Goal: Task Accomplishment & Management: Use online tool/utility

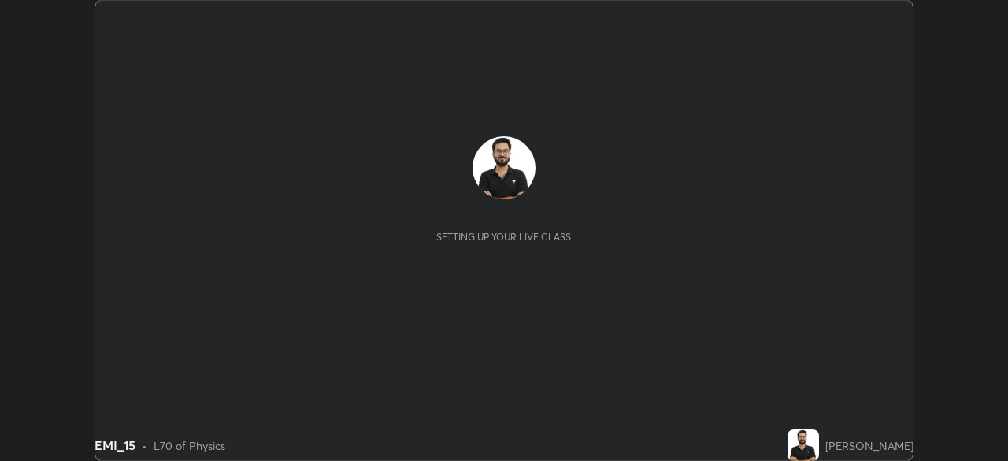
scroll to position [461, 1007]
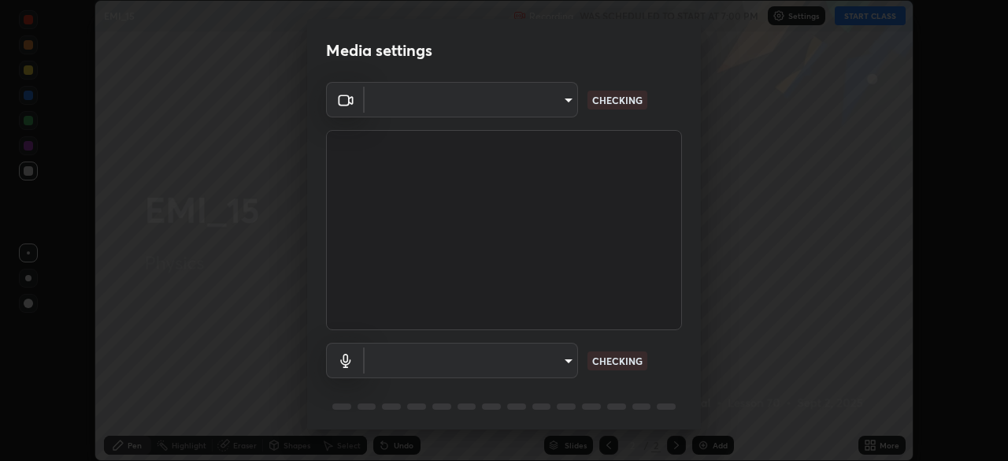
type input "e2b4cb918b4400ba02a0192ae9998b18c1f09d36479f8a70bd3f64f4de27a966"
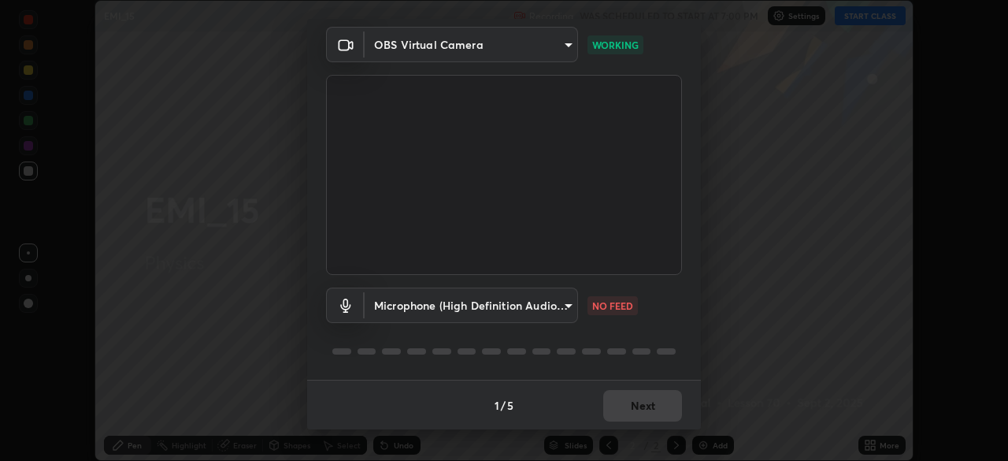
click at [546, 313] on body "Erase all EMI_15 Recording WAS SCHEDULED TO START AT 7:00 PM Settings START CLA…" at bounding box center [504, 230] width 1008 height 461
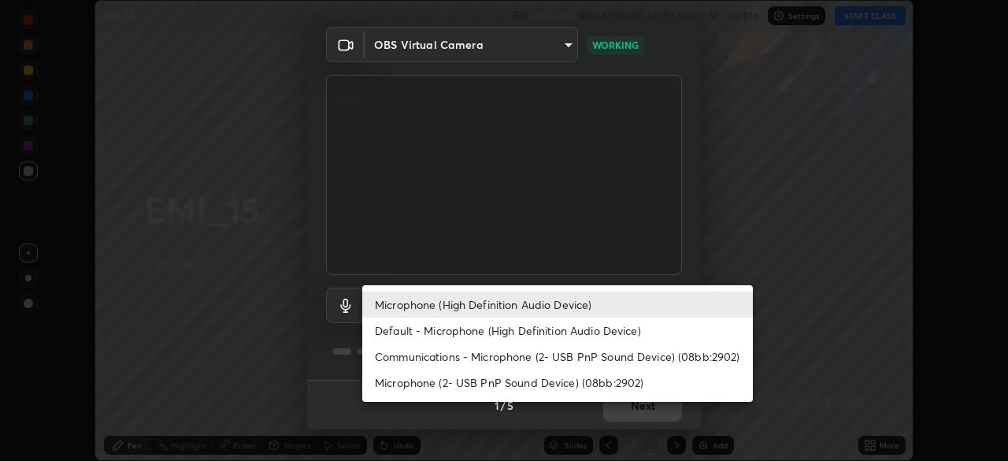
click at [554, 358] on li "Communications - Microphone (2- USB PnP Sound Device) (08bb:2902)" at bounding box center [557, 356] width 391 height 26
type input "communications"
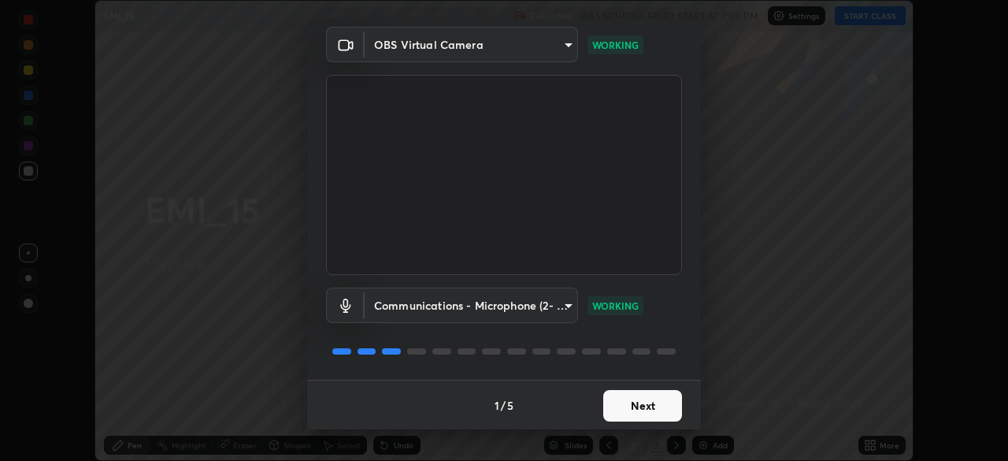
click at [623, 407] on button "Next" at bounding box center [642, 406] width 79 height 32
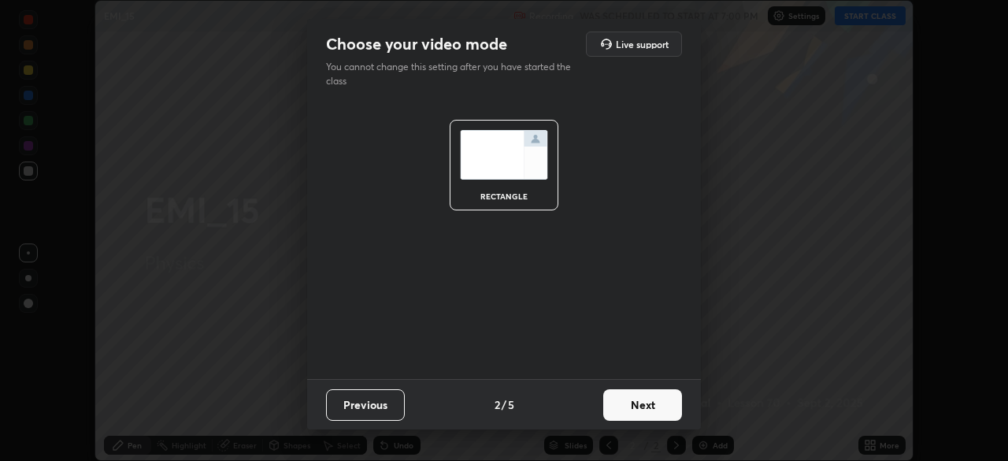
scroll to position [0, 0]
click at [641, 405] on button "Next" at bounding box center [642, 405] width 79 height 32
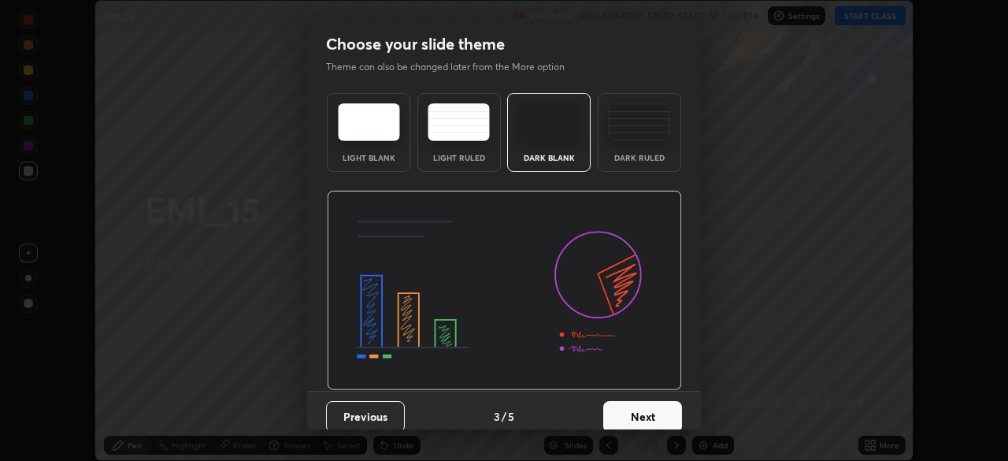
scroll to position [11, 0]
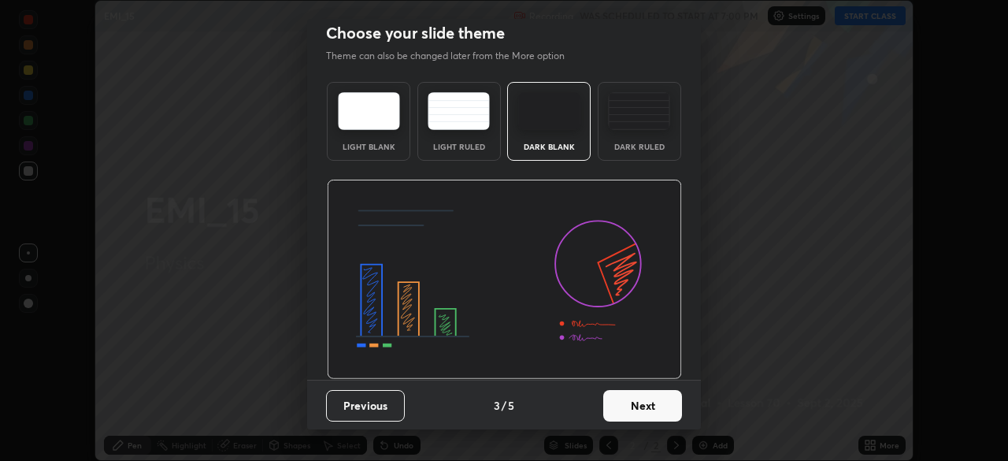
click at [644, 405] on button "Next" at bounding box center [642, 406] width 79 height 32
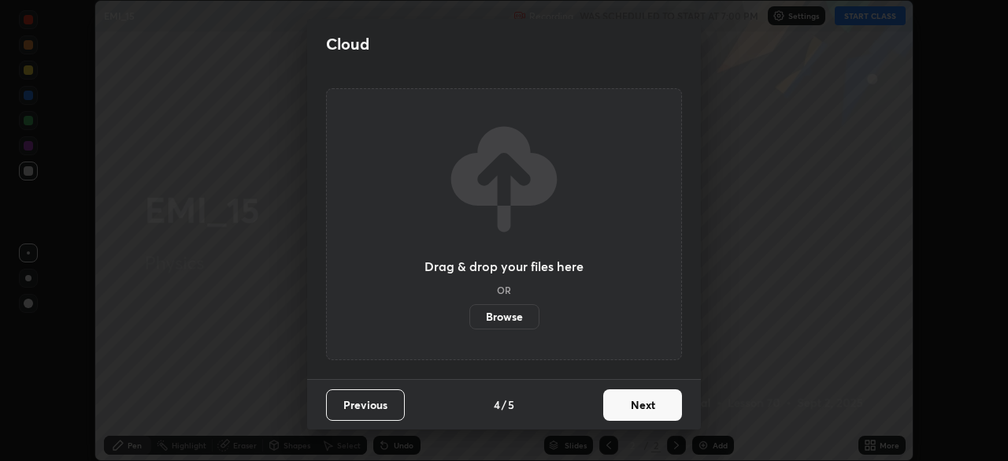
click at [628, 404] on button "Next" at bounding box center [642, 405] width 79 height 32
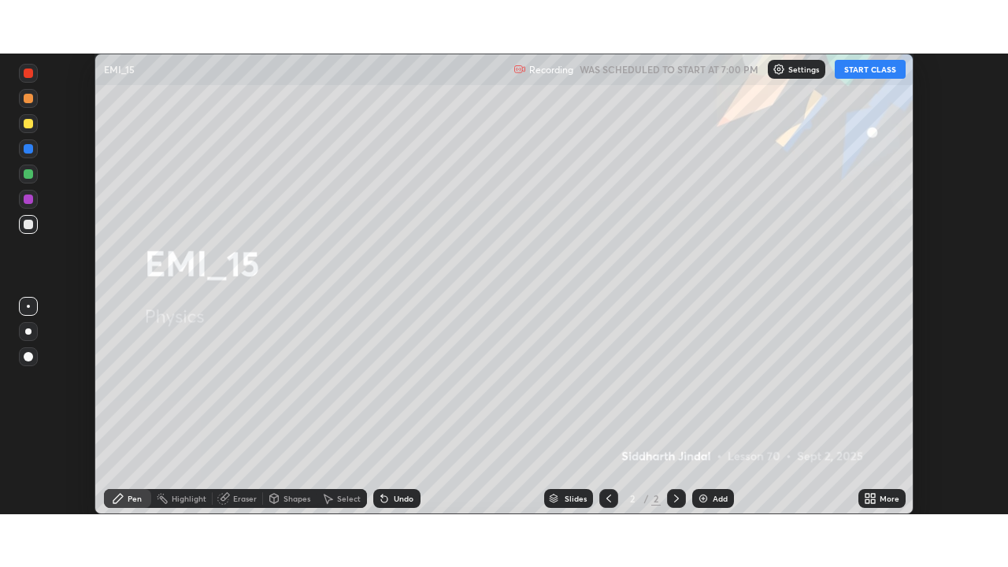
scroll to position [376, 0]
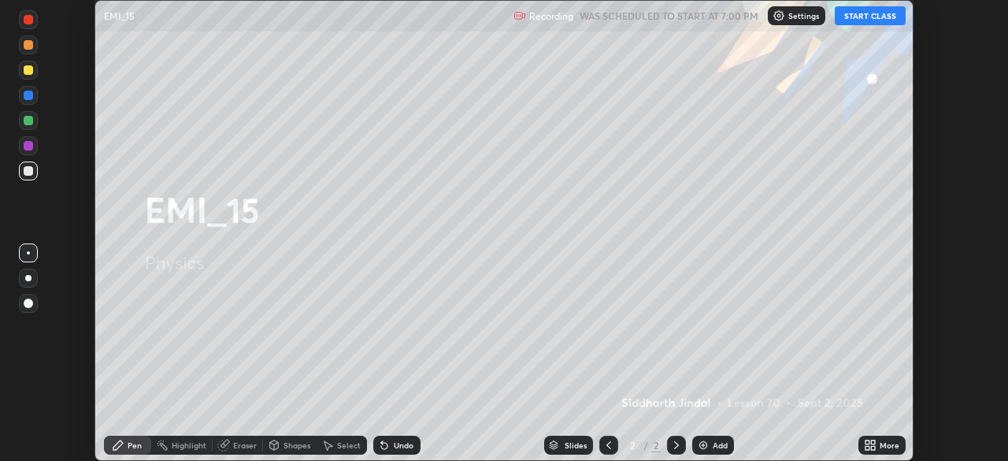
click at [880, 444] on div "More" at bounding box center [890, 445] width 20 height 8
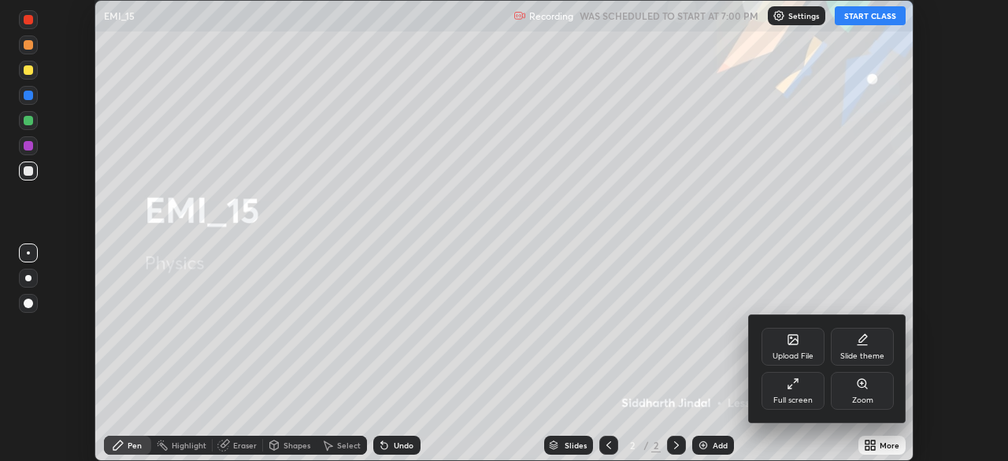
click at [804, 397] on div "Full screen" at bounding box center [792, 400] width 39 height 8
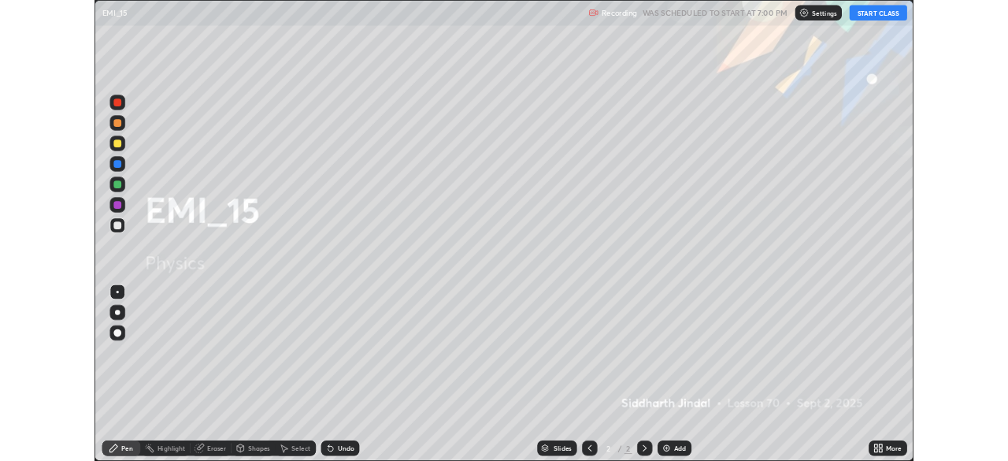
scroll to position [567, 1008]
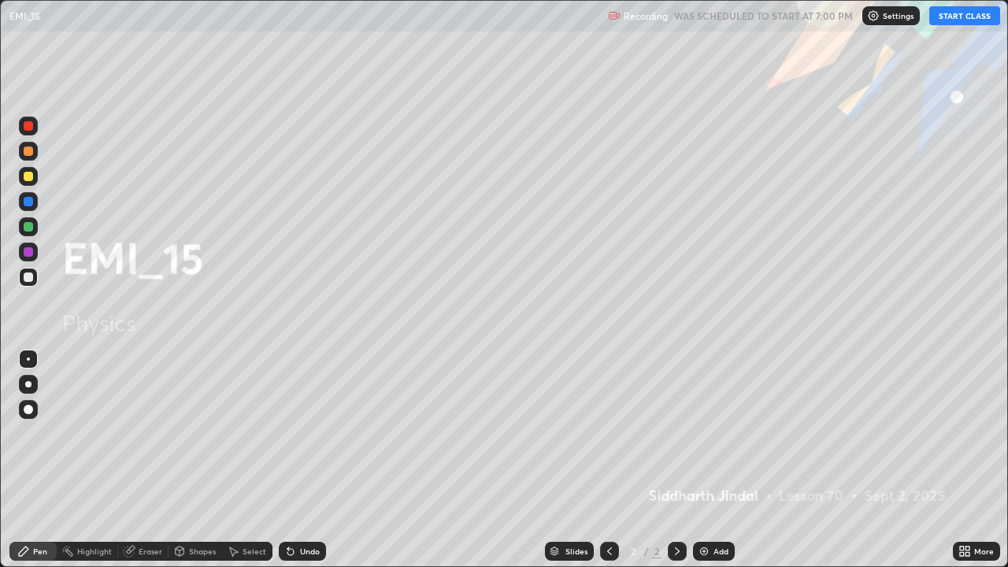
click at [950, 16] on button "START CLASS" at bounding box center [964, 15] width 71 height 19
click at [30, 386] on div at bounding box center [28, 384] width 6 height 6
click at [677, 460] on icon at bounding box center [677, 551] width 13 height 13
click at [675, 460] on icon at bounding box center [677, 551] width 5 height 8
click at [704, 460] on div "Add" at bounding box center [714, 551] width 42 height 19
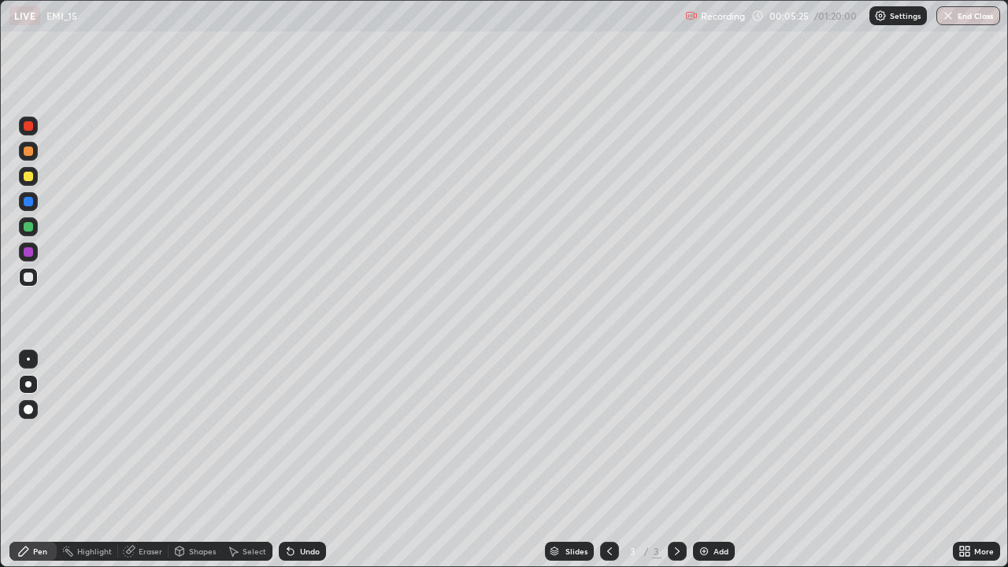
click at [244, 460] on div "Select" at bounding box center [255, 551] width 24 height 8
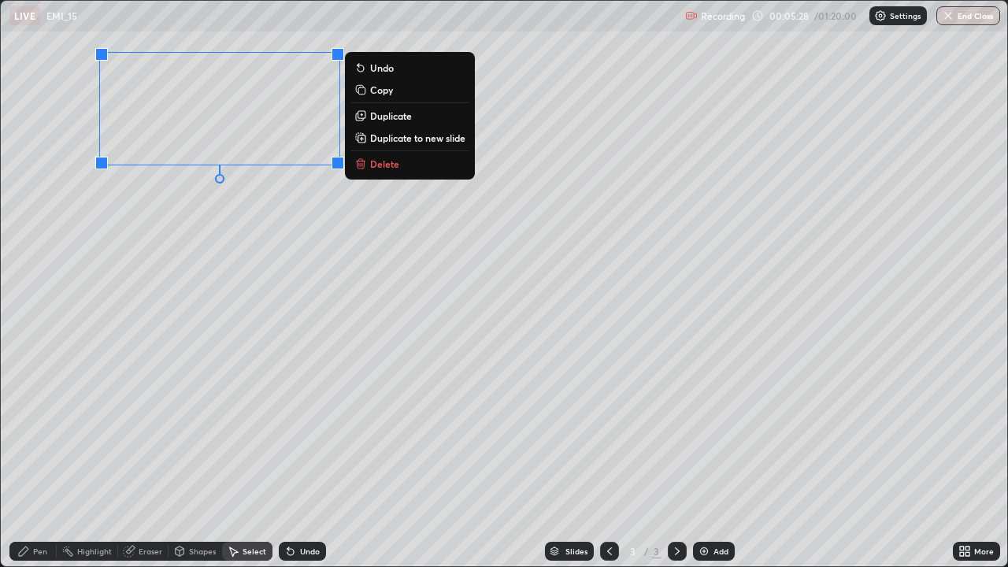
click at [378, 169] on p "Delete" at bounding box center [384, 164] width 29 height 13
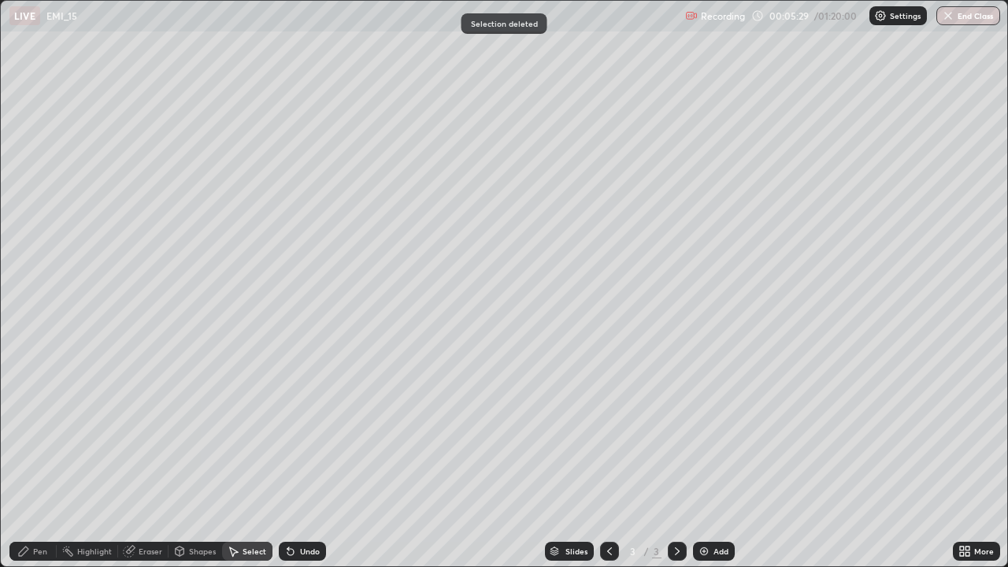
click at [33, 460] on div "Pen" at bounding box center [40, 551] width 14 height 8
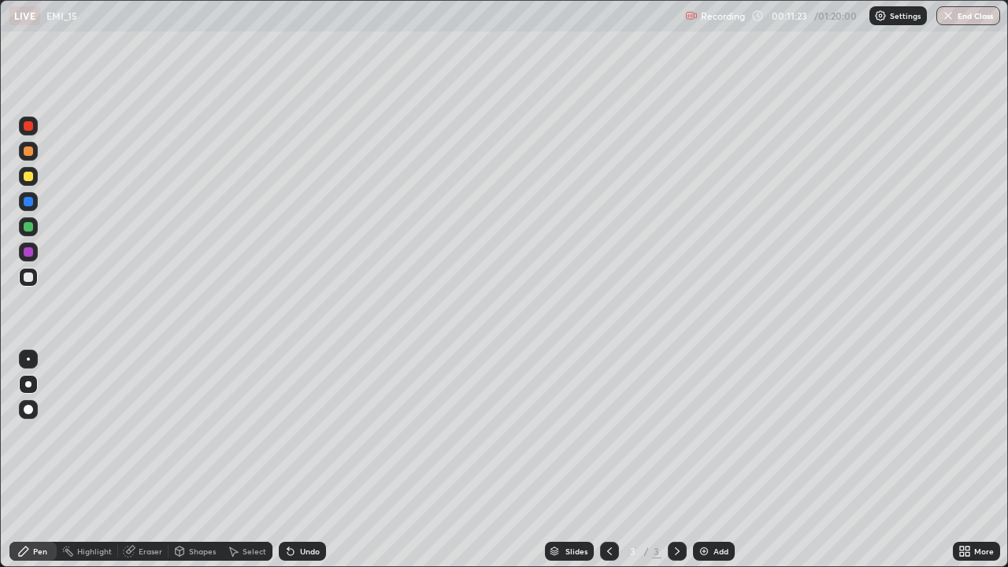
click at [676, 460] on icon at bounding box center [677, 551] width 13 height 13
click at [703, 460] on img at bounding box center [704, 551] width 13 height 13
click at [301, 460] on div "Undo" at bounding box center [310, 551] width 20 height 8
click at [297, 460] on div "Undo" at bounding box center [302, 551] width 47 height 19
click at [294, 460] on icon at bounding box center [290, 551] width 13 height 13
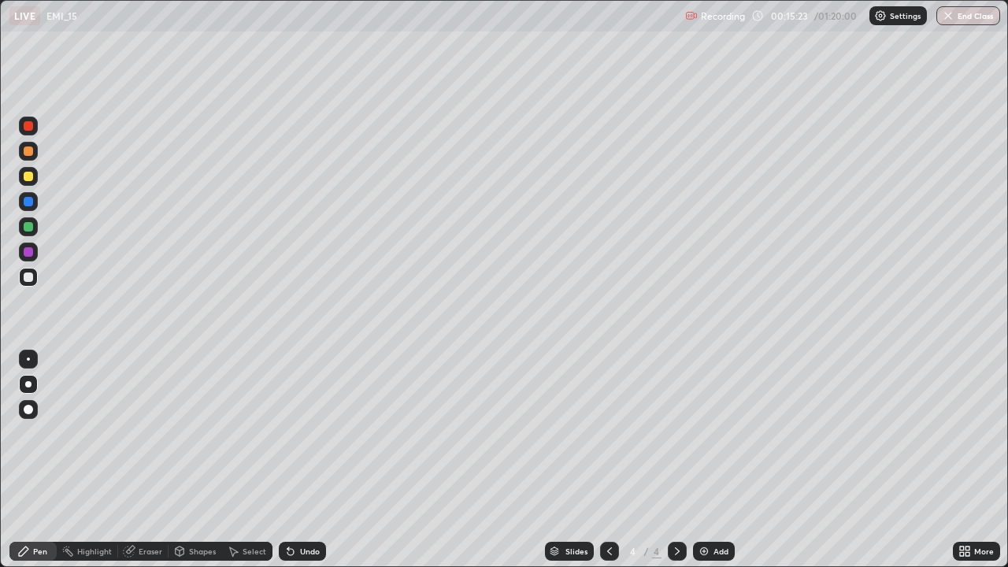
click at [675, 460] on icon at bounding box center [677, 551] width 5 height 8
click at [708, 460] on img at bounding box center [704, 551] width 13 height 13
click at [302, 460] on div "Undo" at bounding box center [310, 551] width 20 height 8
click at [301, 460] on div "Undo" at bounding box center [310, 551] width 20 height 8
click at [193, 460] on div "Shapes" at bounding box center [202, 551] width 27 height 8
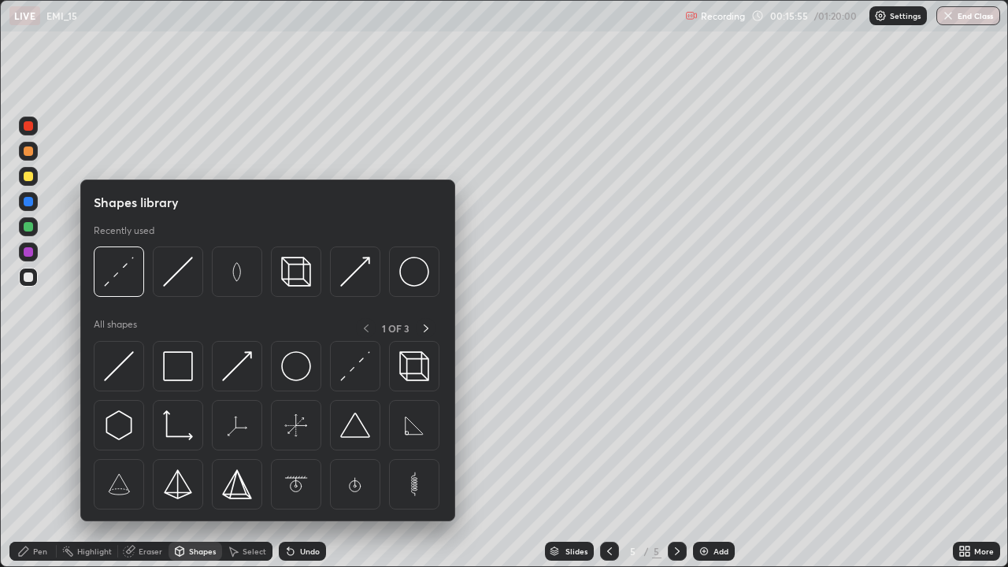
click at [146, 460] on div "Eraser" at bounding box center [151, 551] width 24 height 8
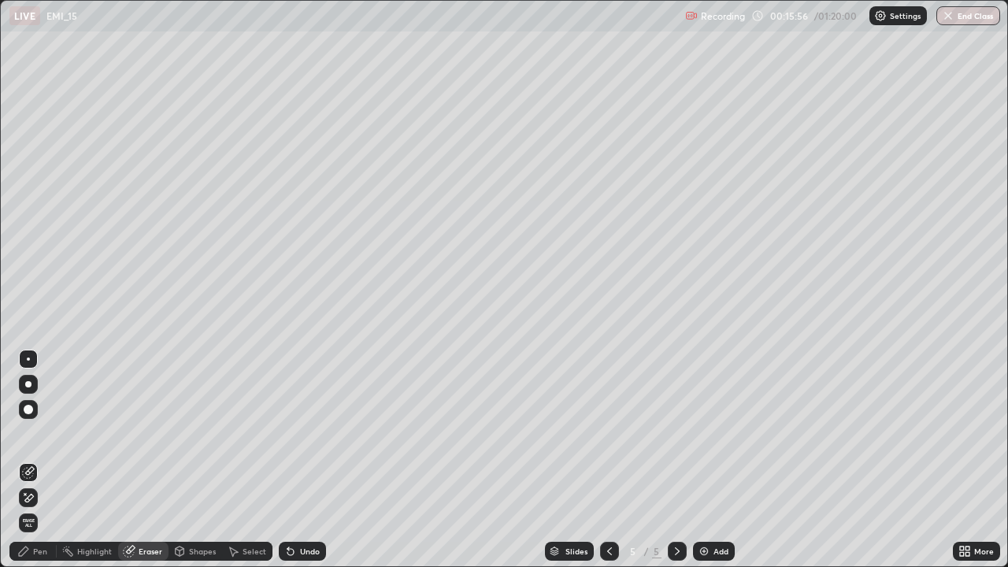
click at [26, 460] on icon at bounding box center [25, 494] width 2 height 2
click at [40, 460] on div "Pen" at bounding box center [40, 551] width 14 height 8
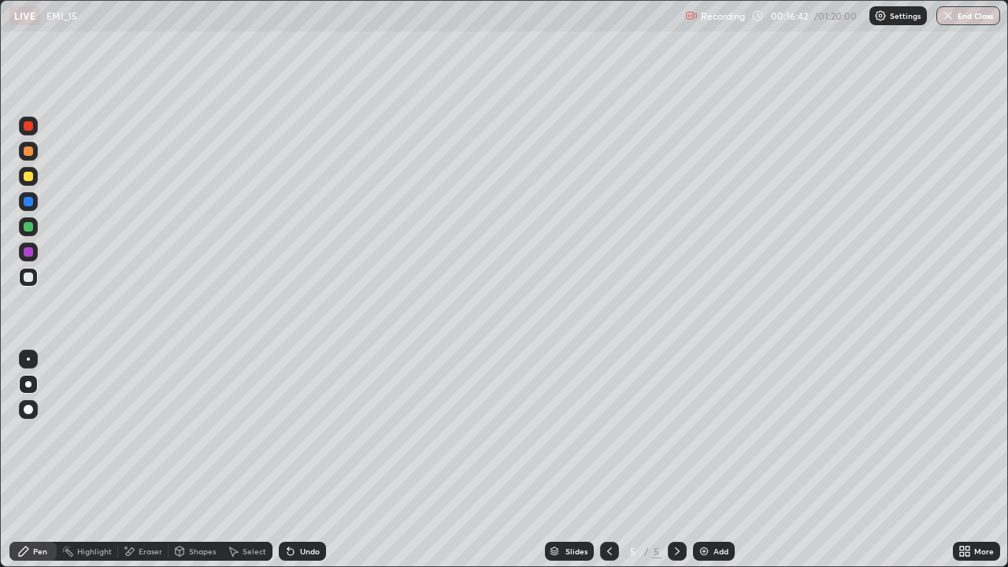
click at [193, 460] on div "Shapes" at bounding box center [202, 551] width 27 height 8
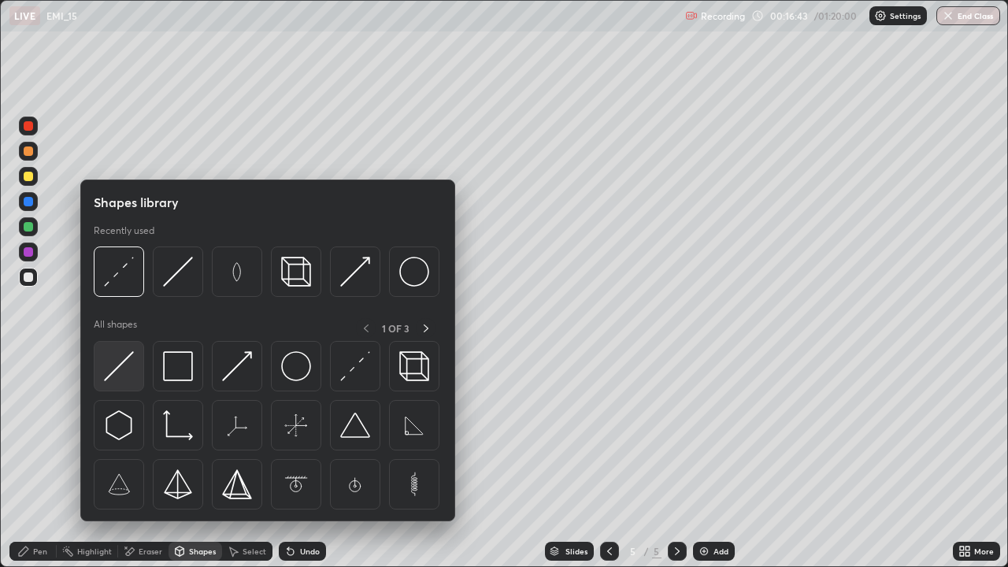
click at [113, 373] on img at bounding box center [119, 366] width 30 height 30
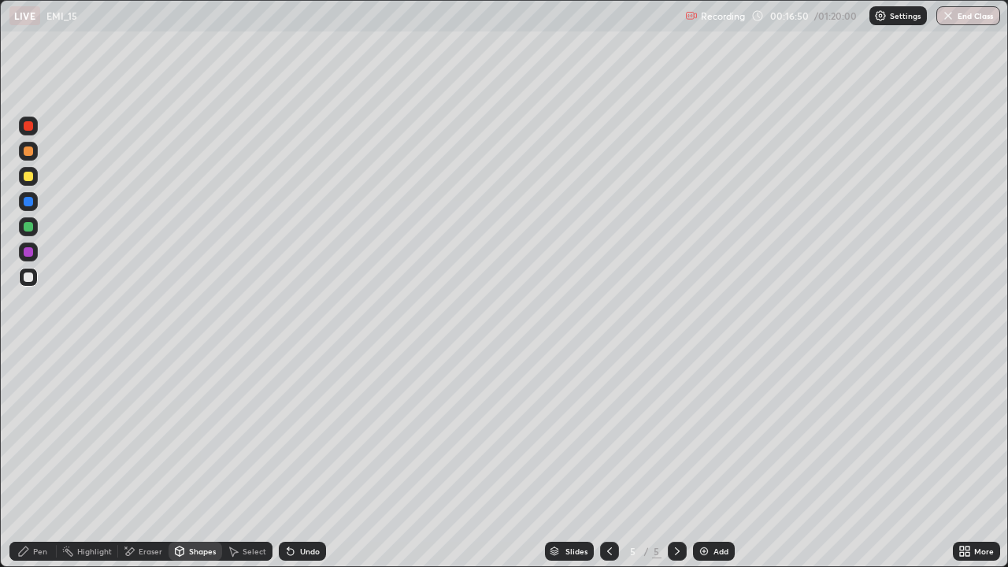
click at [205, 460] on div "Shapes" at bounding box center [202, 551] width 27 height 8
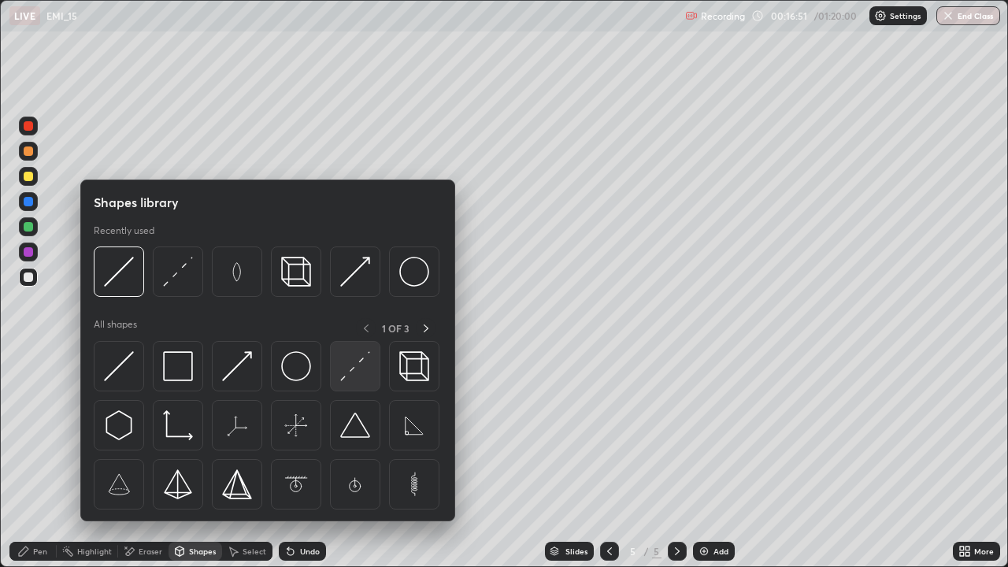
click at [349, 381] on div at bounding box center [355, 366] width 50 height 50
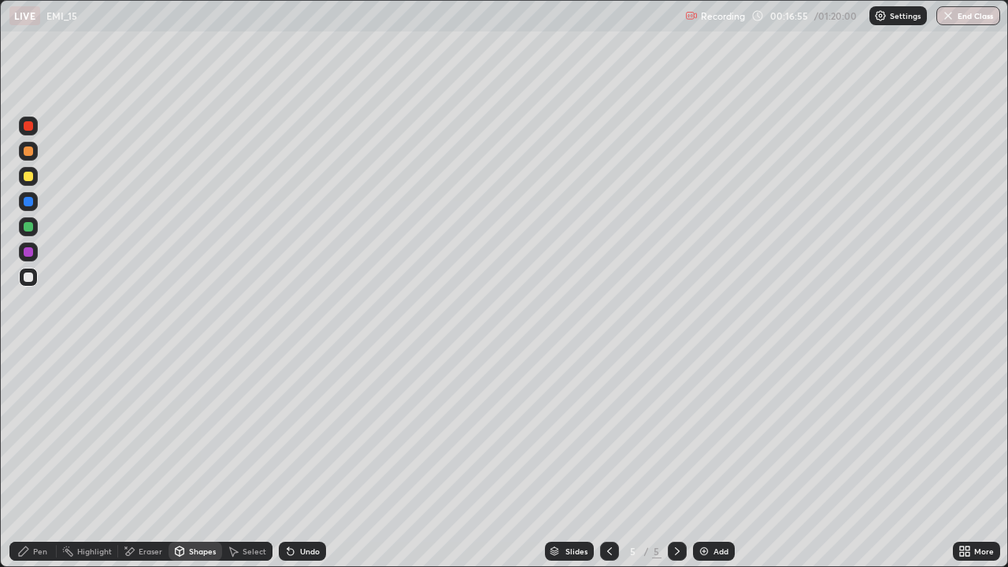
click at [205, 460] on div "Shapes" at bounding box center [202, 551] width 27 height 8
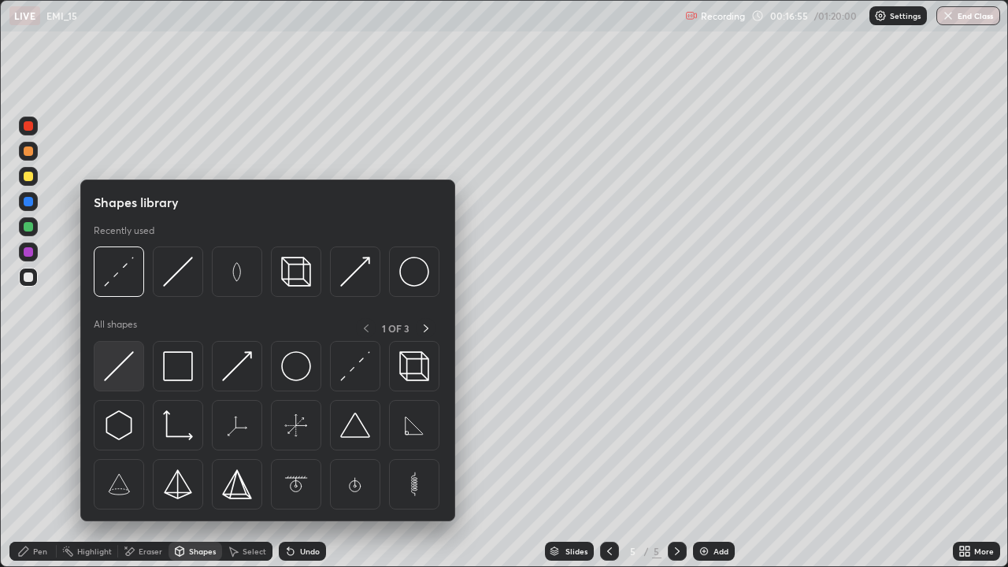
click at [129, 373] on img at bounding box center [119, 366] width 30 height 30
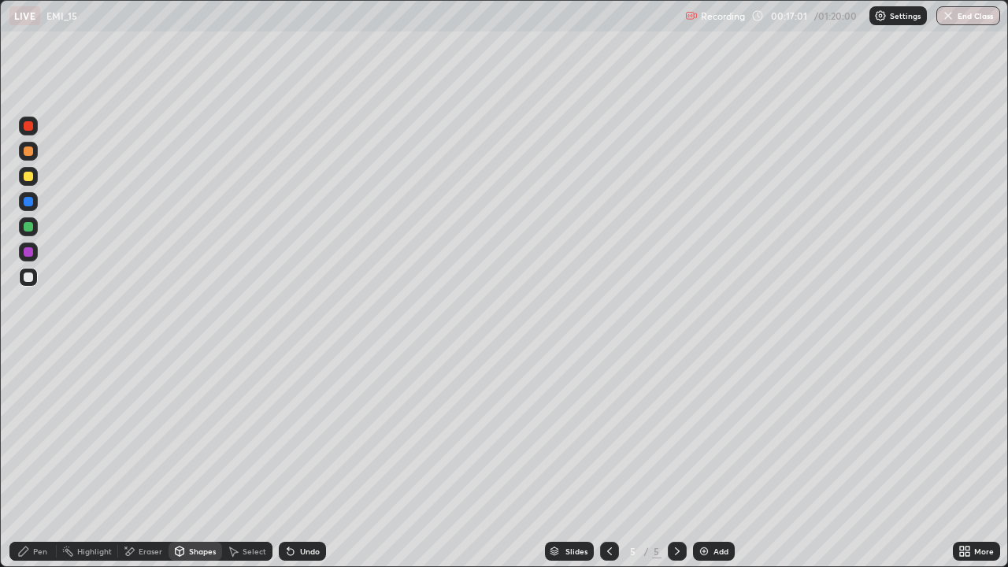
click at [300, 460] on div "Undo" at bounding box center [310, 551] width 20 height 8
click at [302, 460] on div "Undo" at bounding box center [302, 551] width 47 height 19
click at [42, 460] on div "Pen" at bounding box center [40, 551] width 14 height 8
click at [307, 460] on div "Undo" at bounding box center [310, 551] width 20 height 8
click at [299, 460] on div "Undo" at bounding box center [302, 551] width 47 height 19
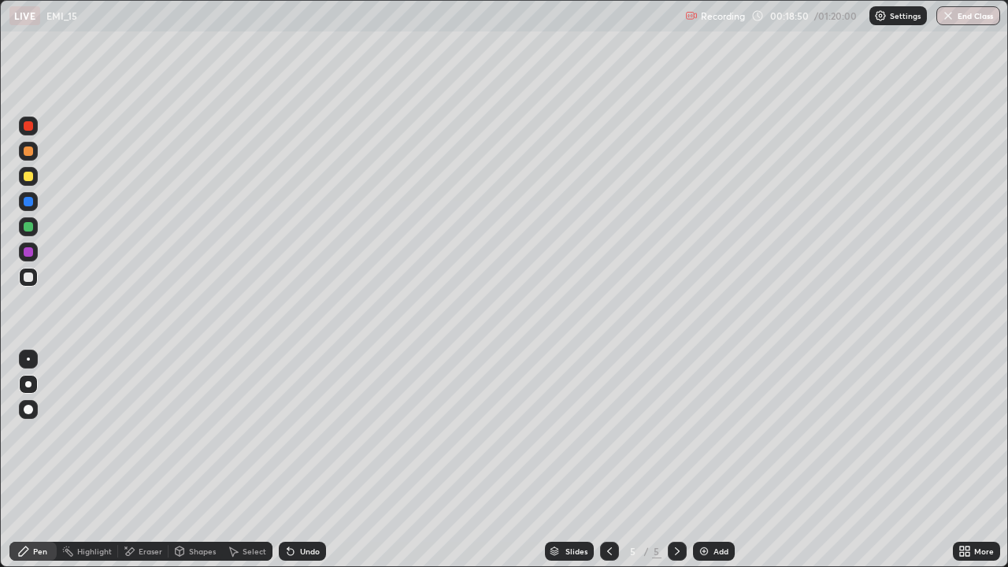
click at [676, 460] on icon at bounding box center [677, 551] width 13 height 13
click at [677, 460] on div at bounding box center [677, 551] width 19 height 19
click at [706, 460] on img at bounding box center [704, 551] width 13 height 13
click at [288, 460] on icon at bounding box center [290, 552] width 6 height 6
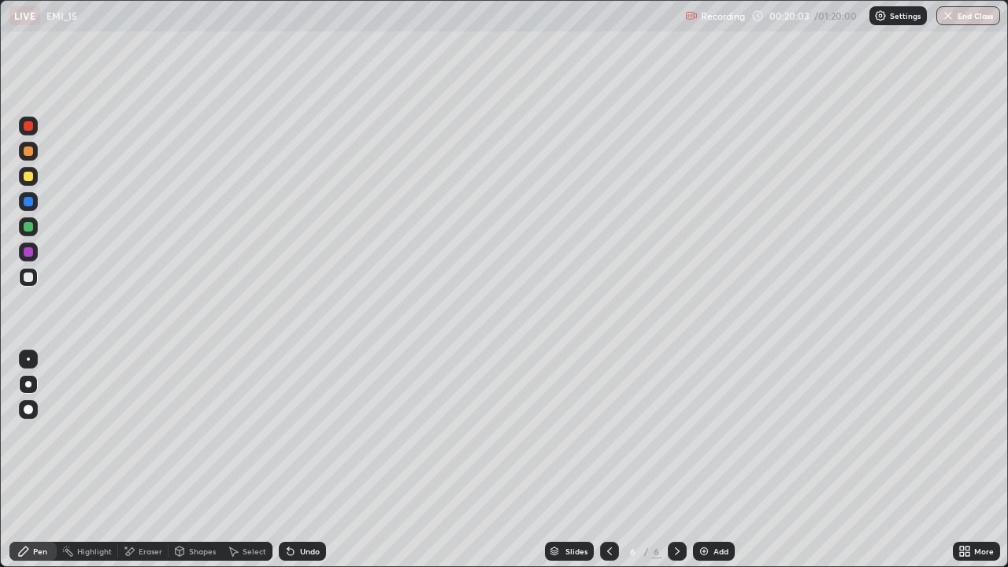
click at [287, 460] on icon at bounding box center [290, 552] width 6 height 6
click at [302, 460] on div "Undo" at bounding box center [310, 551] width 20 height 8
click at [300, 460] on div "Undo" at bounding box center [310, 551] width 20 height 8
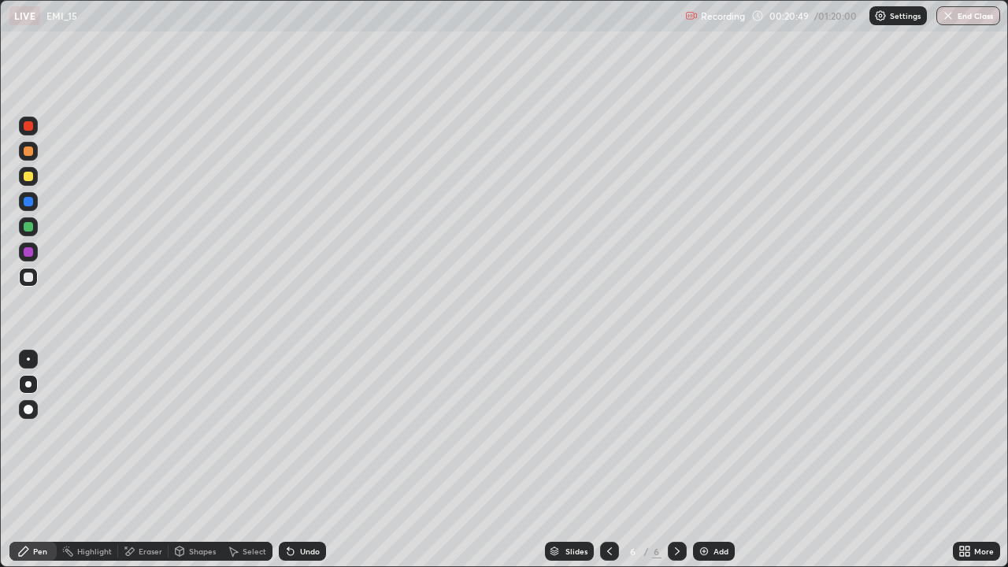
click at [300, 460] on div "Undo" at bounding box center [310, 551] width 20 height 8
click at [144, 460] on div "Eraser" at bounding box center [151, 551] width 24 height 8
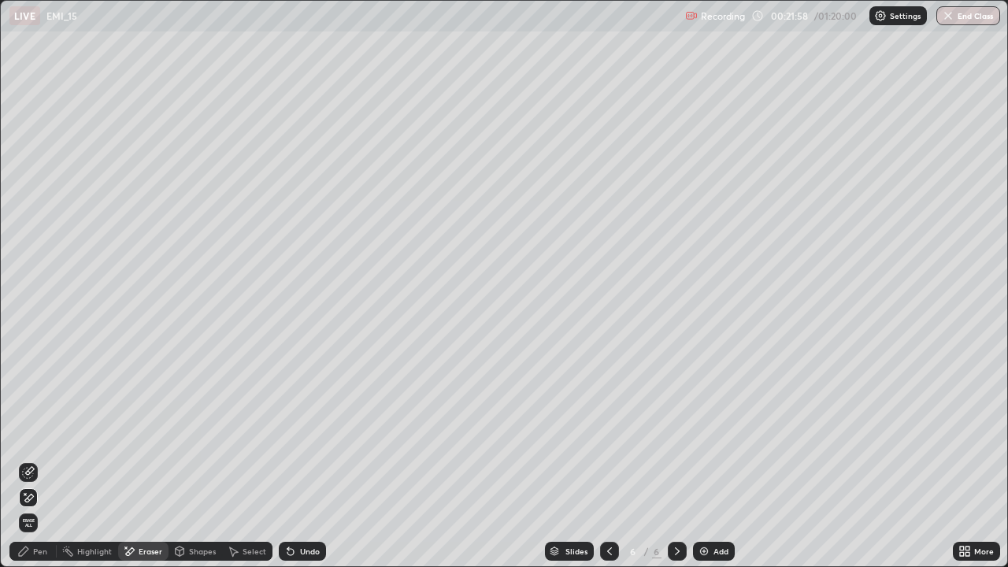
click at [39, 460] on div "Pen" at bounding box center [40, 551] width 14 height 8
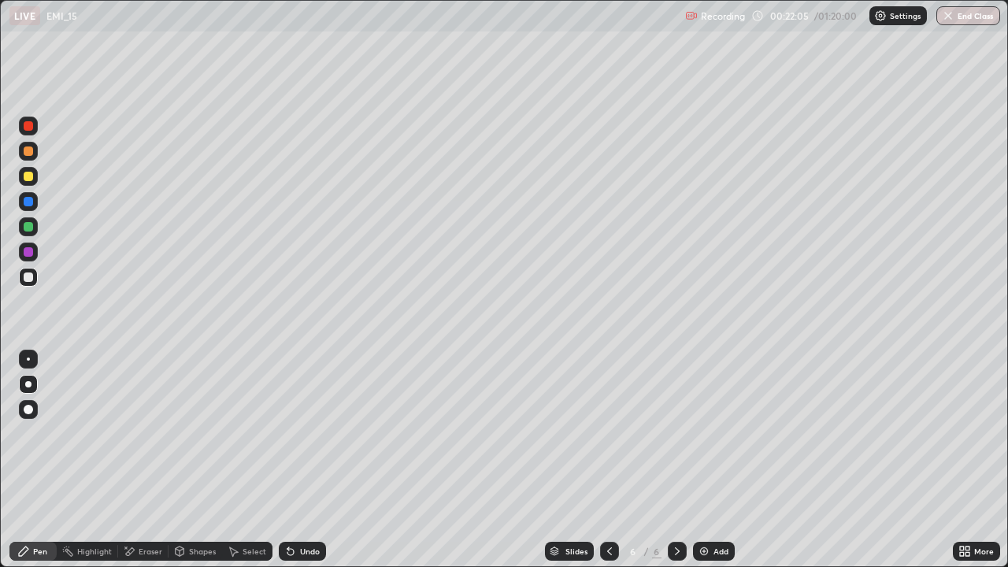
click at [26, 224] on div at bounding box center [28, 226] width 9 height 9
click at [302, 460] on div "Undo" at bounding box center [310, 551] width 20 height 8
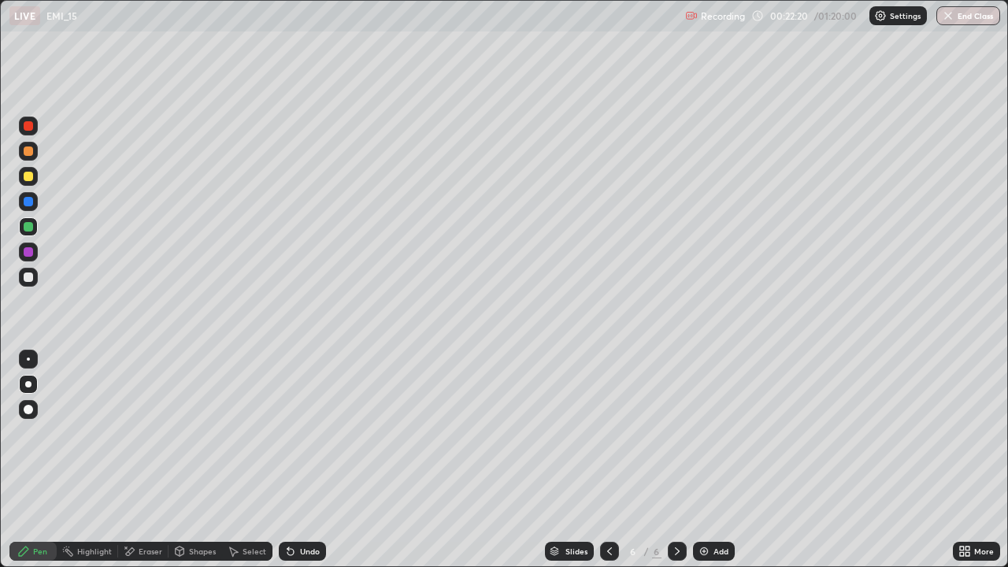
click at [302, 460] on div "Undo" at bounding box center [310, 551] width 20 height 8
click at [295, 460] on div "Undo" at bounding box center [302, 551] width 47 height 19
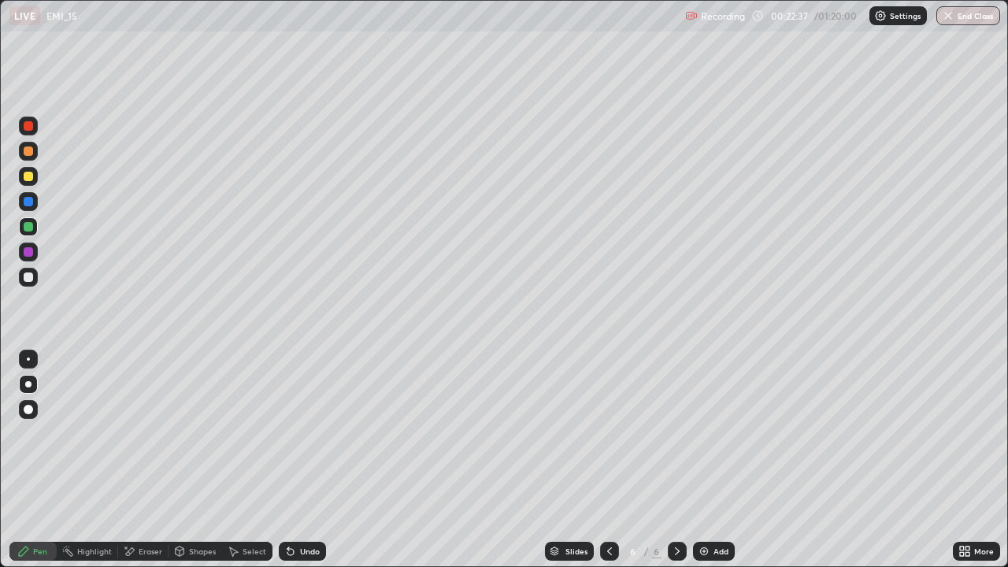
click at [295, 460] on div "Undo" at bounding box center [302, 551] width 47 height 19
click at [300, 460] on div "Undo" at bounding box center [310, 551] width 20 height 8
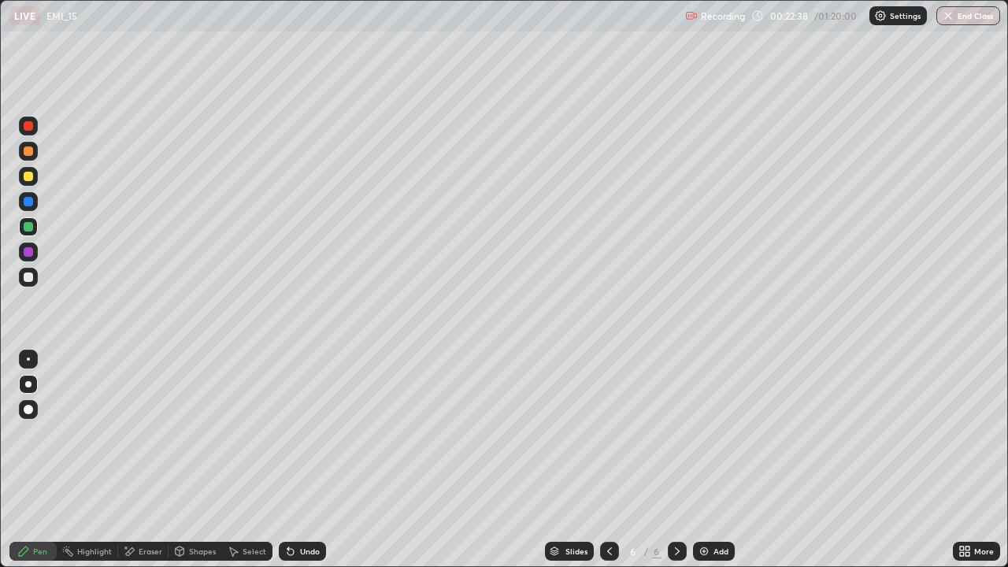
click at [300, 460] on div "Undo" at bounding box center [310, 551] width 20 height 8
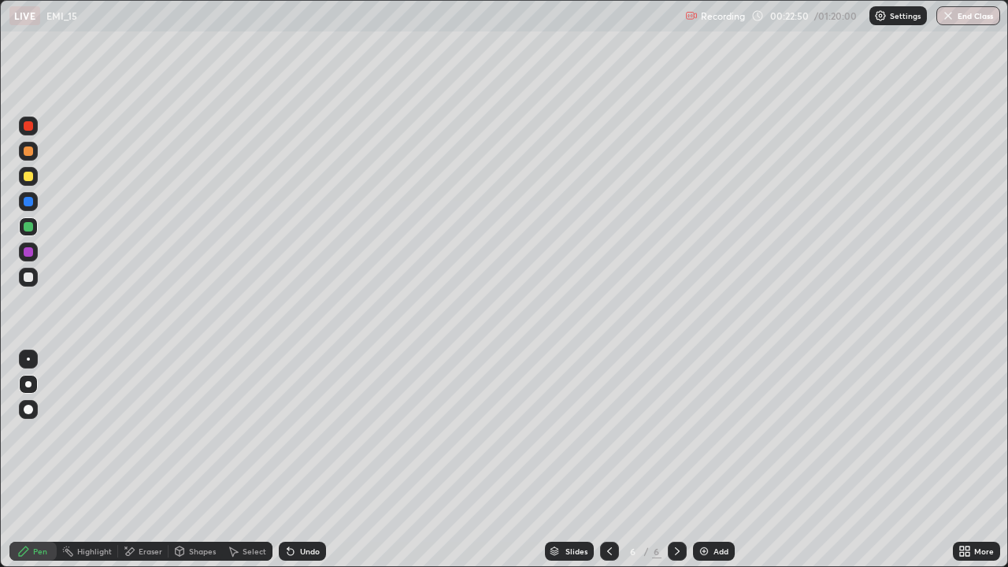
click at [300, 460] on div "Undo" at bounding box center [310, 551] width 20 height 8
click at [303, 460] on div "Undo" at bounding box center [310, 551] width 20 height 8
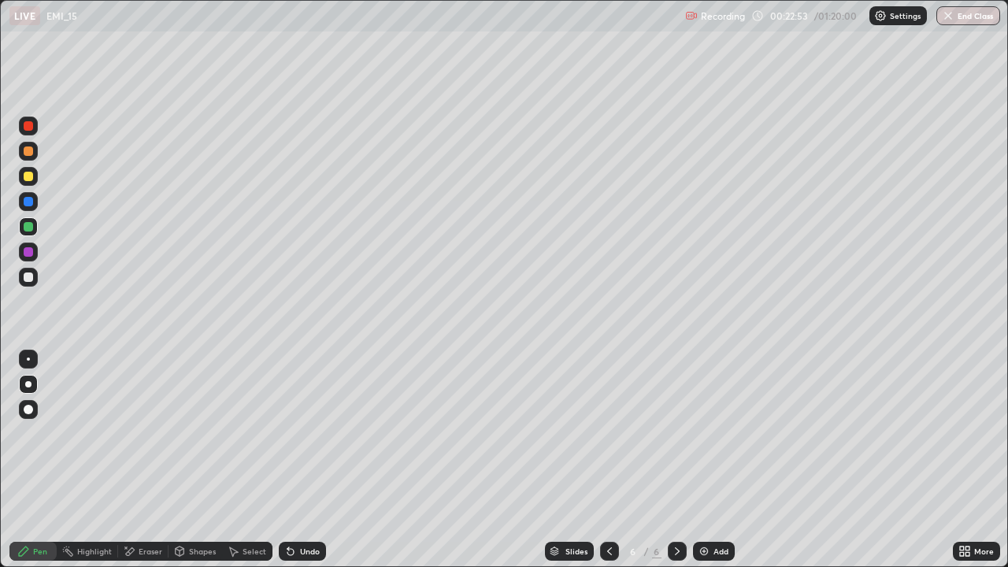
click at [304, 460] on div "Undo" at bounding box center [310, 551] width 20 height 8
click at [146, 460] on div "Eraser" at bounding box center [151, 551] width 24 height 8
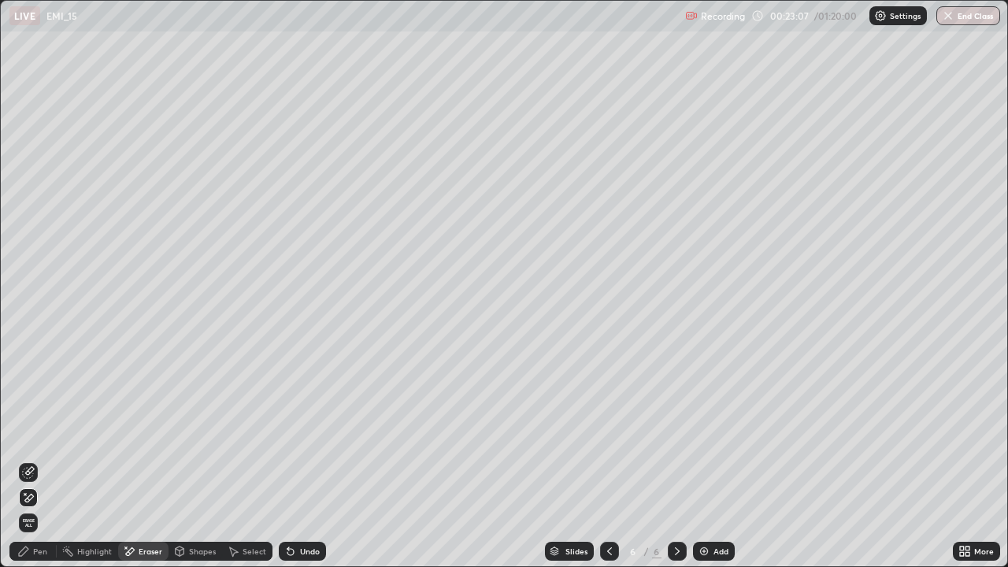
click at [36, 460] on div "Pen" at bounding box center [40, 551] width 14 height 8
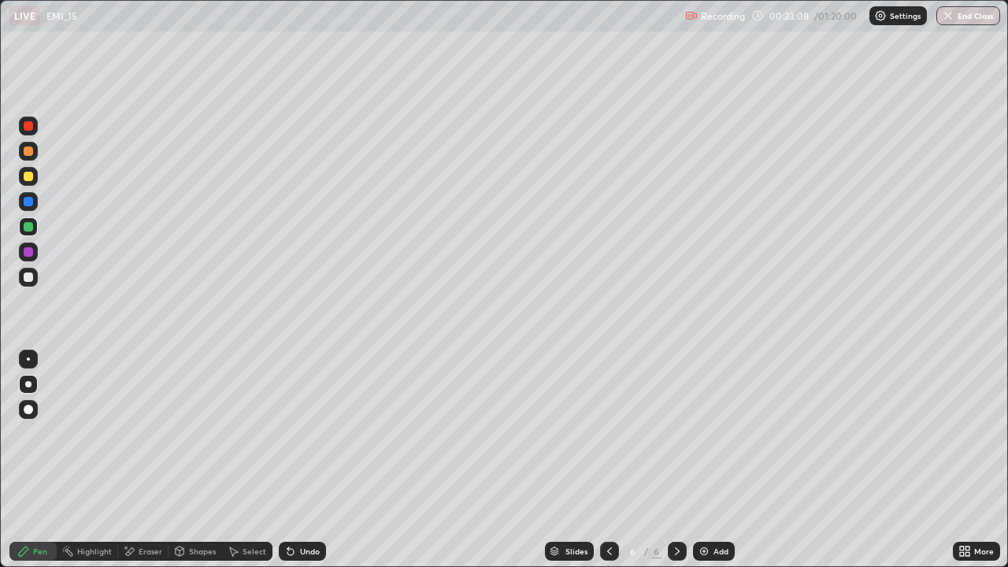
click at [27, 278] on div at bounding box center [28, 276] width 9 height 9
click at [676, 460] on icon at bounding box center [677, 551] width 13 height 13
click at [699, 460] on img at bounding box center [704, 551] width 13 height 13
click at [192, 460] on div "Shapes" at bounding box center [202, 551] width 27 height 8
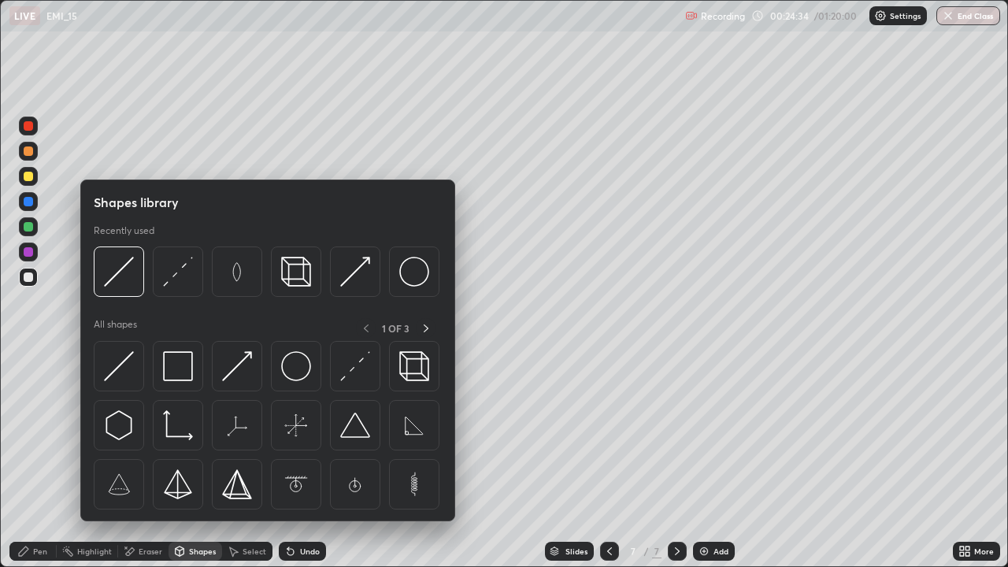
click at [123, 361] on img at bounding box center [119, 366] width 30 height 30
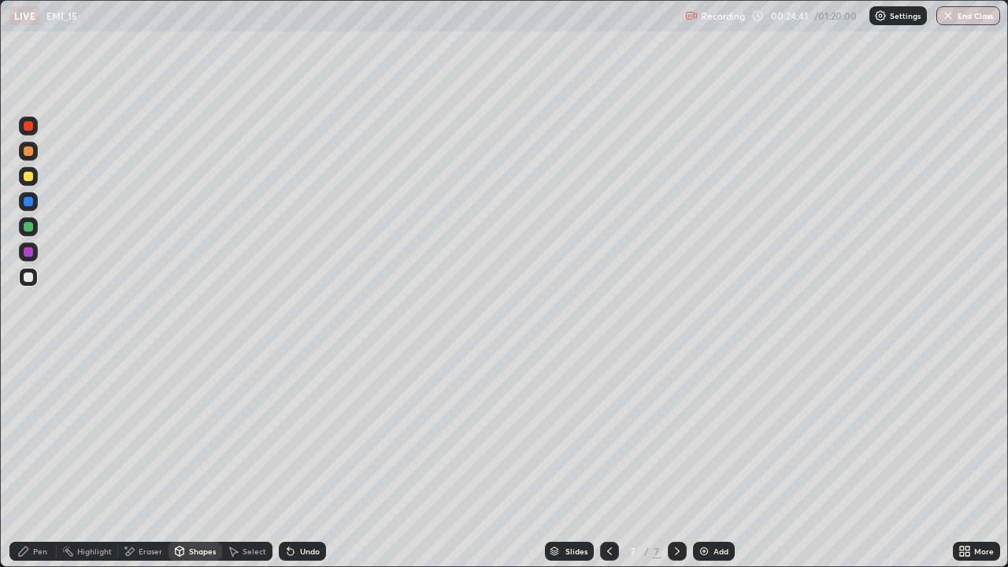
click at [295, 460] on div "Undo" at bounding box center [302, 551] width 47 height 19
click at [185, 460] on div "Shapes" at bounding box center [196, 551] width 54 height 19
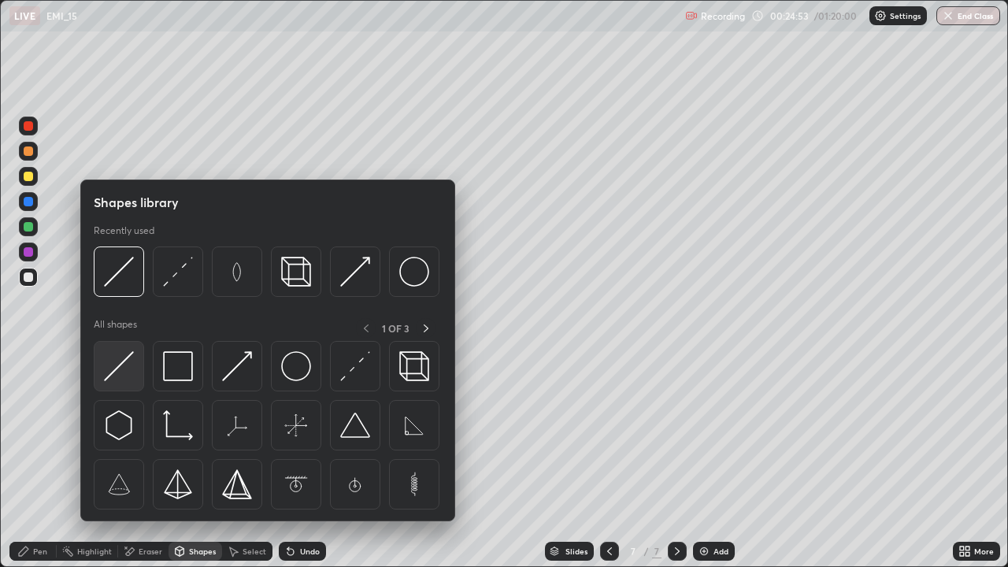
click at [121, 367] on img at bounding box center [119, 366] width 30 height 30
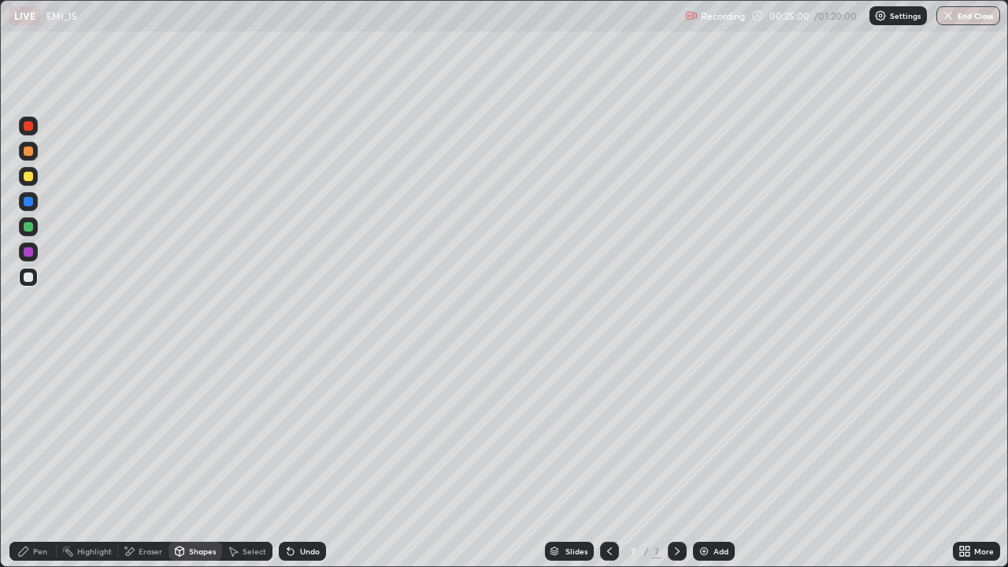
click at [39, 460] on div "Pen" at bounding box center [40, 551] width 14 height 8
click at [191, 460] on div "Shapes" at bounding box center [202, 551] width 27 height 8
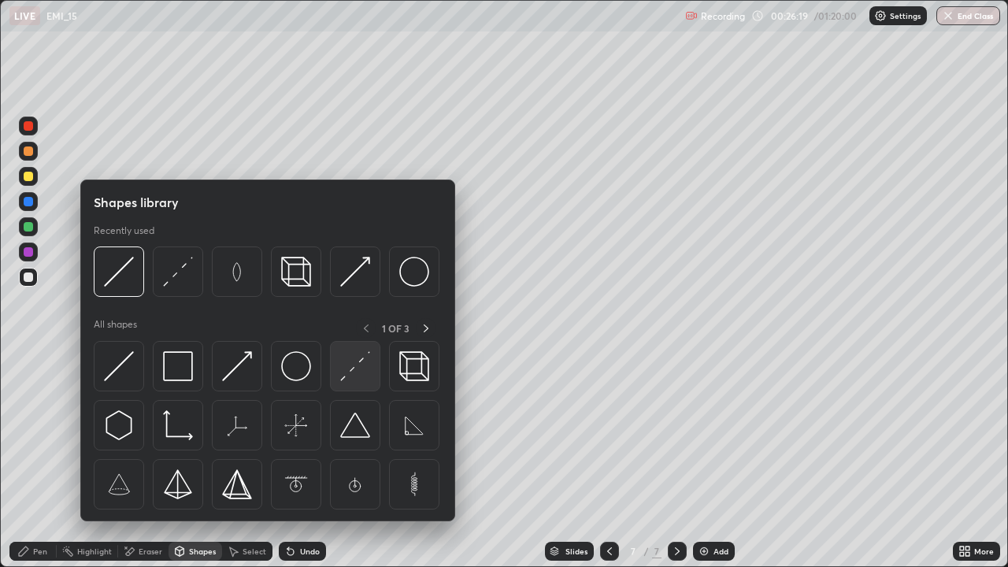
click at [346, 365] on img at bounding box center [355, 366] width 30 height 30
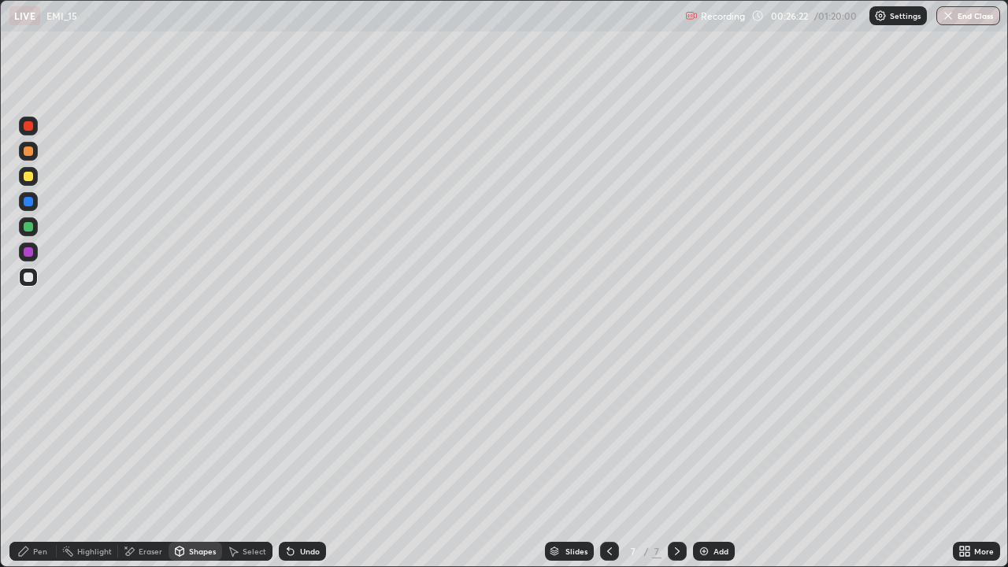
click at [302, 460] on div "Undo" at bounding box center [310, 551] width 20 height 8
click at [191, 460] on div "Shapes" at bounding box center [202, 551] width 27 height 8
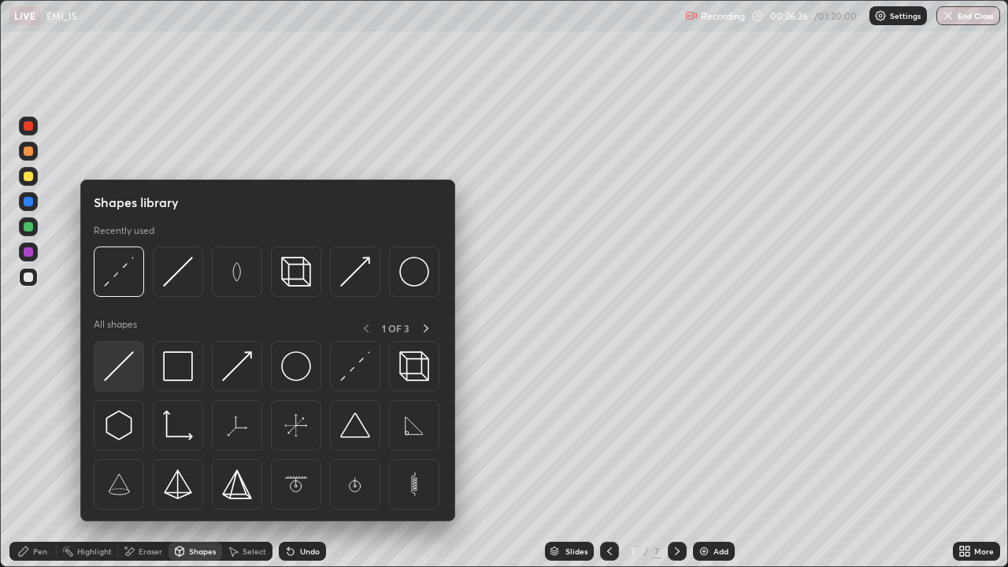
click at [120, 370] on img at bounding box center [119, 366] width 30 height 30
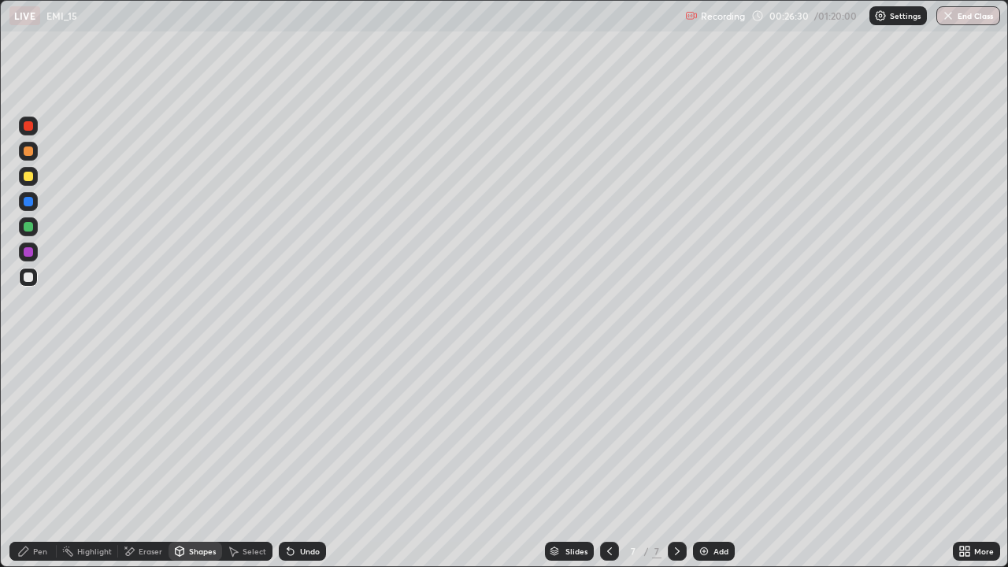
click at [295, 460] on div "Undo" at bounding box center [302, 551] width 47 height 19
click at [211, 460] on div "Shapes" at bounding box center [196, 551] width 54 height 19
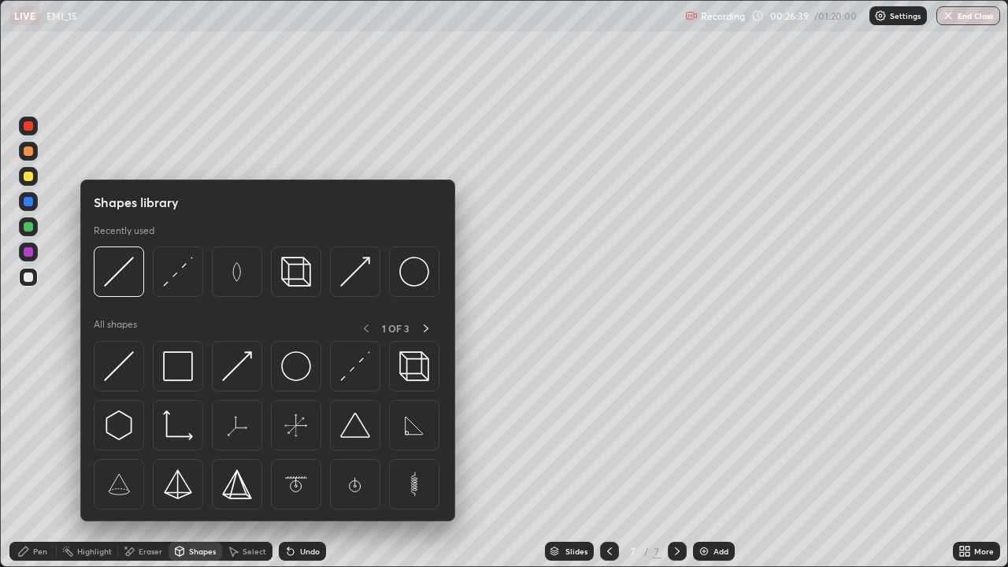
click at [347, 376] on img at bounding box center [355, 366] width 30 height 30
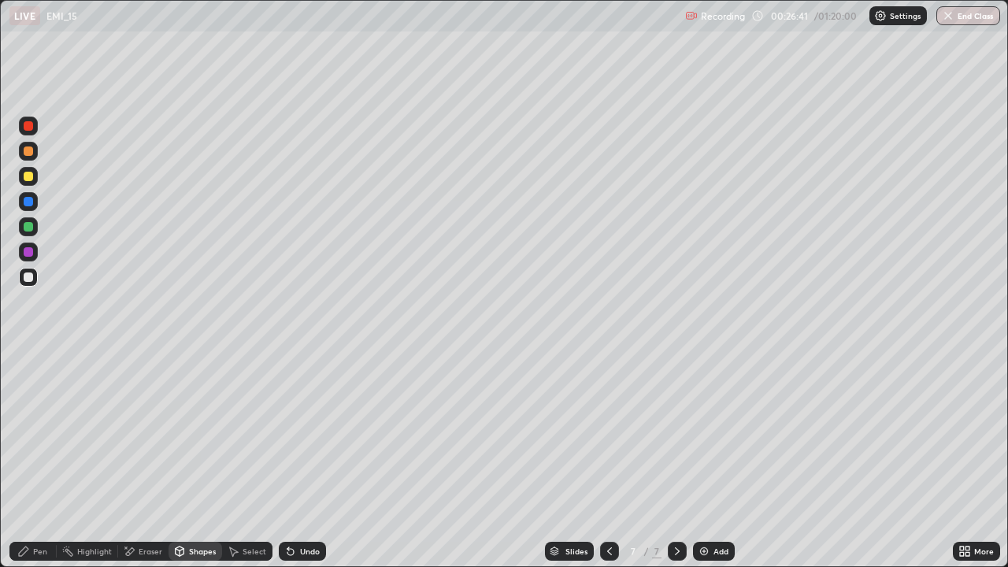
click at [296, 460] on div "Undo" at bounding box center [302, 551] width 47 height 19
click at [33, 460] on div "Pen" at bounding box center [32, 551] width 47 height 19
click at [191, 460] on div "Shapes" at bounding box center [196, 551] width 54 height 19
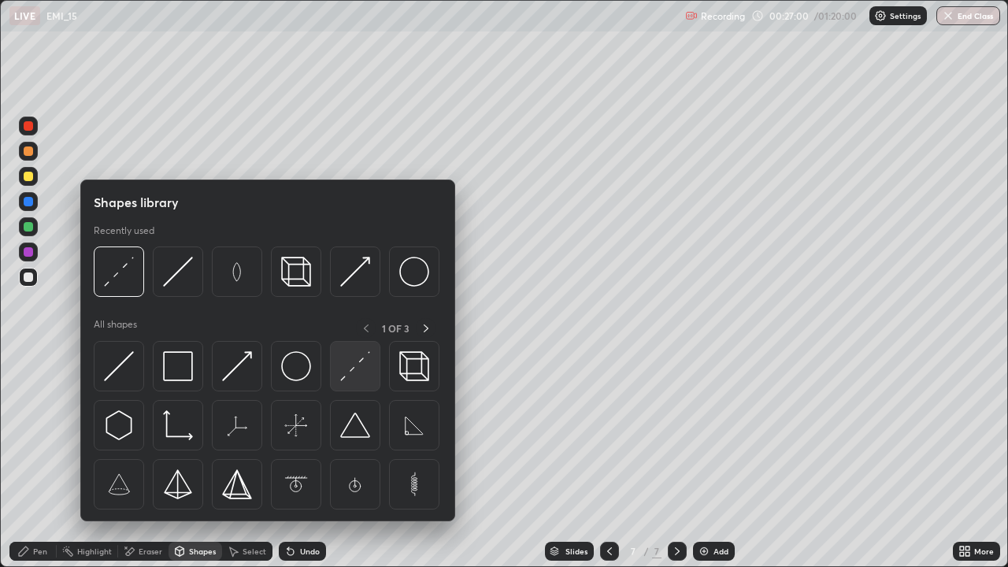
click at [342, 374] on img at bounding box center [355, 366] width 30 height 30
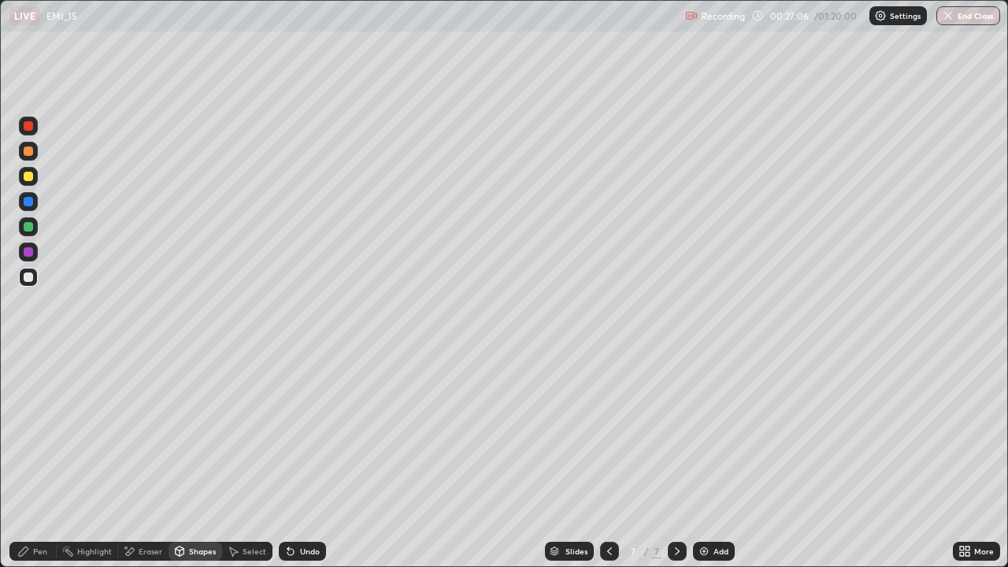
click at [297, 460] on div "Undo" at bounding box center [302, 551] width 47 height 19
click at [40, 460] on div "Pen" at bounding box center [40, 551] width 14 height 8
click at [36, 176] on div at bounding box center [28, 176] width 19 height 19
click at [306, 460] on div "Undo" at bounding box center [310, 551] width 20 height 8
click at [149, 460] on div "Eraser" at bounding box center [151, 551] width 24 height 8
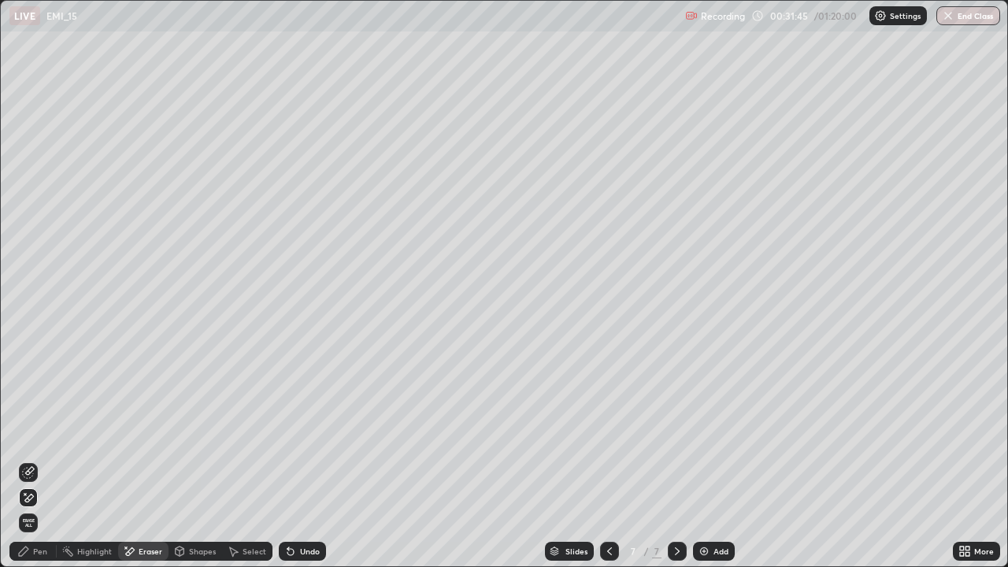
click at [41, 460] on div "Pen" at bounding box center [40, 551] width 14 height 8
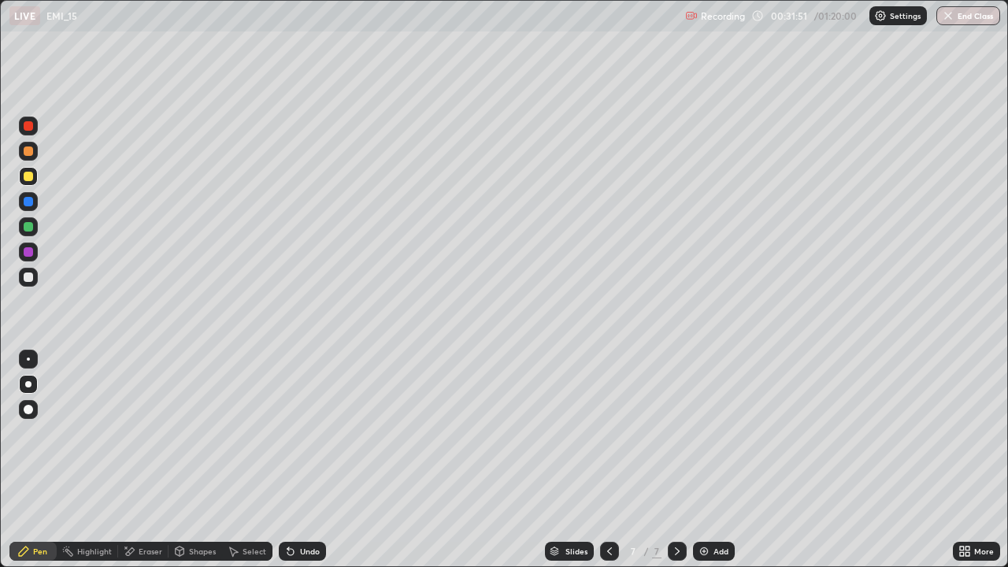
click at [300, 460] on div "Undo" at bounding box center [310, 551] width 20 height 8
click at [302, 460] on div "Undo" at bounding box center [302, 551] width 47 height 19
click at [300, 460] on div "Undo" at bounding box center [310, 551] width 20 height 8
click at [675, 460] on icon at bounding box center [677, 551] width 13 height 13
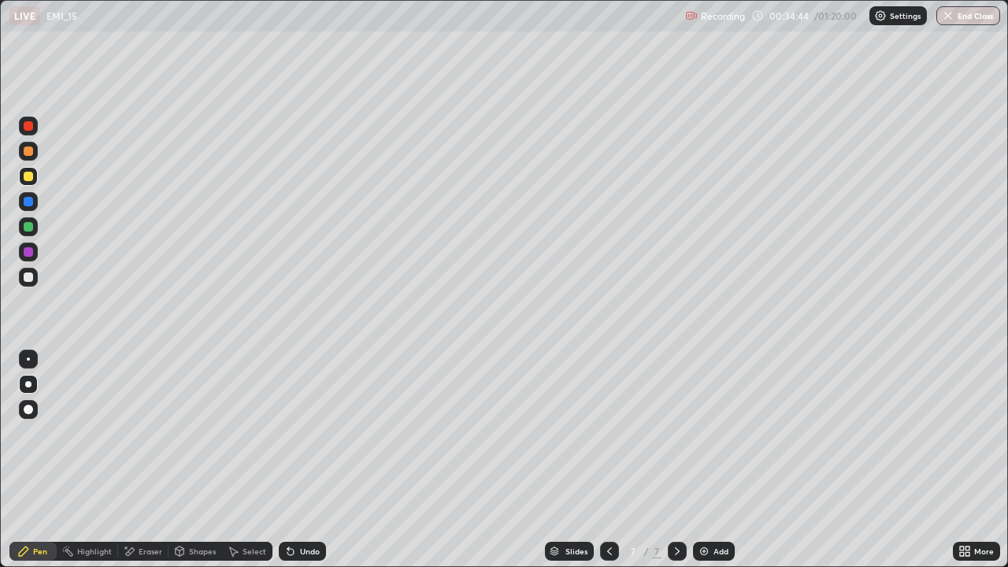
click at [701, 460] on img at bounding box center [704, 551] width 13 height 13
click at [305, 460] on div "Undo" at bounding box center [310, 551] width 20 height 8
click at [27, 276] on div at bounding box center [28, 276] width 9 height 9
click at [246, 460] on div "Select" at bounding box center [255, 551] width 24 height 8
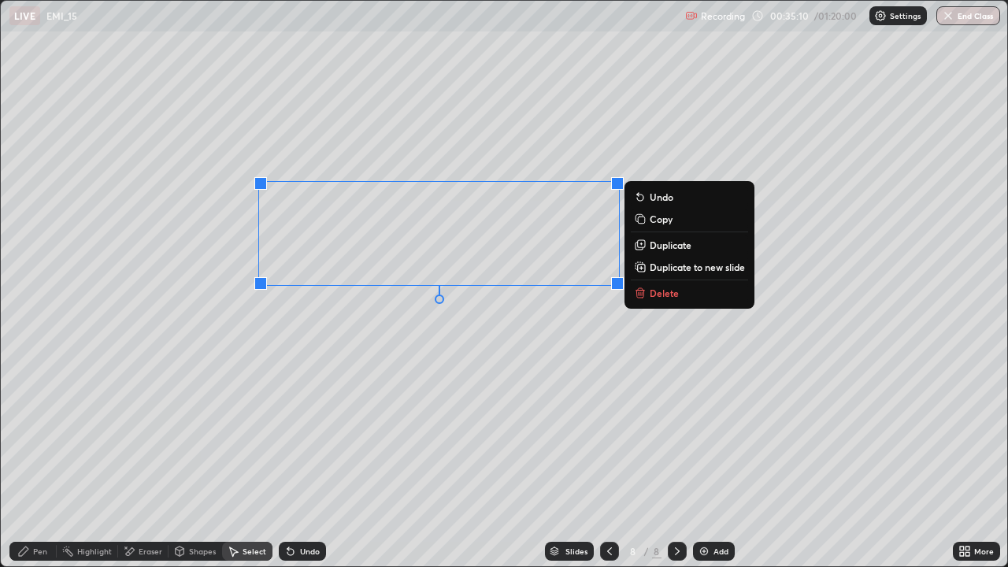
click at [649, 295] on button "Delete" at bounding box center [689, 293] width 117 height 19
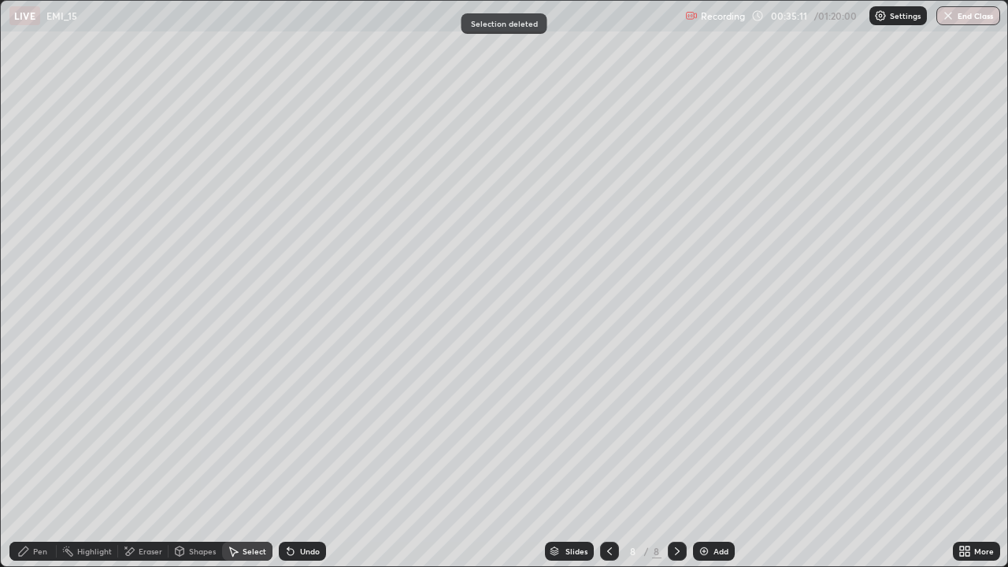
click at [41, 460] on div "Pen" at bounding box center [40, 551] width 14 height 8
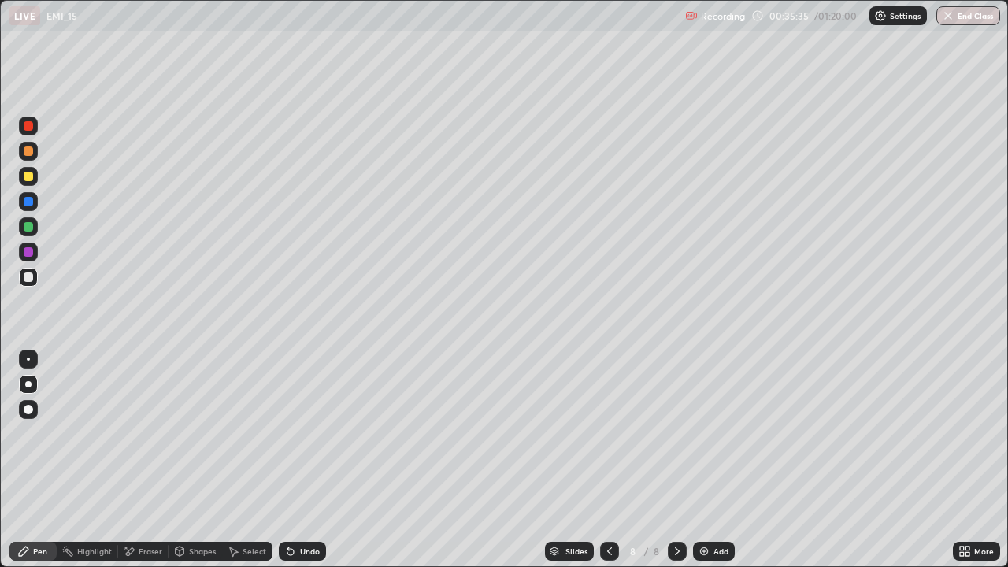
click at [146, 460] on div "Eraser" at bounding box center [151, 551] width 24 height 8
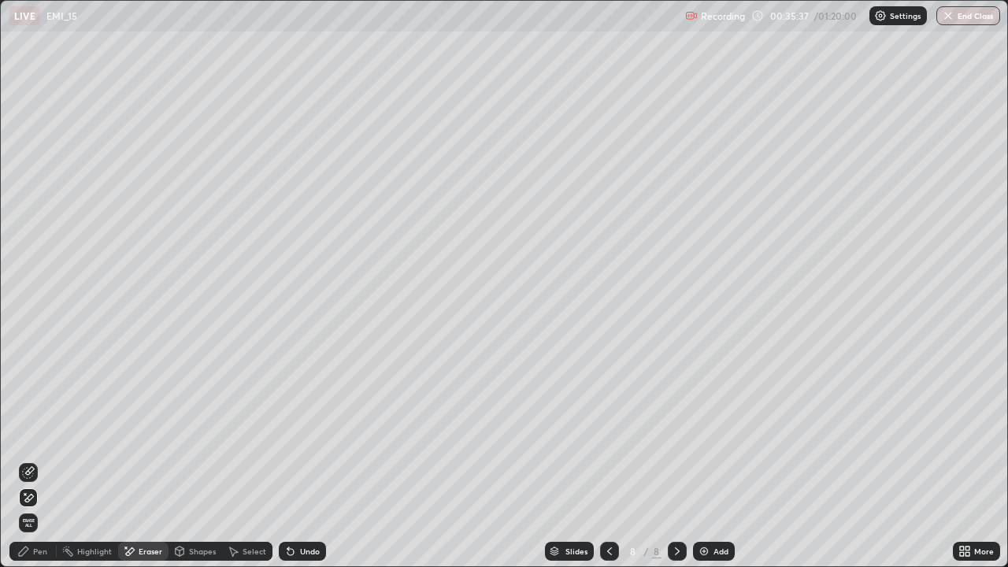
click at [39, 460] on div "Pen" at bounding box center [40, 551] width 14 height 8
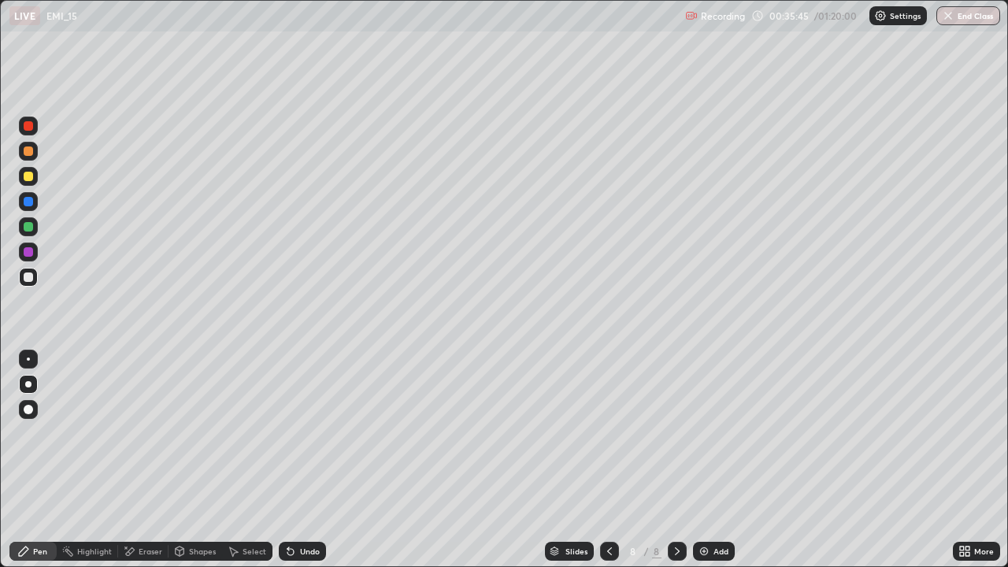
click at [147, 460] on div "Eraser" at bounding box center [151, 551] width 24 height 8
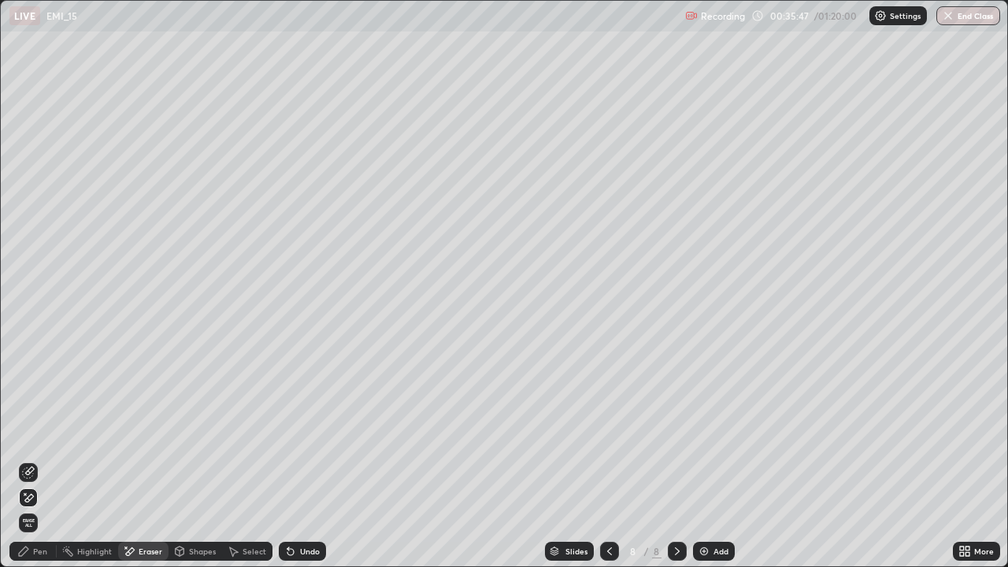
click at [39, 460] on div "Pen" at bounding box center [40, 551] width 14 height 8
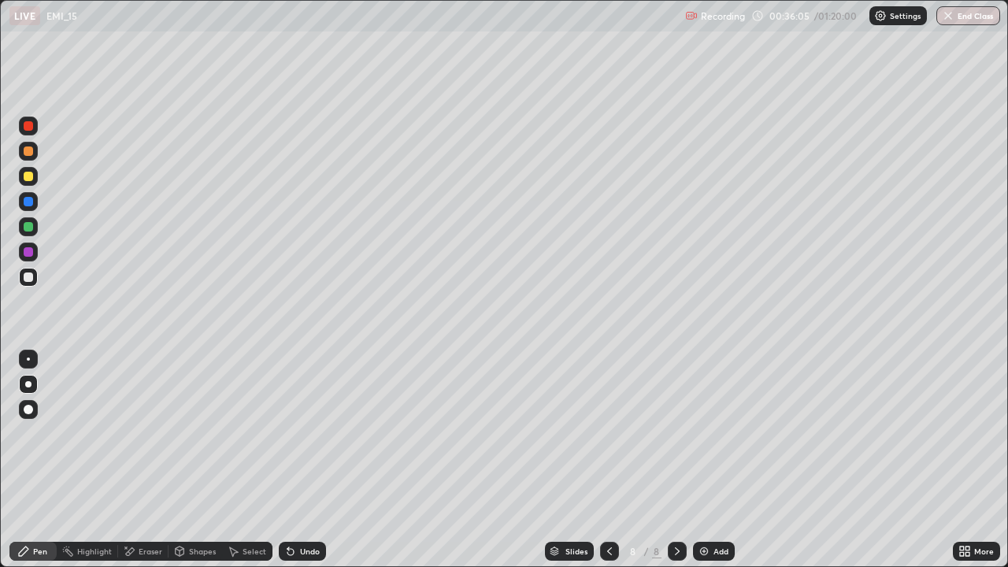
click at [610, 460] on icon at bounding box center [609, 551] width 5 height 8
click at [677, 460] on icon at bounding box center [677, 551] width 13 height 13
click at [244, 460] on div "Select" at bounding box center [255, 551] width 24 height 8
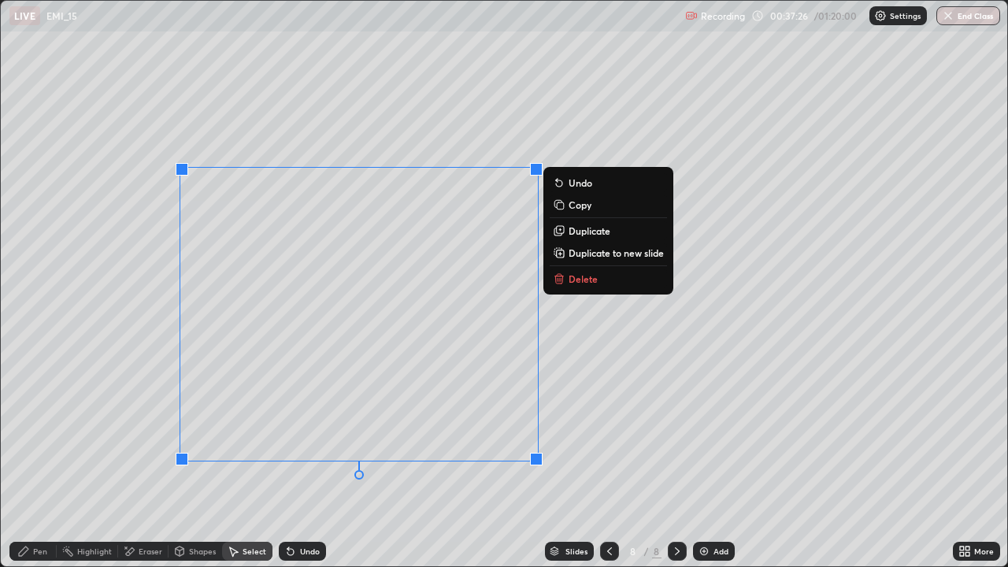
click at [575, 283] on p "Delete" at bounding box center [583, 278] width 29 height 13
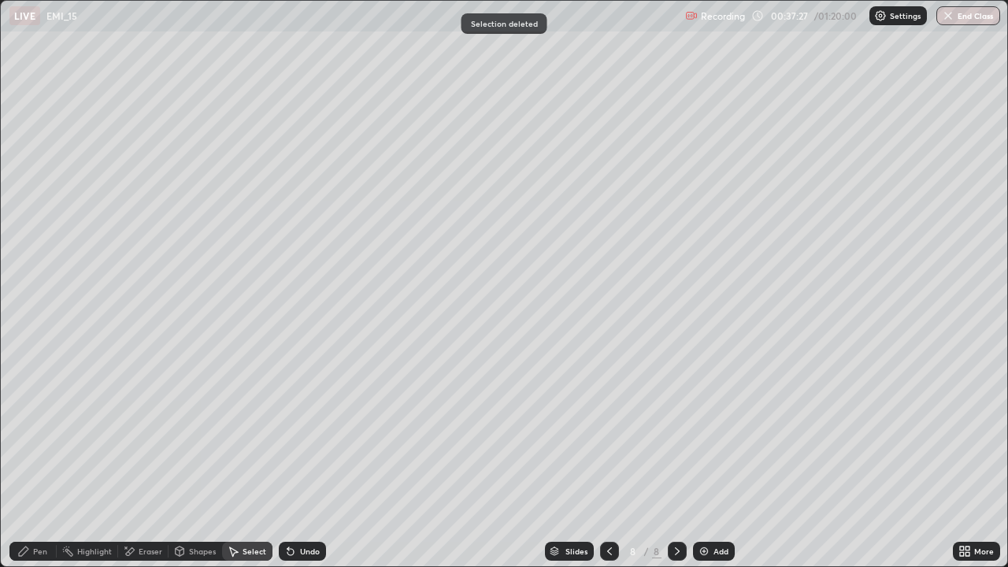
click at [38, 460] on div "Pen" at bounding box center [40, 551] width 14 height 8
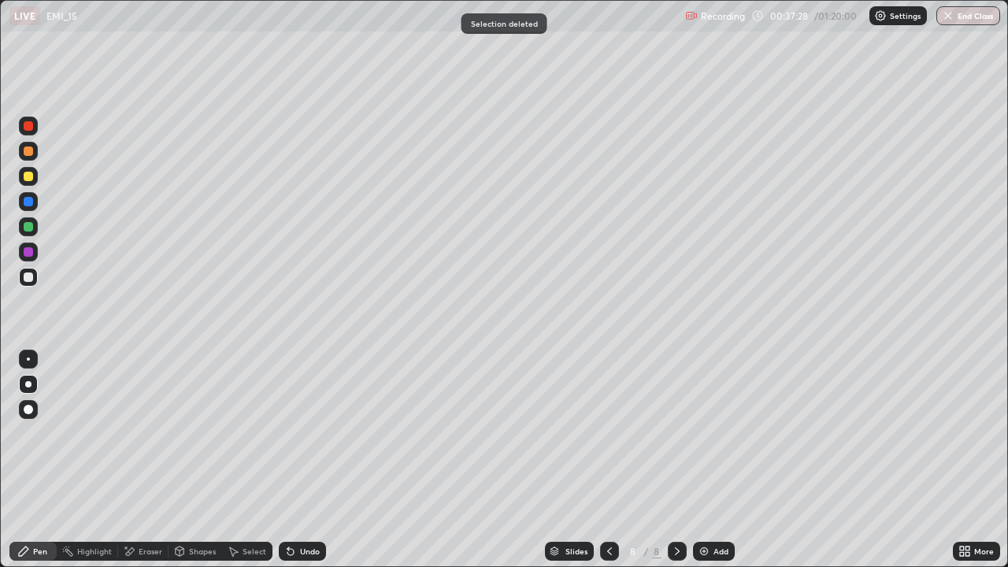
click at [34, 276] on div at bounding box center [28, 277] width 19 height 19
click at [288, 460] on icon at bounding box center [290, 552] width 6 height 6
click at [295, 460] on div "Undo" at bounding box center [302, 551] width 47 height 19
click at [288, 460] on icon at bounding box center [290, 552] width 6 height 6
click at [302, 460] on div "Undo" at bounding box center [310, 551] width 20 height 8
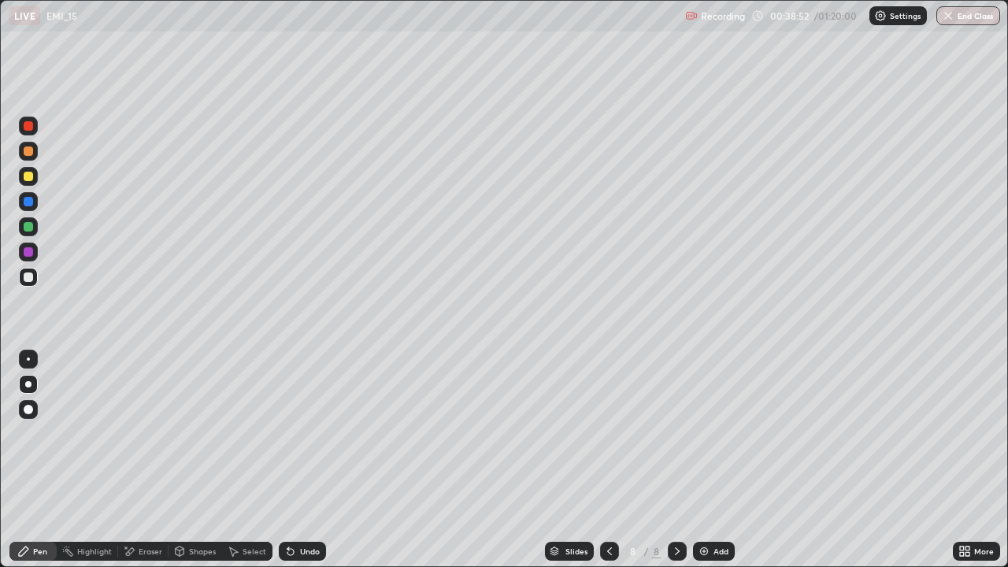
click at [255, 460] on div "Select" at bounding box center [247, 551] width 50 height 19
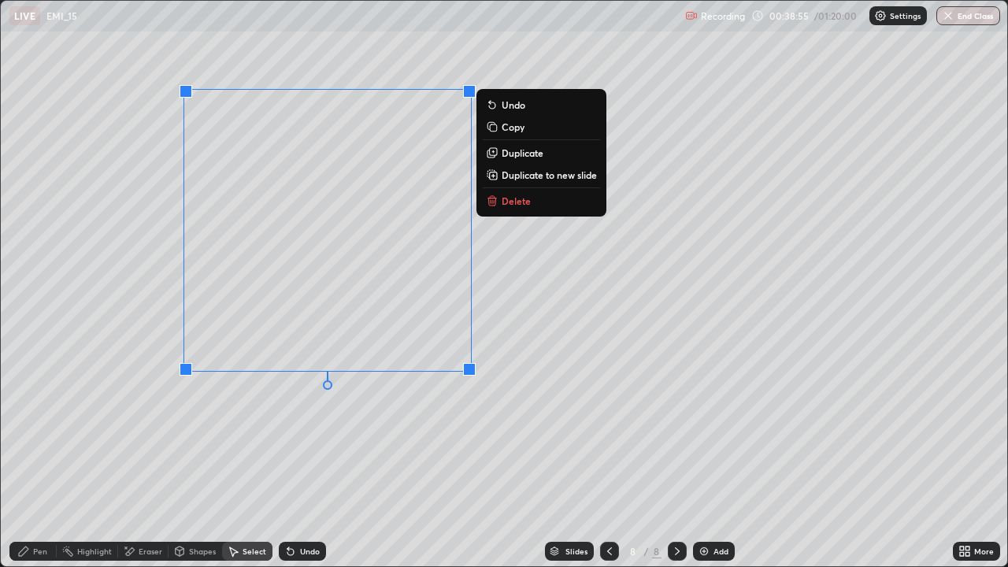
click at [506, 206] on p "Delete" at bounding box center [516, 201] width 29 height 13
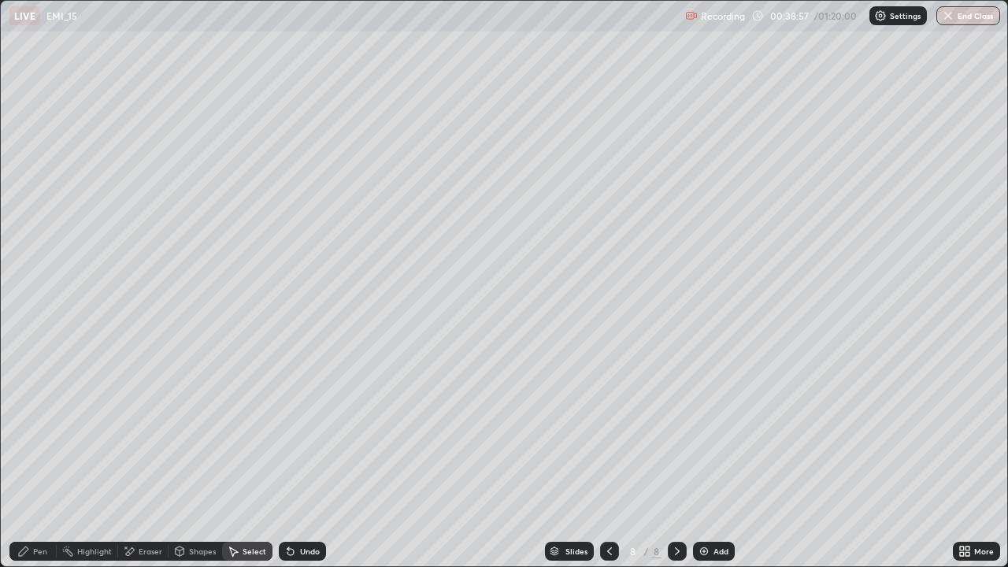
click at [47, 460] on div "Pen" at bounding box center [32, 551] width 47 height 19
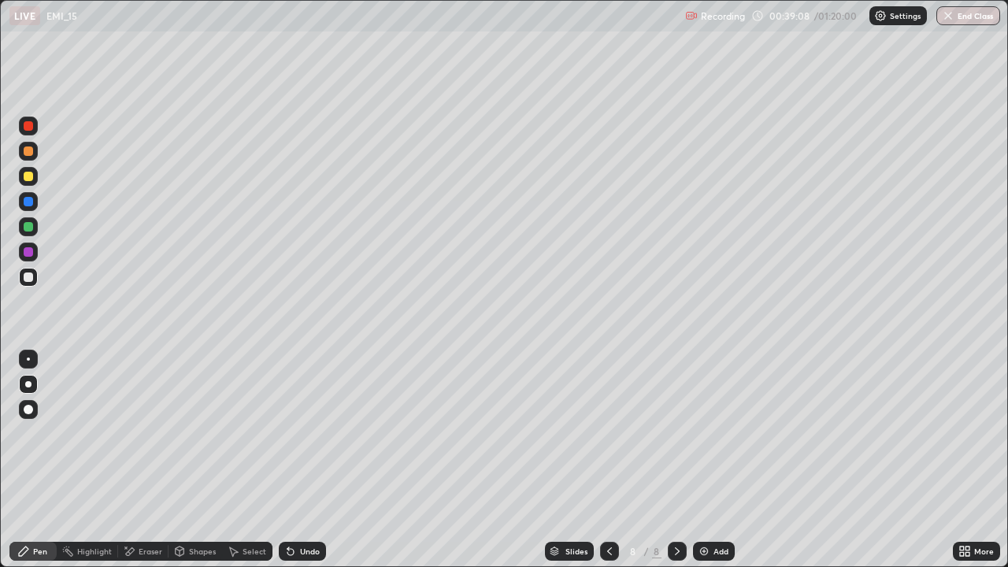
click at [194, 460] on div "Shapes" at bounding box center [202, 551] width 27 height 8
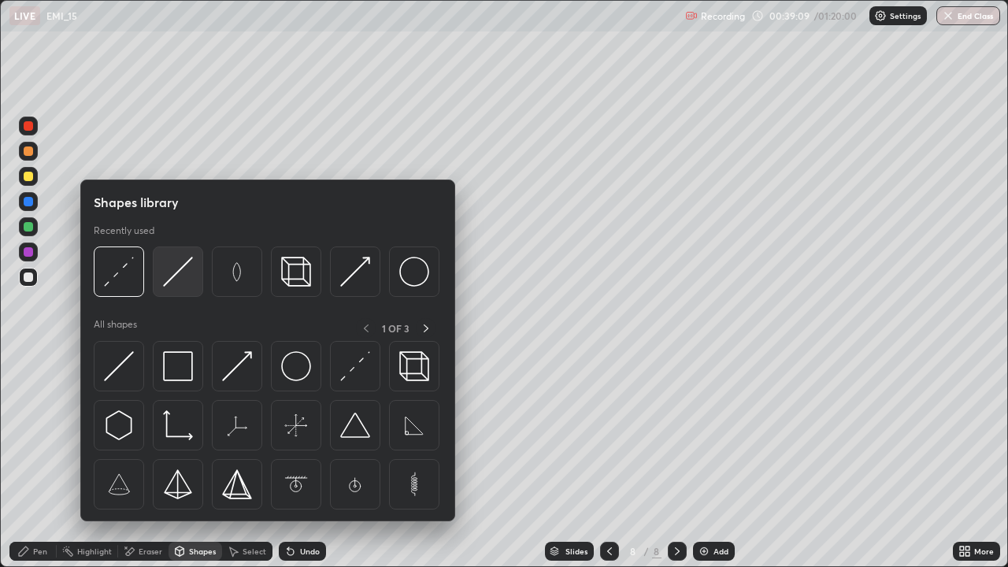
click at [178, 277] on img at bounding box center [178, 272] width 30 height 30
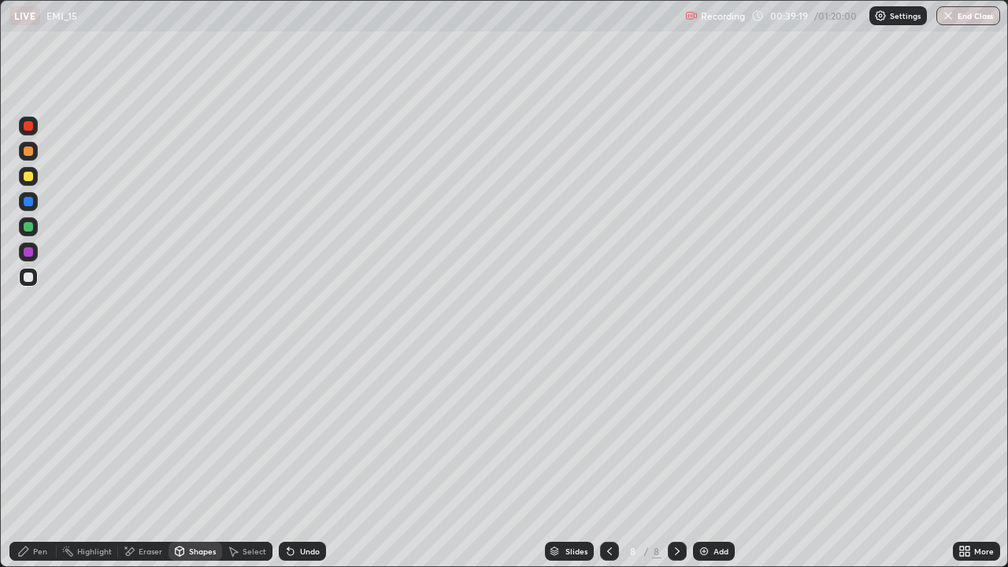
click at [34, 460] on div "Pen" at bounding box center [40, 551] width 14 height 8
click at [187, 460] on div "Shapes" at bounding box center [196, 551] width 54 height 19
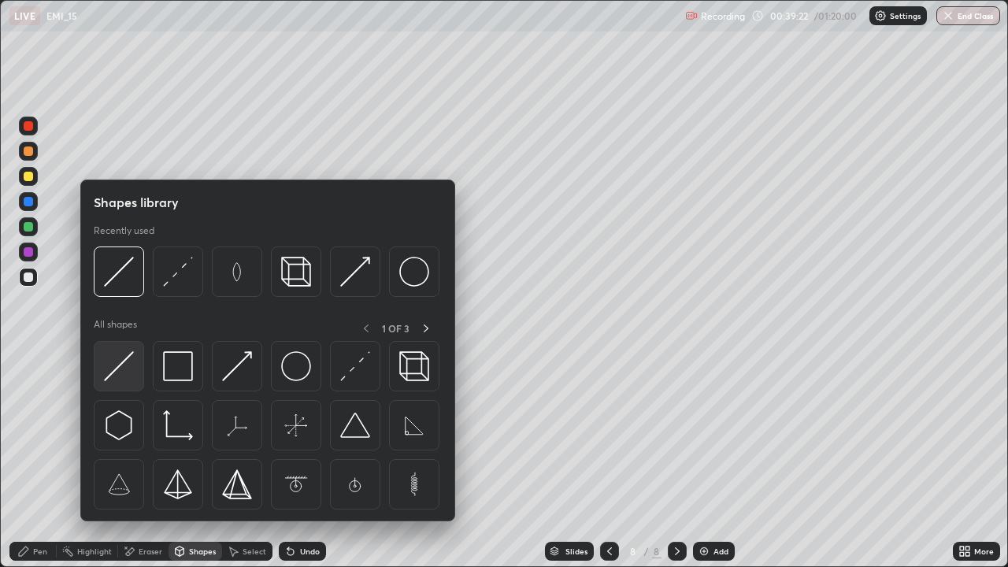
click at [121, 373] on img at bounding box center [119, 366] width 30 height 30
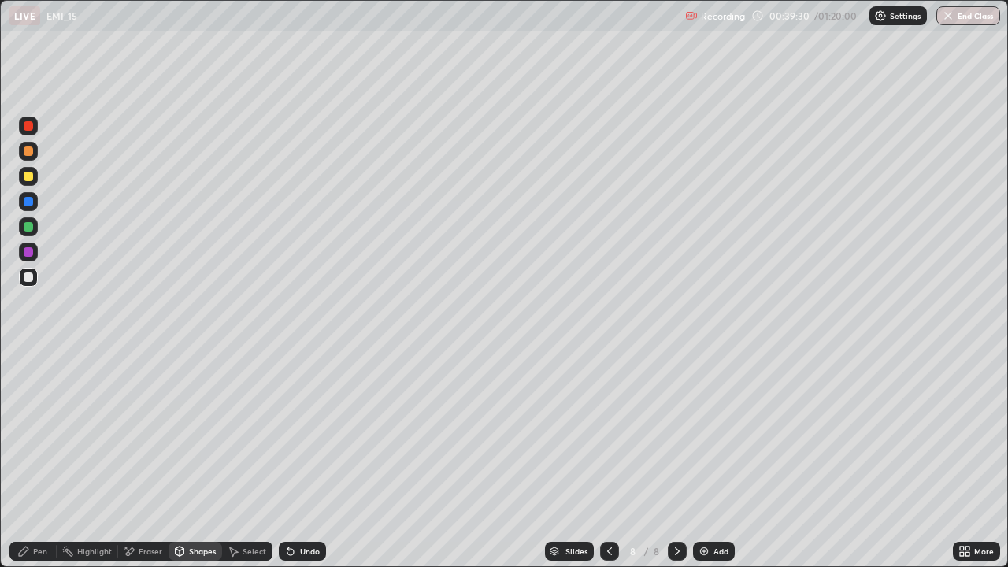
click at [49, 460] on div "Pen" at bounding box center [32, 551] width 47 height 19
click at [296, 460] on div "Undo" at bounding box center [302, 551] width 47 height 19
click at [249, 460] on div "Select" at bounding box center [255, 551] width 24 height 8
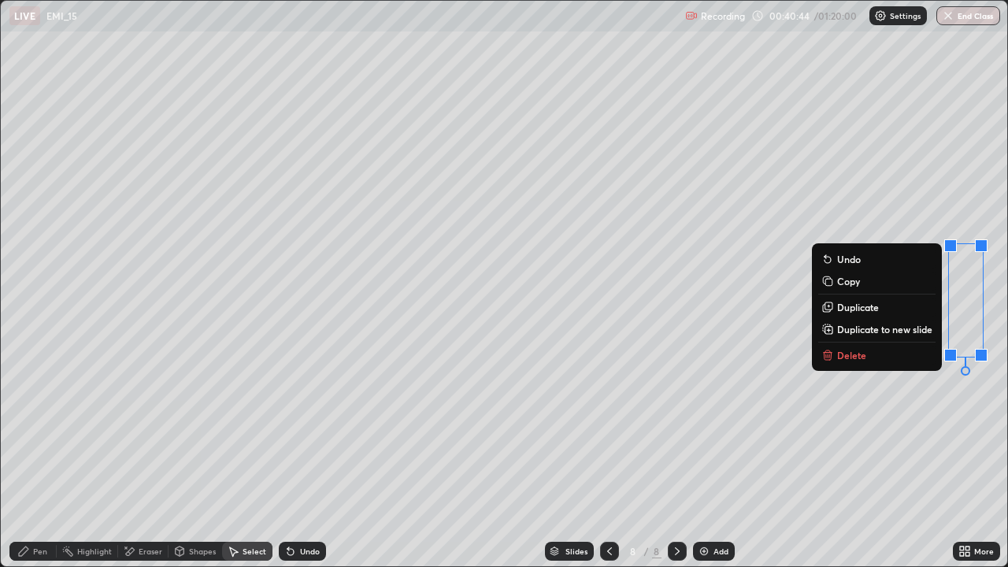
click at [903, 361] on button "Delete" at bounding box center [876, 355] width 117 height 19
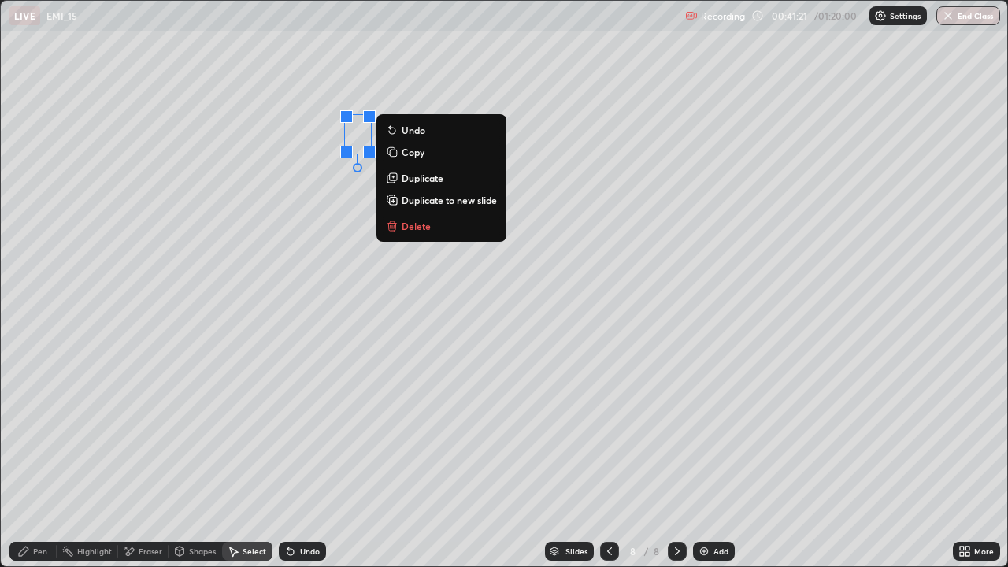
click at [26, 460] on div "Pen" at bounding box center [32, 551] width 47 height 19
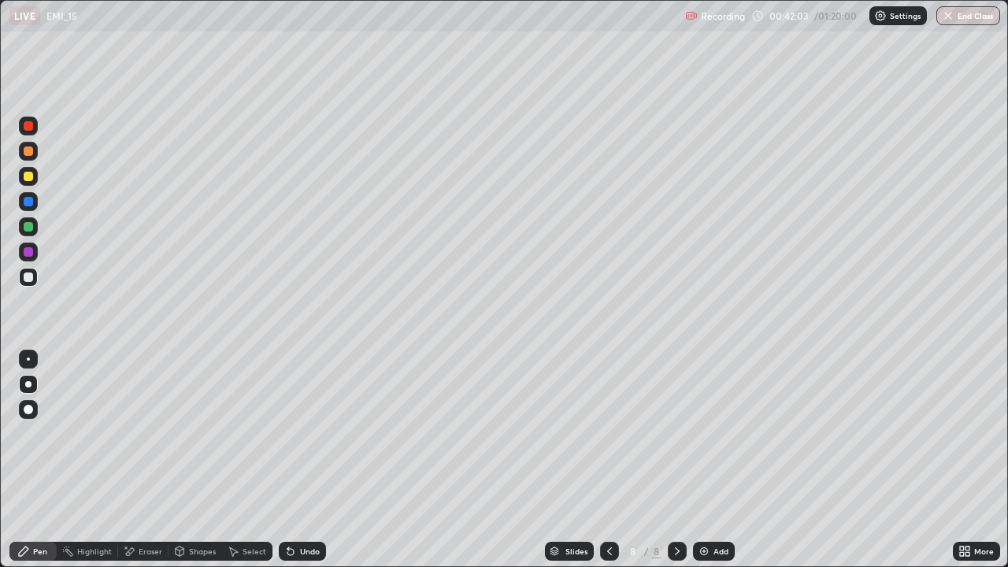
click at [299, 460] on div "Undo" at bounding box center [302, 551] width 47 height 19
click at [298, 460] on div "Undo" at bounding box center [302, 551] width 47 height 19
click at [146, 460] on div "Eraser" at bounding box center [151, 551] width 24 height 8
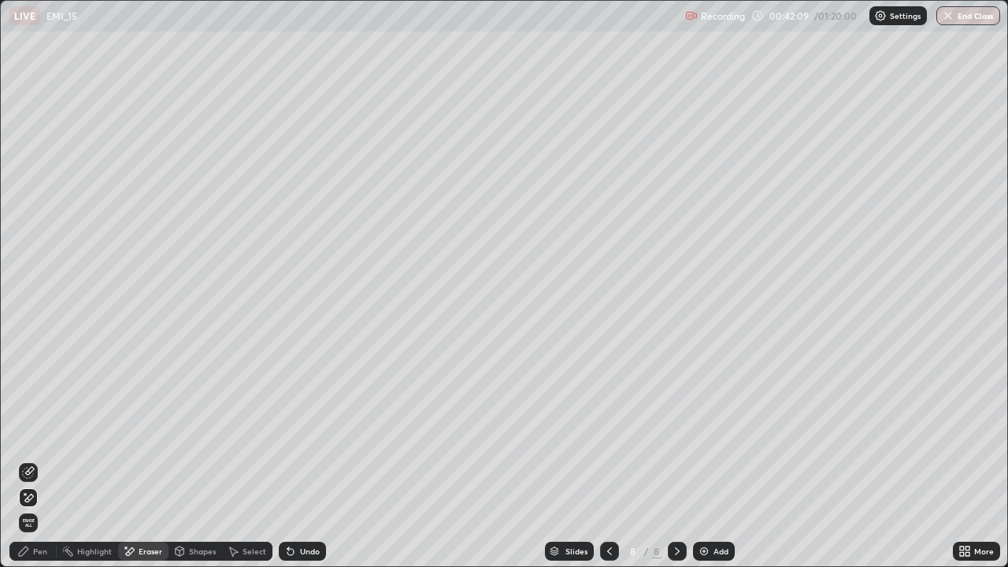
click at [41, 460] on div "Pen" at bounding box center [40, 551] width 14 height 8
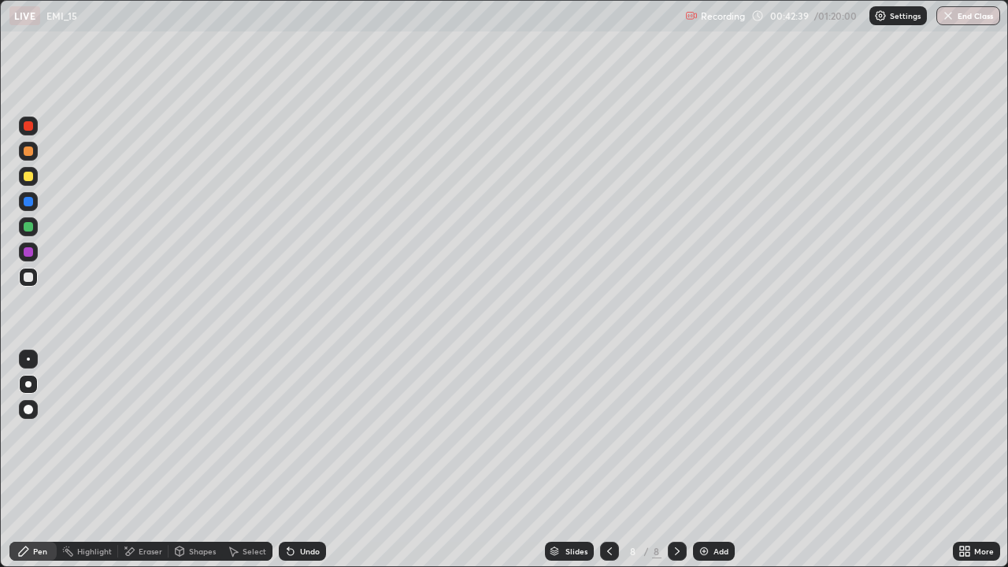
click at [191, 460] on div "Shapes" at bounding box center [202, 551] width 27 height 8
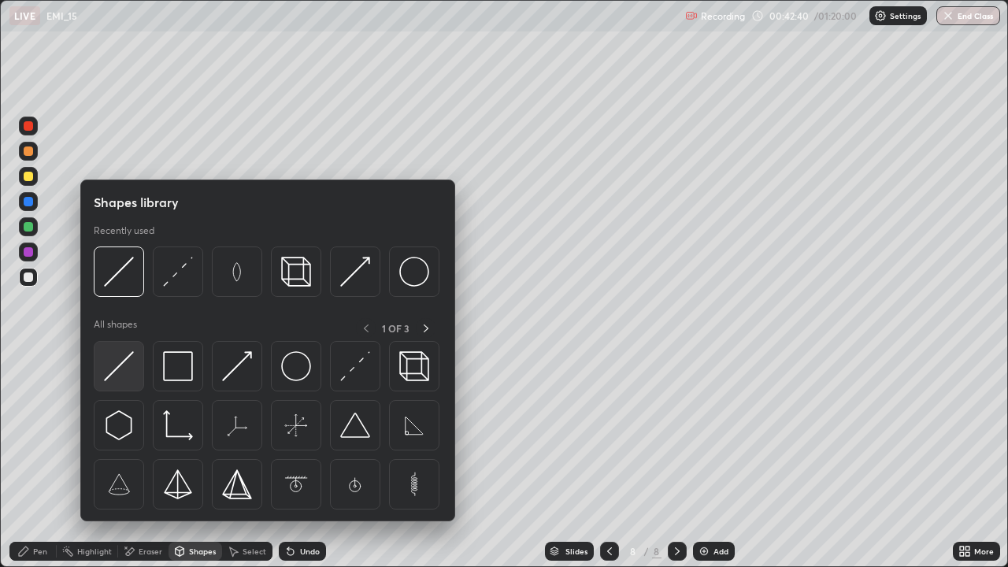
click at [123, 369] on img at bounding box center [119, 366] width 30 height 30
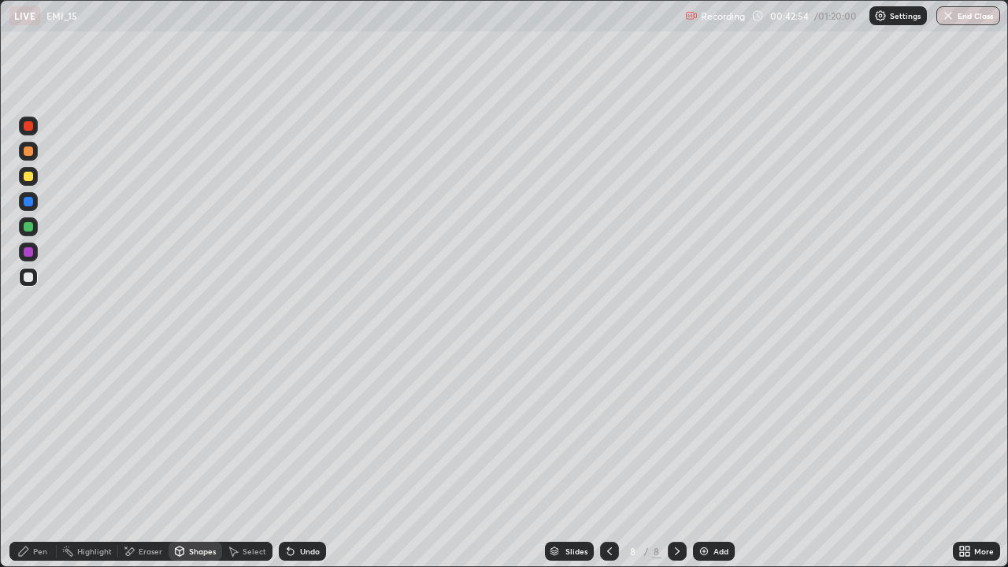
click at [301, 460] on div "Undo" at bounding box center [310, 551] width 20 height 8
click at [288, 460] on icon at bounding box center [290, 552] width 6 height 6
click at [287, 460] on icon at bounding box center [288, 548] width 2 height 2
click at [295, 460] on div "Undo" at bounding box center [302, 551] width 47 height 19
click at [294, 460] on icon at bounding box center [290, 551] width 13 height 13
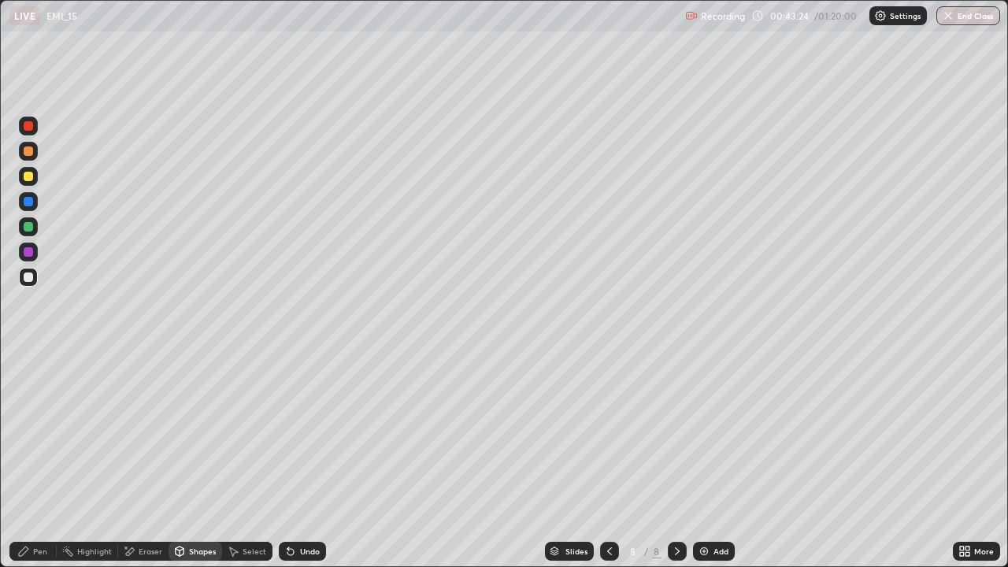
click at [304, 460] on div "Undo" at bounding box center [302, 551] width 47 height 19
click at [298, 460] on div "Undo" at bounding box center [302, 551] width 47 height 19
click at [297, 460] on div "Undo" at bounding box center [302, 551] width 47 height 19
click at [42, 460] on div "Pen" at bounding box center [32, 551] width 47 height 19
click at [249, 460] on div "Select" at bounding box center [255, 551] width 24 height 8
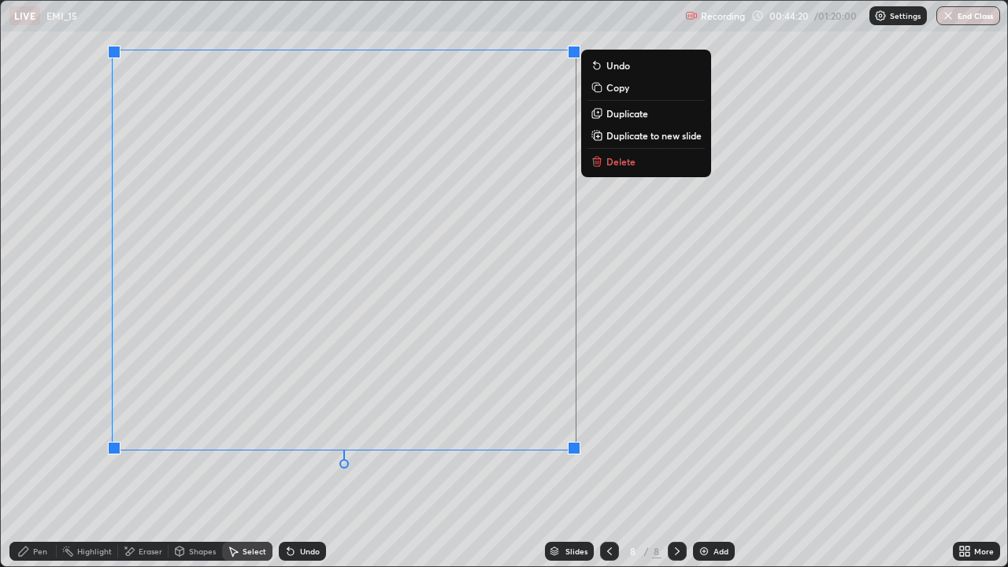
click at [614, 161] on p "Delete" at bounding box center [620, 161] width 29 height 13
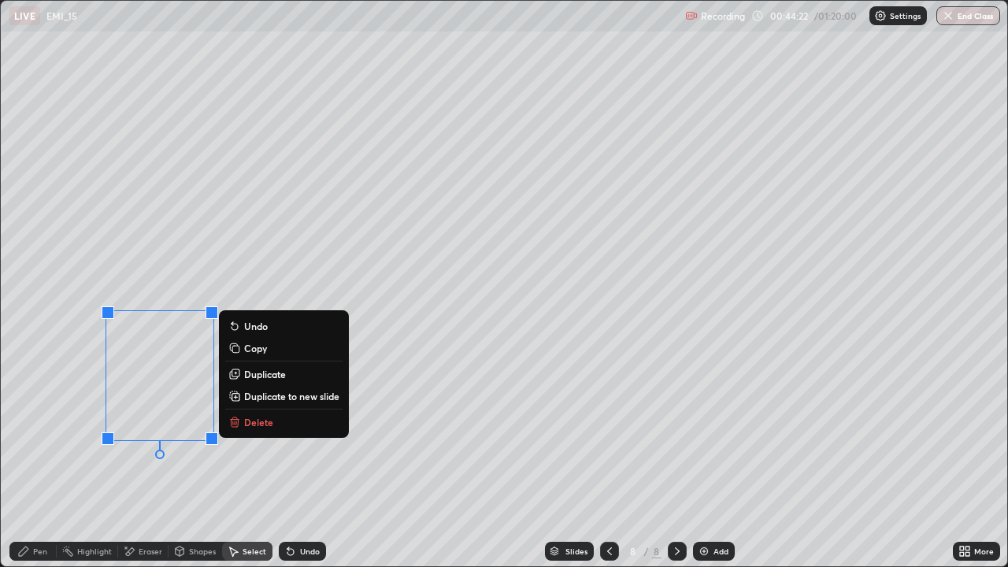
click at [295, 421] on button "Delete" at bounding box center [283, 422] width 117 height 19
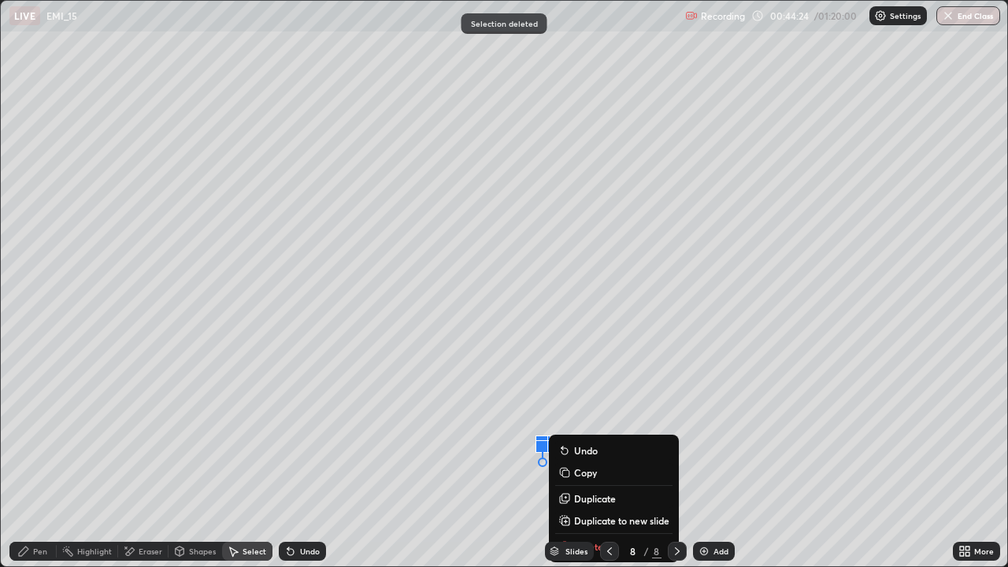
click at [576, 460] on p "Duplicate to new slide" at bounding box center [621, 520] width 95 height 13
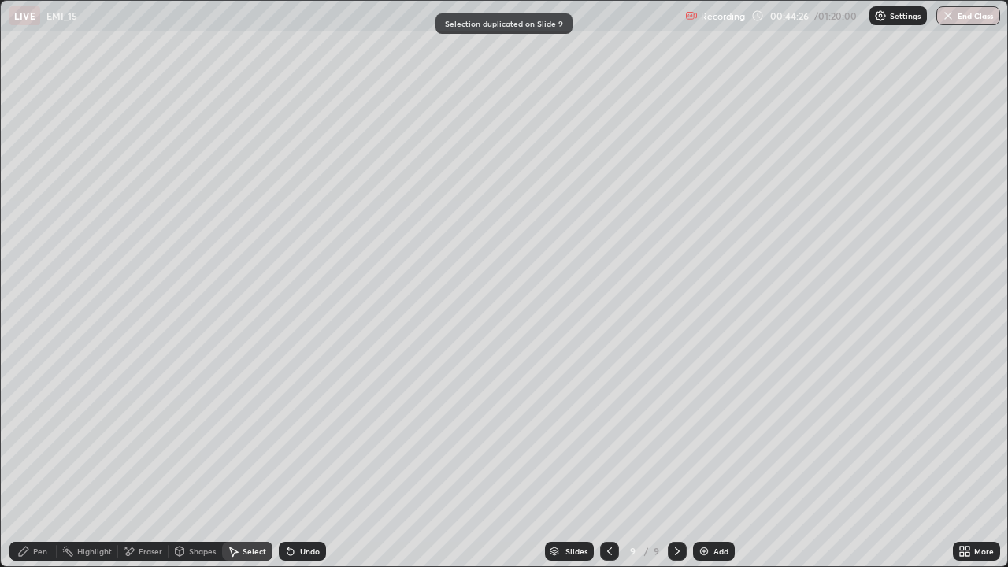
click at [610, 460] on icon at bounding box center [609, 551] width 13 height 13
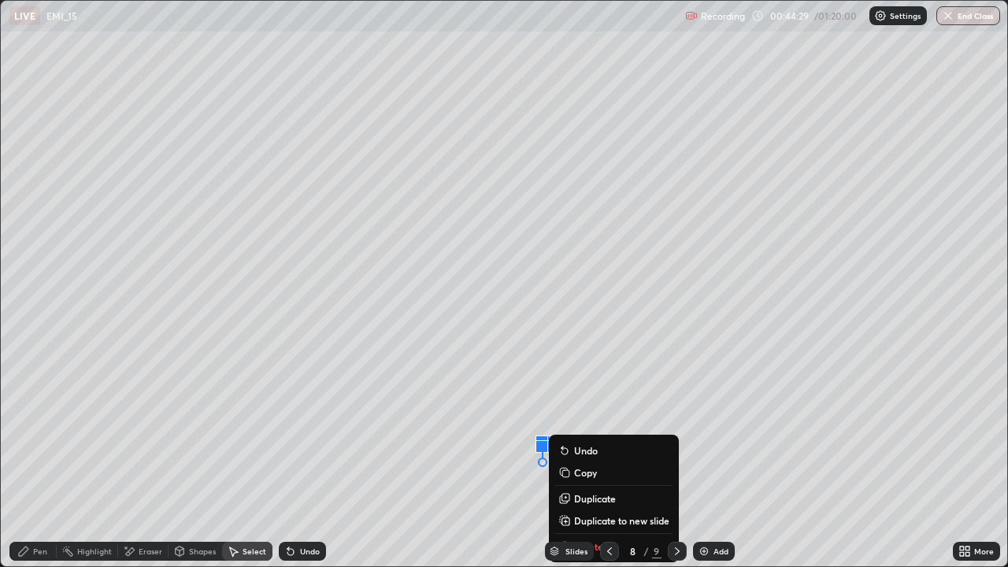
click at [146, 460] on div "Eraser" at bounding box center [151, 551] width 24 height 8
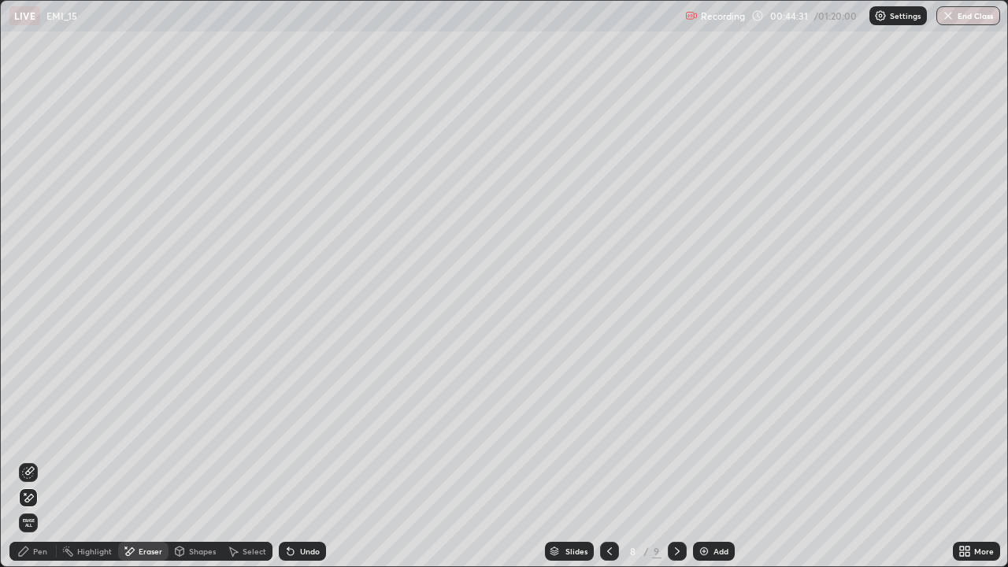
click at [27, 460] on icon at bounding box center [23, 551] width 13 height 13
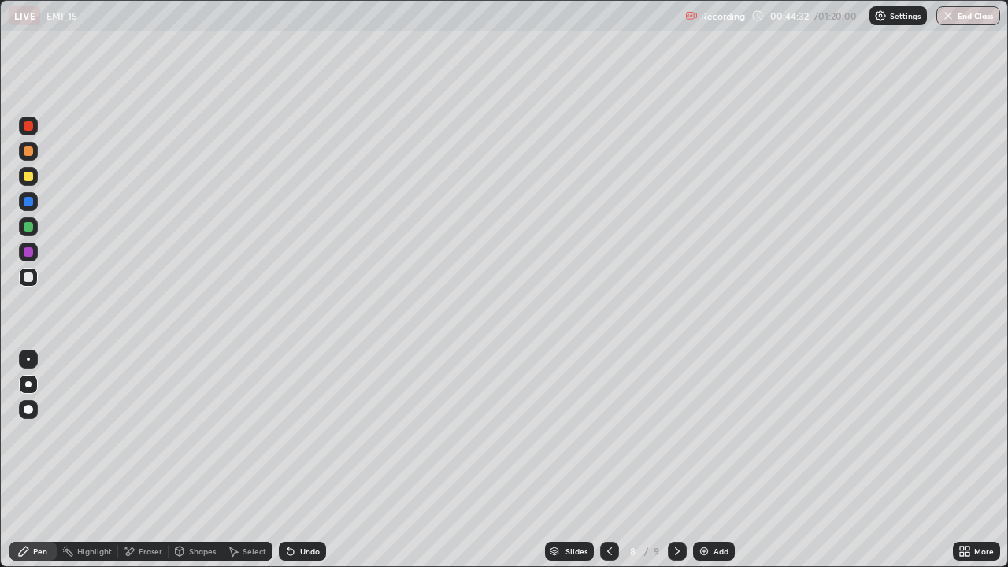
click at [186, 460] on div "Shapes" at bounding box center [196, 551] width 54 height 19
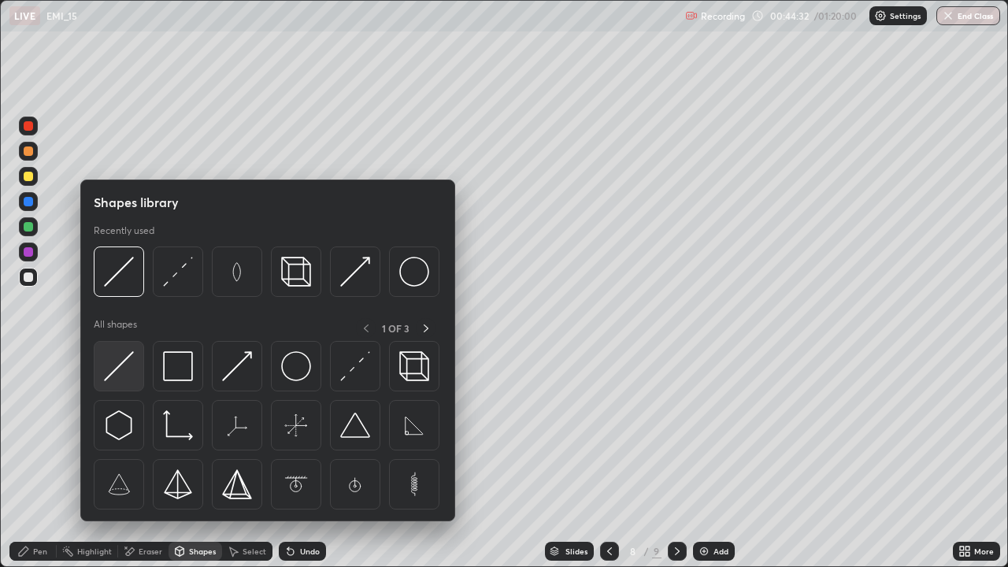
click at [129, 370] on img at bounding box center [119, 366] width 30 height 30
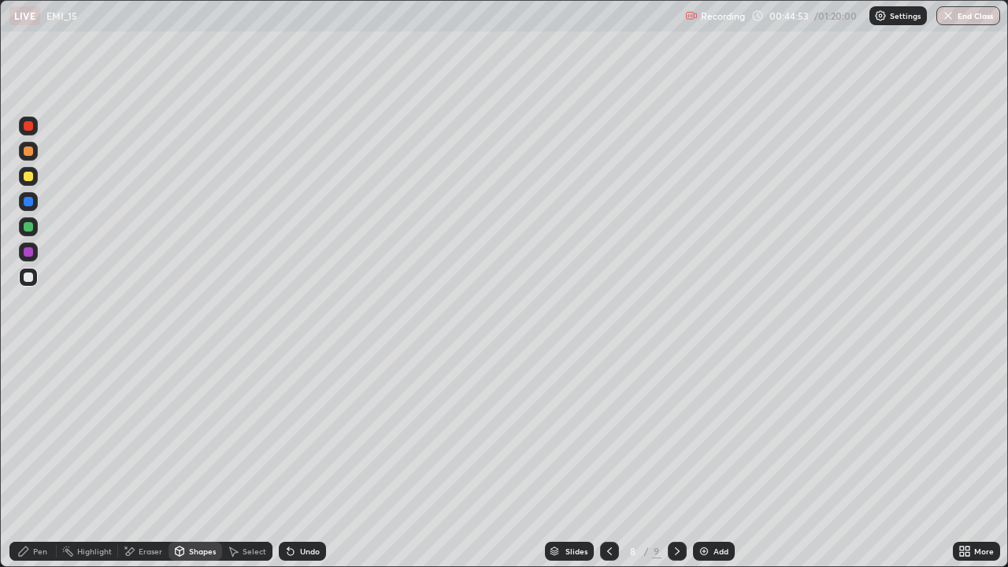
click at [39, 460] on div "Pen" at bounding box center [40, 551] width 14 height 8
click at [293, 460] on icon at bounding box center [290, 551] width 13 height 13
click at [286, 460] on icon at bounding box center [290, 551] width 13 height 13
click at [307, 460] on div "Undo" at bounding box center [310, 551] width 20 height 8
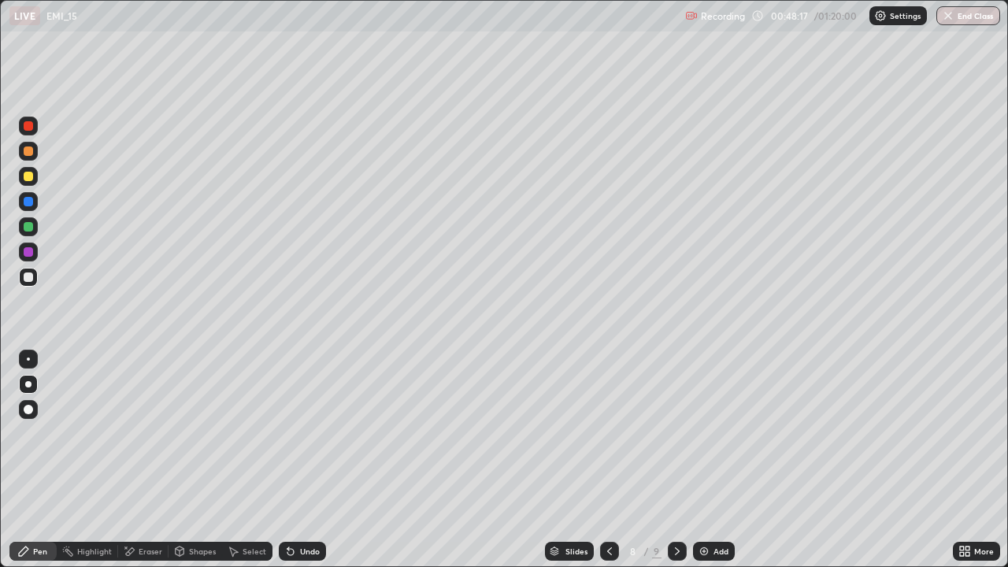
click at [312, 460] on div "Undo" at bounding box center [310, 551] width 20 height 8
click at [311, 460] on div "Undo" at bounding box center [302, 551] width 47 height 19
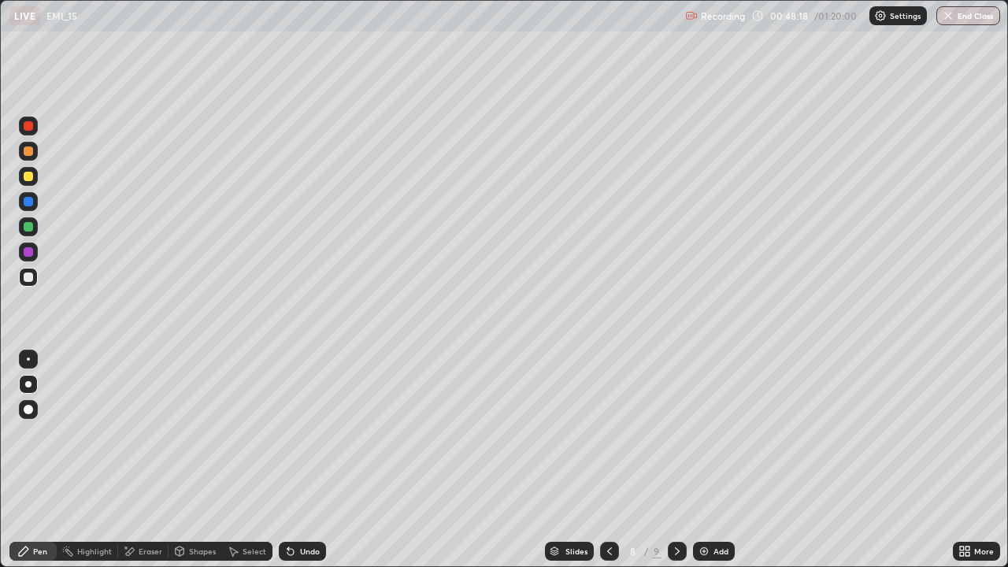
click at [311, 460] on div "Undo" at bounding box center [302, 551] width 47 height 19
click at [313, 460] on div "Undo" at bounding box center [302, 551] width 47 height 19
click at [306, 460] on div "Undo" at bounding box center [310, 551] width 20 height 8
click at [302, 460] on div "Undo" at bounding box center [310, 551] width 20 height 8
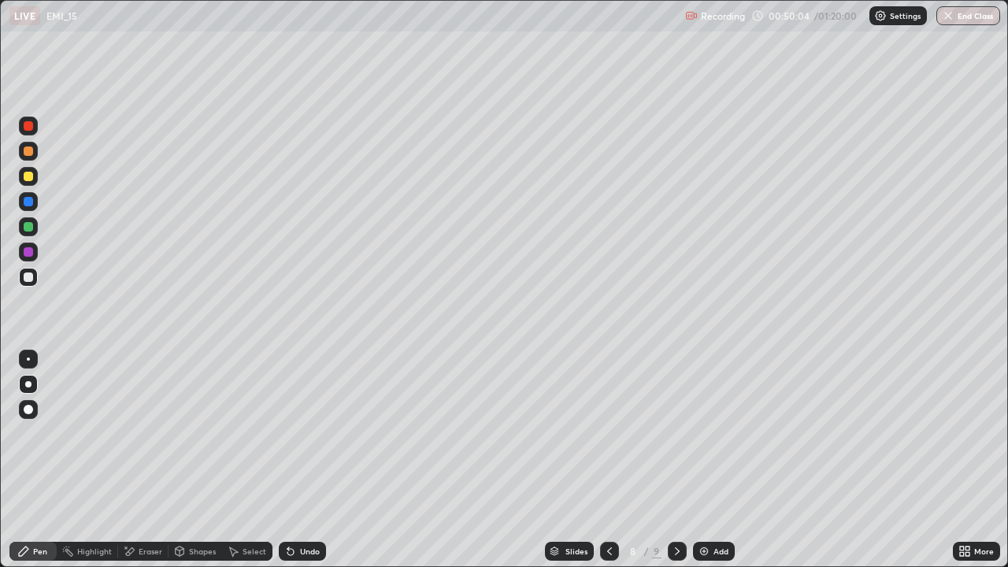
click at [306, 460] on div "Undo" at bounding box center [310, 551] width 20 height 8
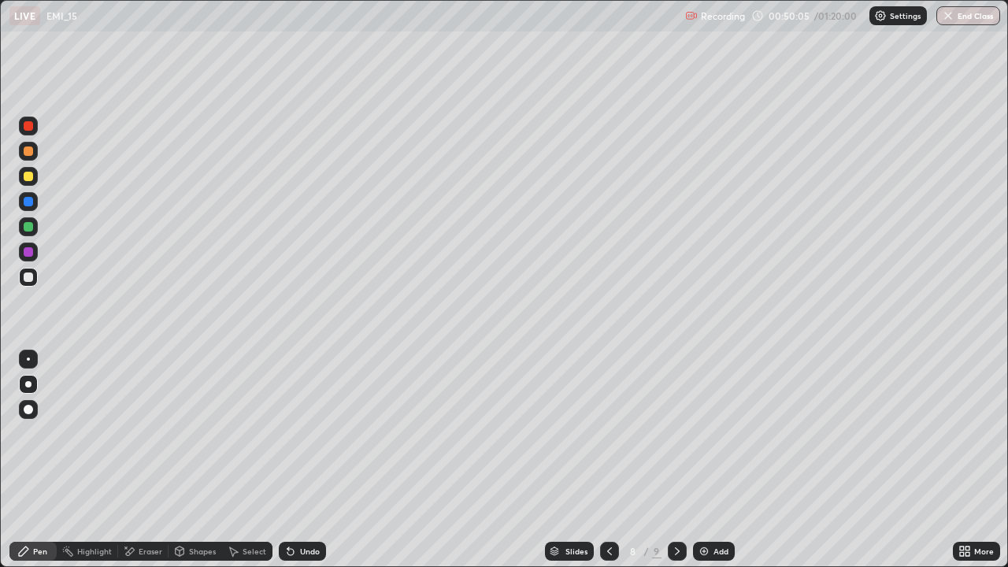
click at [306, 460] on div "Undo" at bounding box center [310, 551] width 20 height 8
click at [307, 460] on div "Undo" at bounding box center [310, 551] width 20 height 8
click at [305, 460] on div "Undo" at bounding box center [310, 551] width 20 height 8
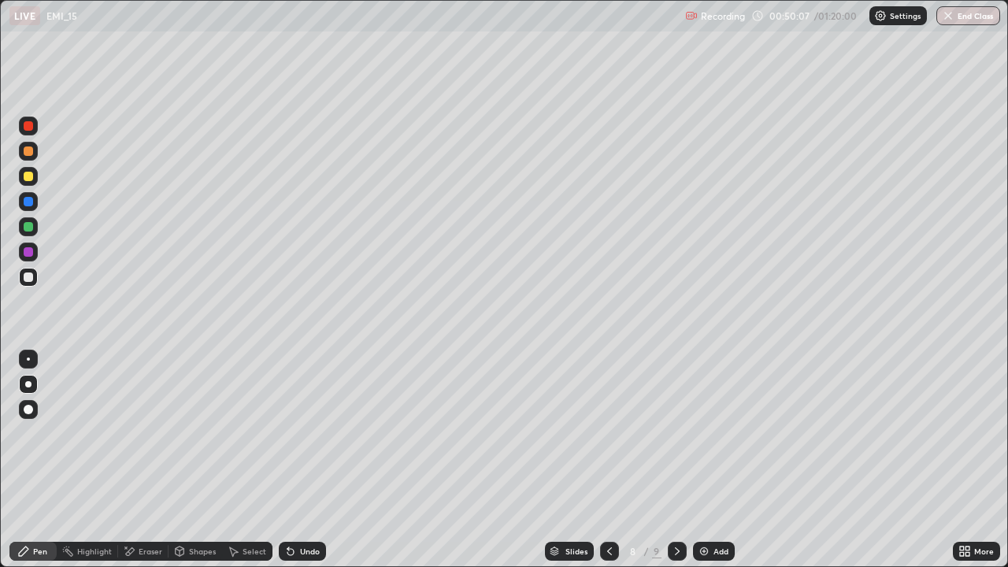
click at [305, 460] on div "Undo" at bounding box center [310, 551] width 20 height 8
click at [306, 460] on div "Undo" at bounding box center [302, 551] width 47 height 19
click at [304, 460] on div "Undo" at bounding box center [310, 551] width 20 height 8
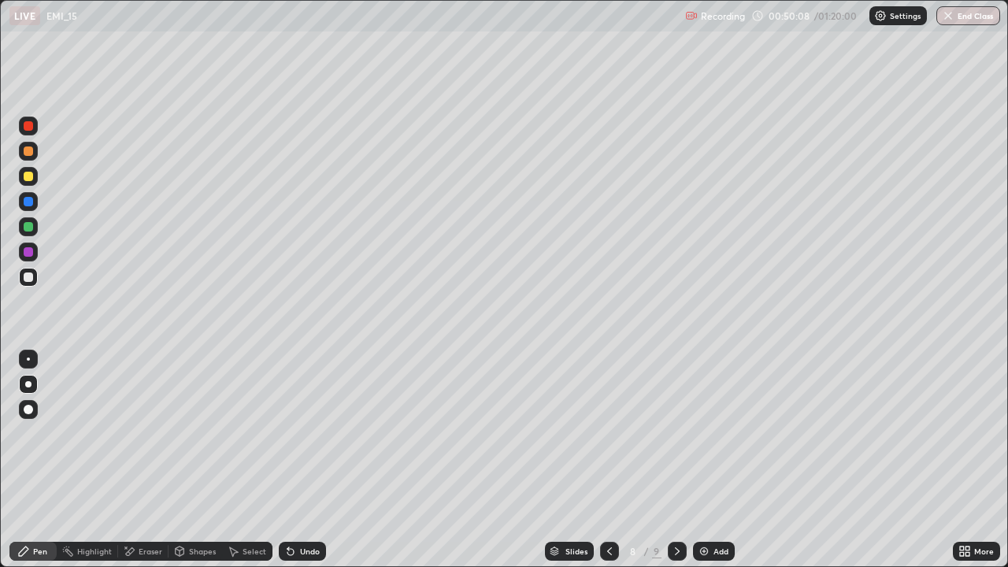
click at [303, 460] on div "Undo" at bounding box center [302, 551] width 47 height 19
click at [304, 460] on div "Undo" at bounding box center [310, 551] width 20 height 8
click at [29, 176] on div at bounding box center [28, 176] width 9 height 9
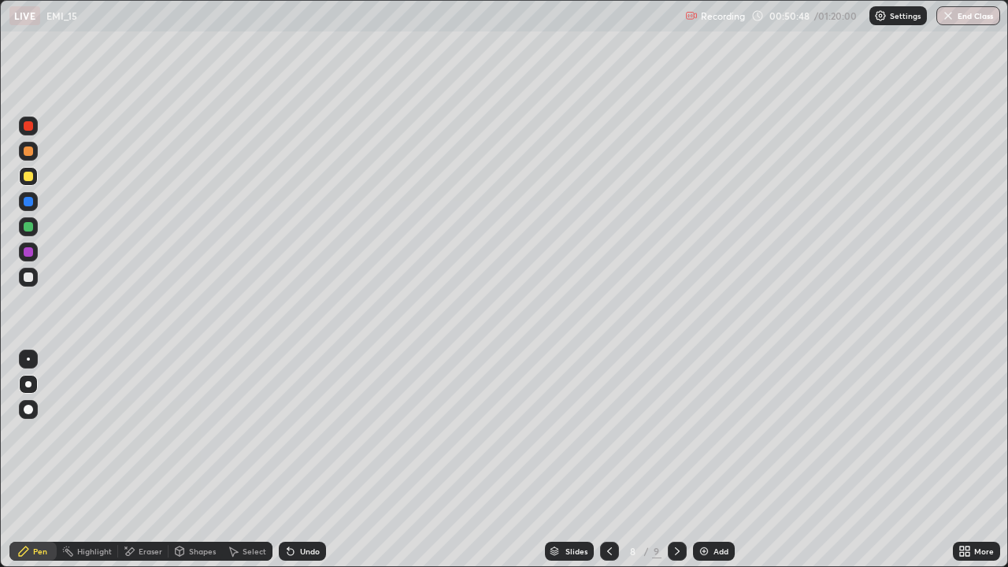
click at [302, 460] on div "Undo" at bounding box center [310, 551] width 20 height 8
click at [301, 460] on div "Undo" at bounding box center [310, 551] width 20 height 8
click at [297, 460] on div "Undo" at bounding box center [302, 551] width 47 height 19
click at [288, 460] on icon at bounding box center [290, 552] width 6 height 6
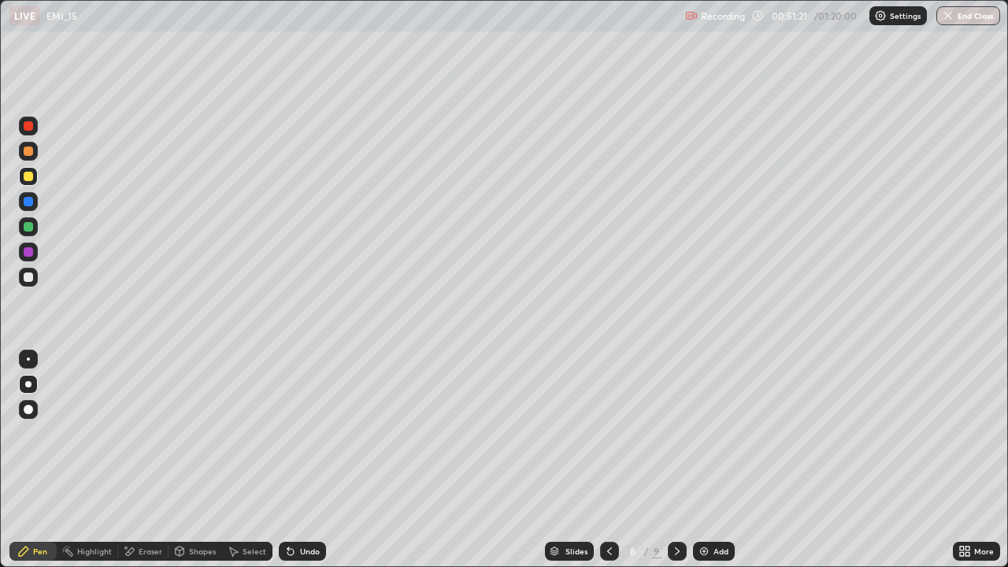
click at [288, 460] on icon at bounding box center [290, 552] width 6 height 6
click at [293, 460] on icon at bounding box center [290, 551] width 13 height 13
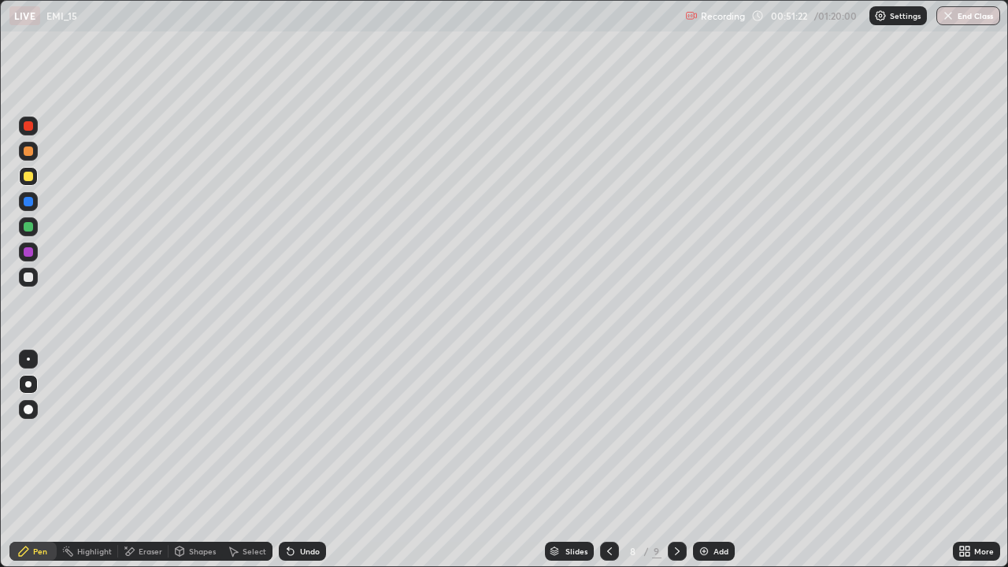
click at [293, 460] on icon at bounding box center [290, 551] width 13 height 13
click at [296, 460] on div "Undo" at bounding box center [302, 551] width 47 height 19
click at [295, 460] on div "Undo" at bounding box center [302, 551] width 47 height 19
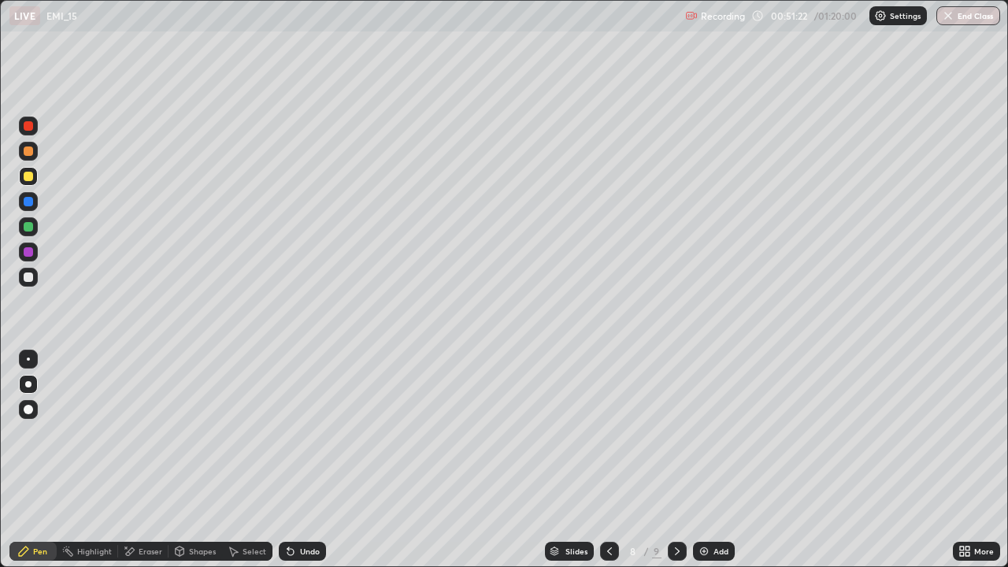
click at [295, 460] on div "Undo" at bounding box center [302, 551] width 47 height 19
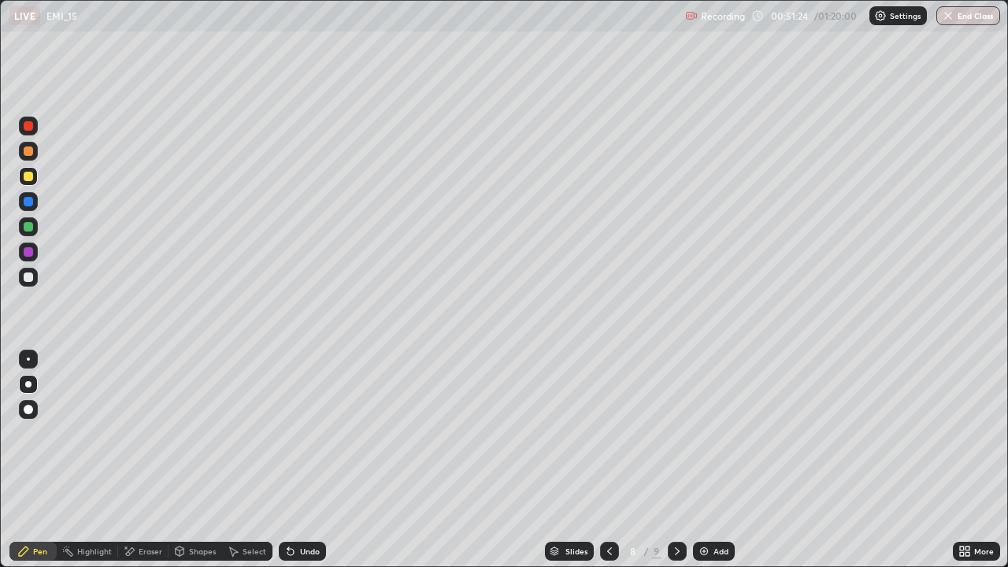
click at [294, 460] on div "Undo" at bounding box center [302, 551] width 47 height 19
click at [295, 460] on div "Undo" at bounding box center [302, 551] width 47 height 19
click at [297, 460] on div "Undo" at bounding box center [302, 551] width 47 height 19
click at [300, 460] on div "Undo" at bounding box center [310, 551] width 20 height 8
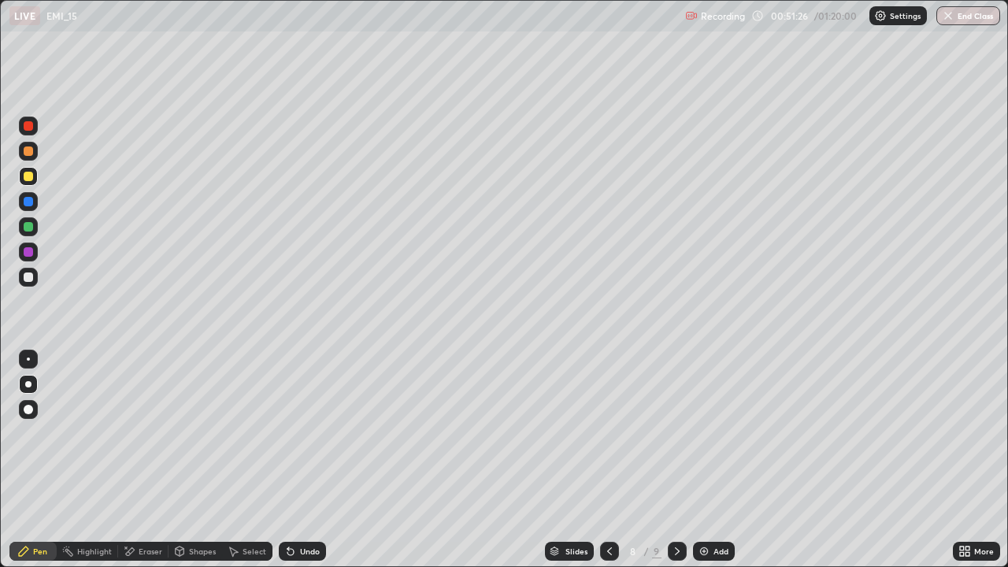
click at [300, 460] on div "Undo" at bounding box center [310, 551] width 20 height 8
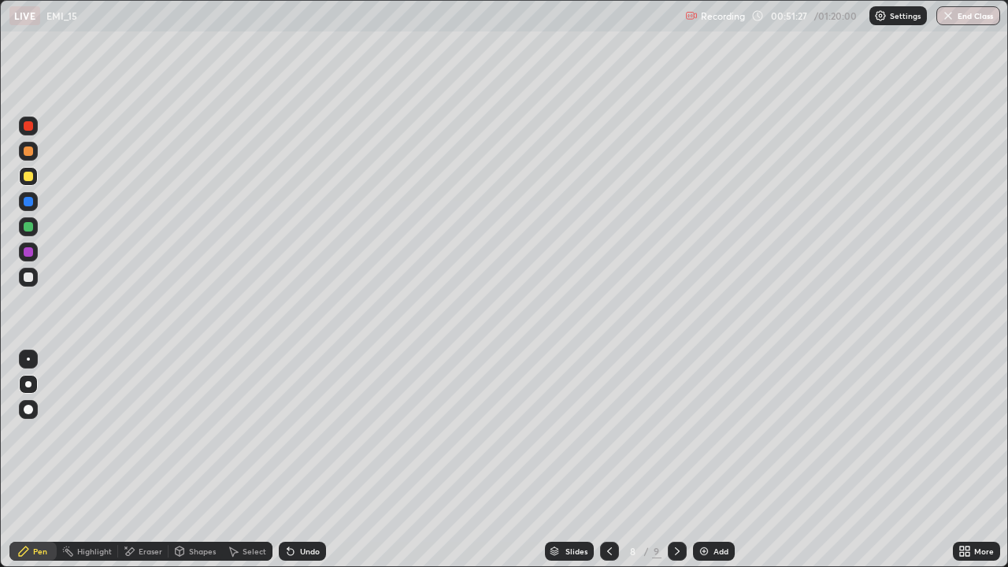
click at [300, 460] on div "Undo" at bounding box center [310, 551] width 20 height 8
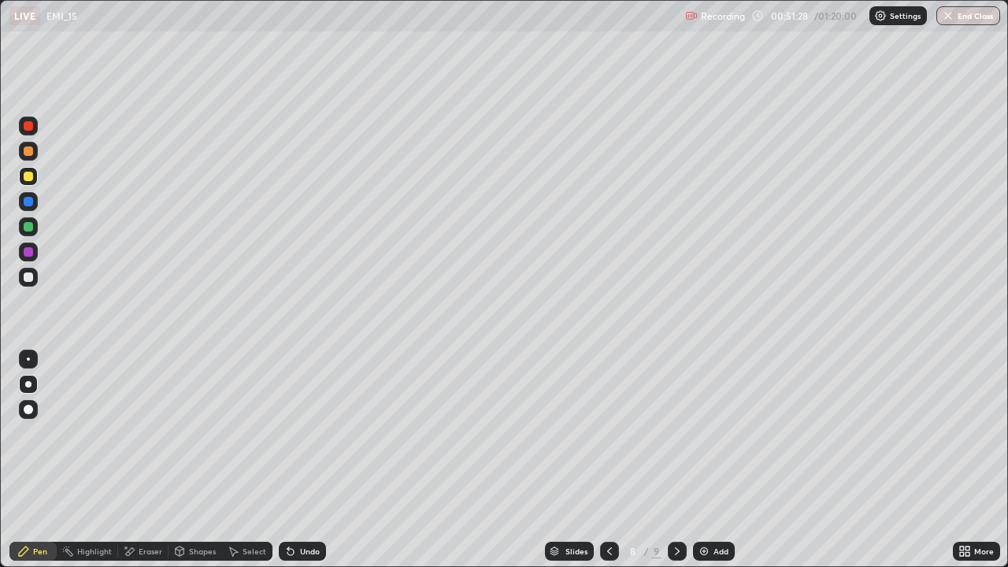
click at [300, 460] on div "Undo" at bounding box center [310, 551] width 20 height 8
click at [302, 460] on div "Undo" at bounding box center [310, 551] width 20 height 8
click at [301, 460] on div "Undo" at bounding box center [310, 551] width 20 height 8
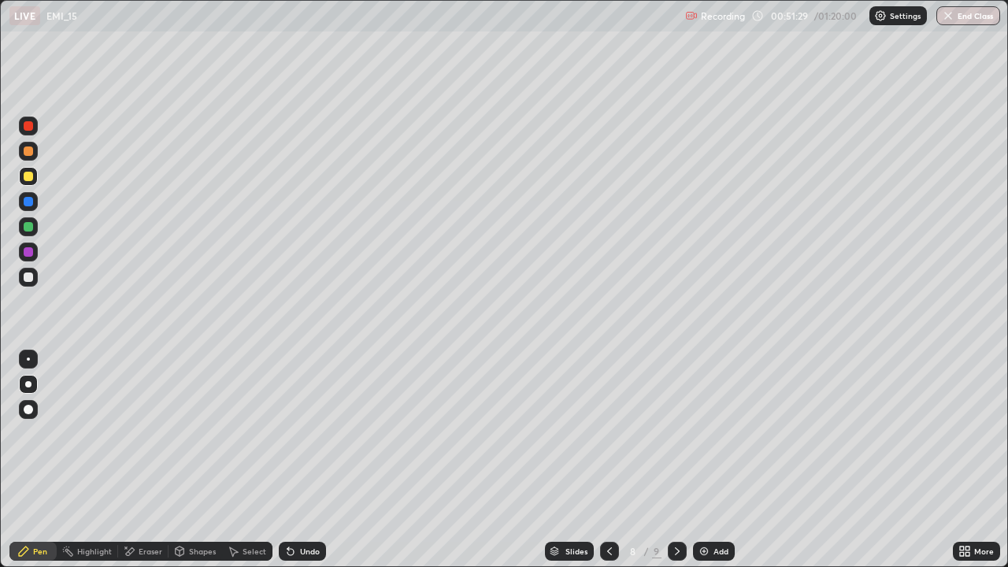
click at [301, 460] on div "Undo" at bounding box center [310, 551] width 20 height 8
click at [313, 460] on div "Undo" at bounding box center [310, 551] width 20 height 8
click at [315, 460] on div "Undo" at bounding box center [310, 551] width 20 height 8
click at [313, 460] on div "Undo" at bounding box center [310, 551] width 20 height 8
click at [315, 460] on div "Undo" at bounding box center [310, 551] width 20 height 8
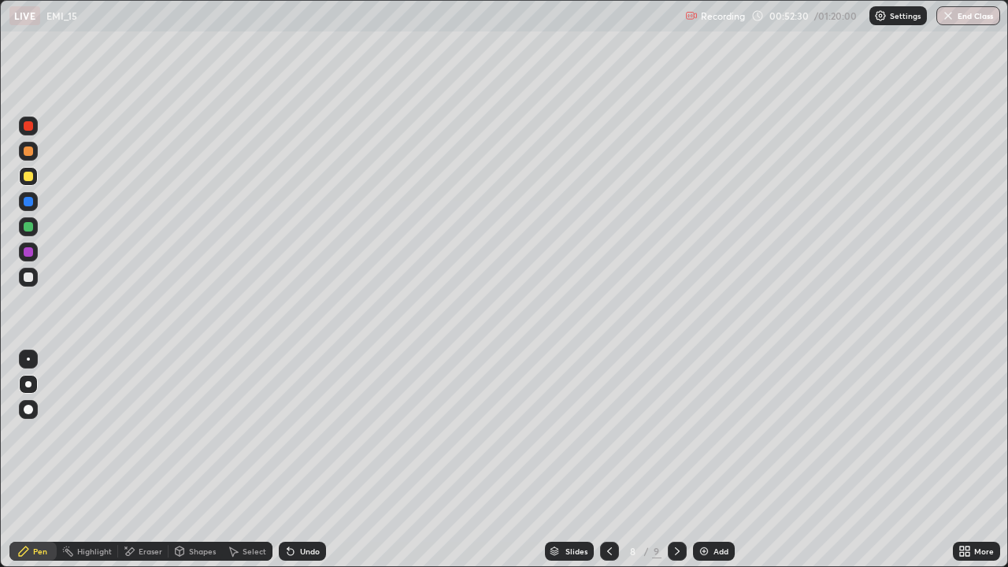
click at [675, 460] on icon at bounding box center [677, 551] width 5 height 8
click at [250, 460] on div "Select" at bounding box center [255, 551] width 24 height 8
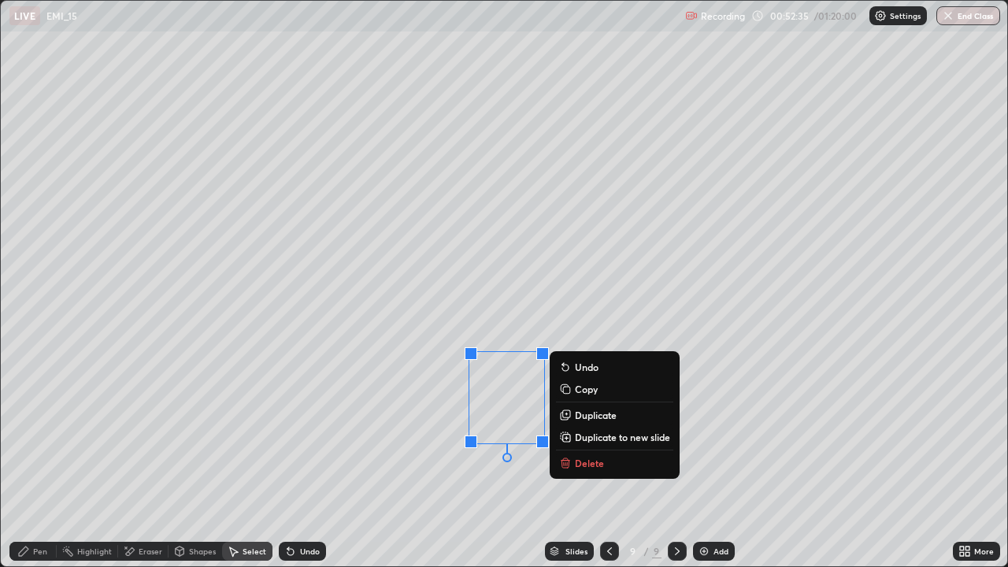
click at [578, 460] on p "Delete" at bounding box center [589, 463] width 29 height 13
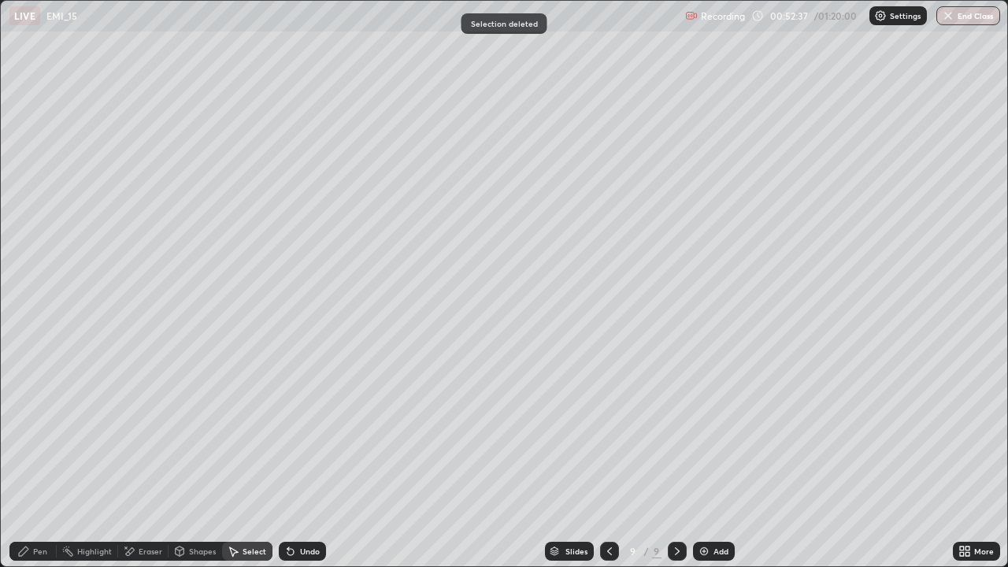
click at [36, 460] on div "Pen" at bounding box center [40, 551] width 14 height 8
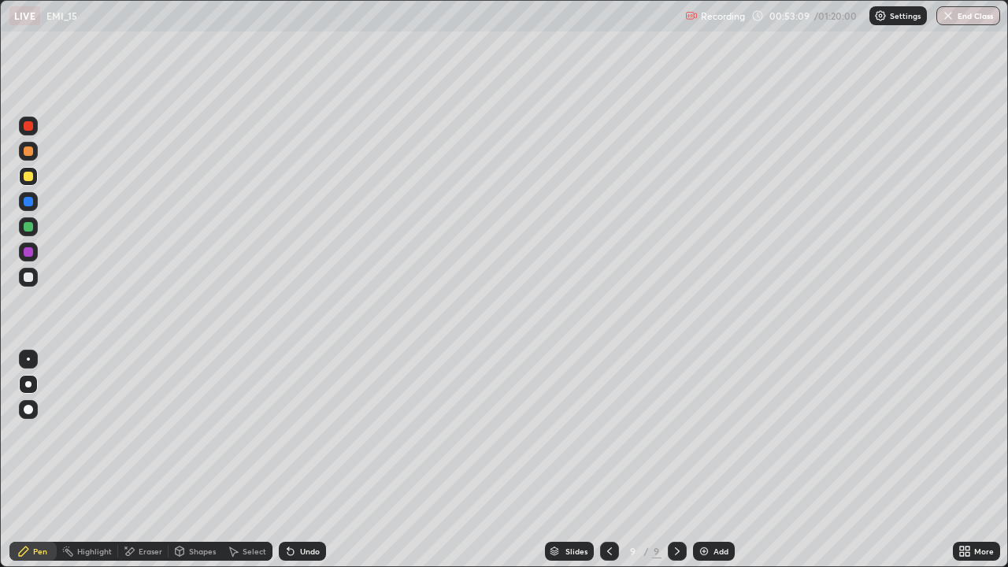
click at [310, 460] on div "Undo" at bounding box center [310, 551] width 20 height 8
click at [192, 460] on div "Shapes" at bounding box center [202, 551] width 27 height 8
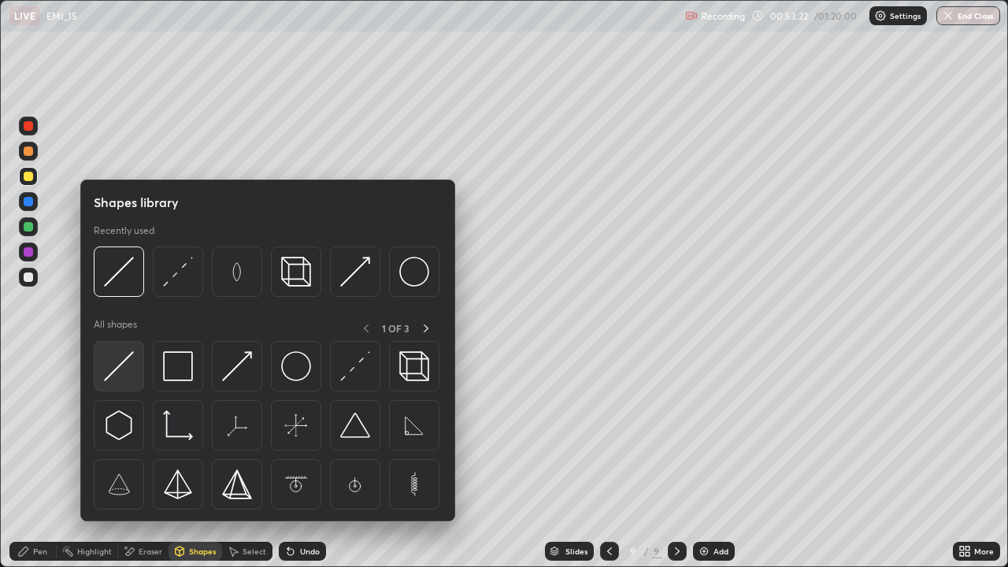
click at [119, 371] on img at bounding box center [119, 366] width 30 height 30
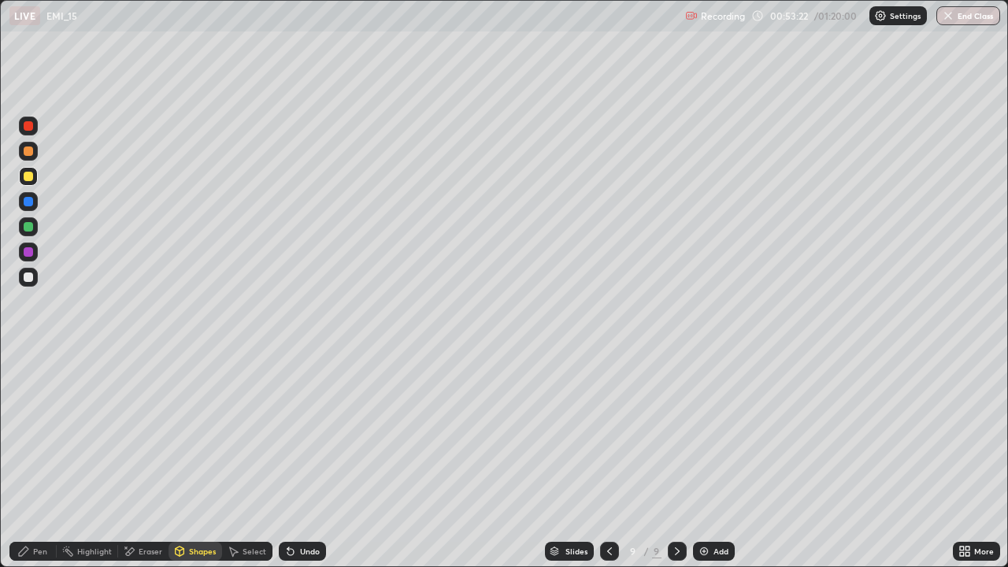
click at [28, 276] on div at bounding box center [28, 276] width 9 height 9
click at [41, 460] on div "Pen" at bounding box center [40, 551] width 14 height 8
click at [31, 152] on div at bounding box center [28, 150] width 9 height 9
click at [184, 460] on icon at bounding box center [179, 551] width 13 height 13
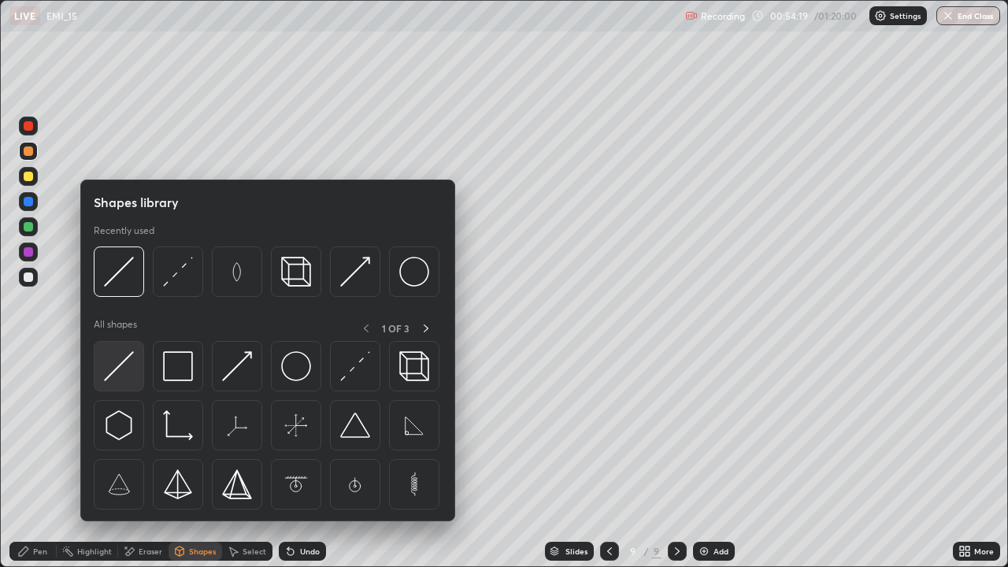
click at [117, 367] on img at bounding box center [119, 366] width 30 height 30
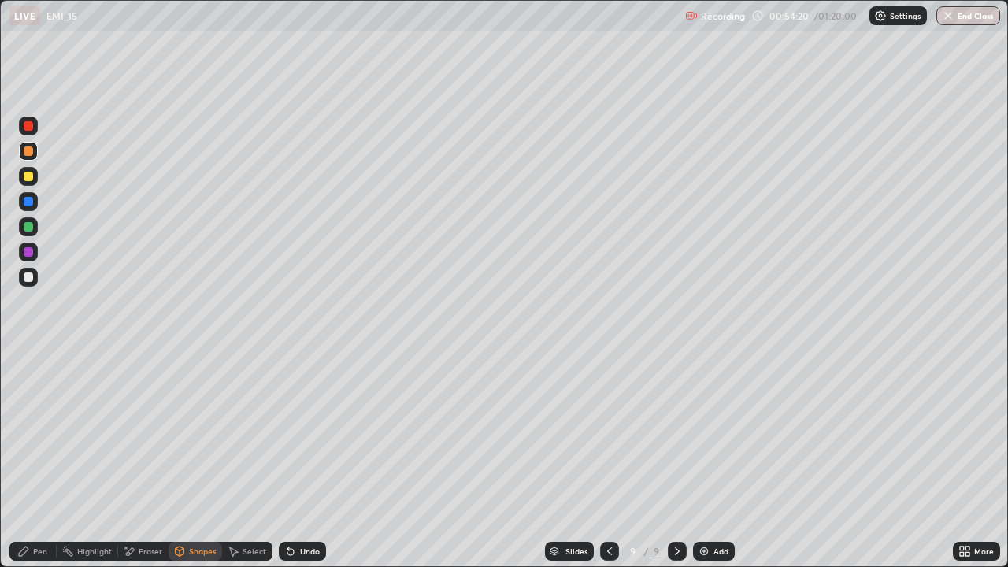
click at [36, 460] on div "Pen" at bounding box center [40, 551] width 14 height 8
click at [31, 353] on div at bounding box center [28, 359] width 19 height 19
click at [180, 460] on icon at bounding box center [180, 554] width 0 height 6
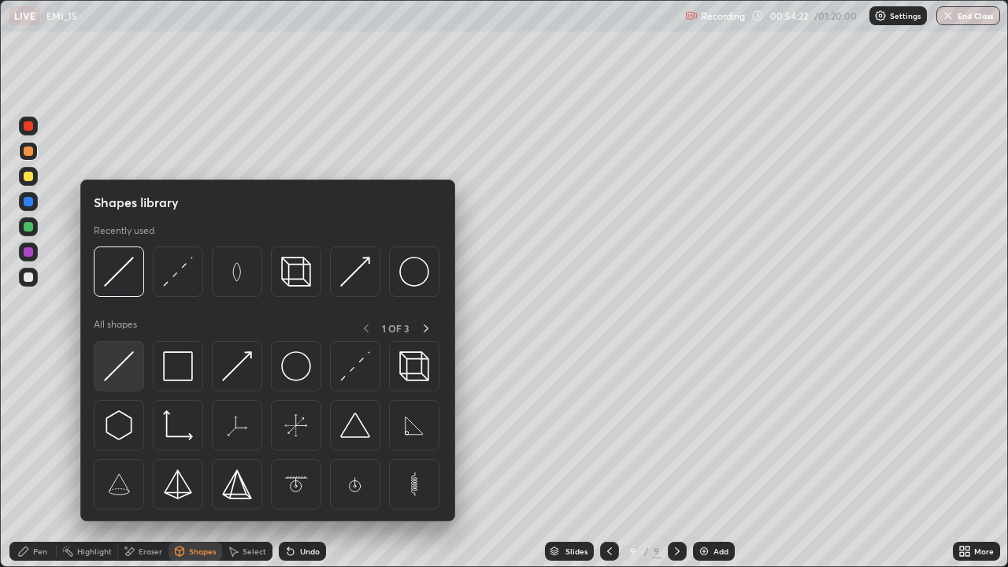
click at [118, 369] on img at bounding box center [119, 366] width 30 height 30
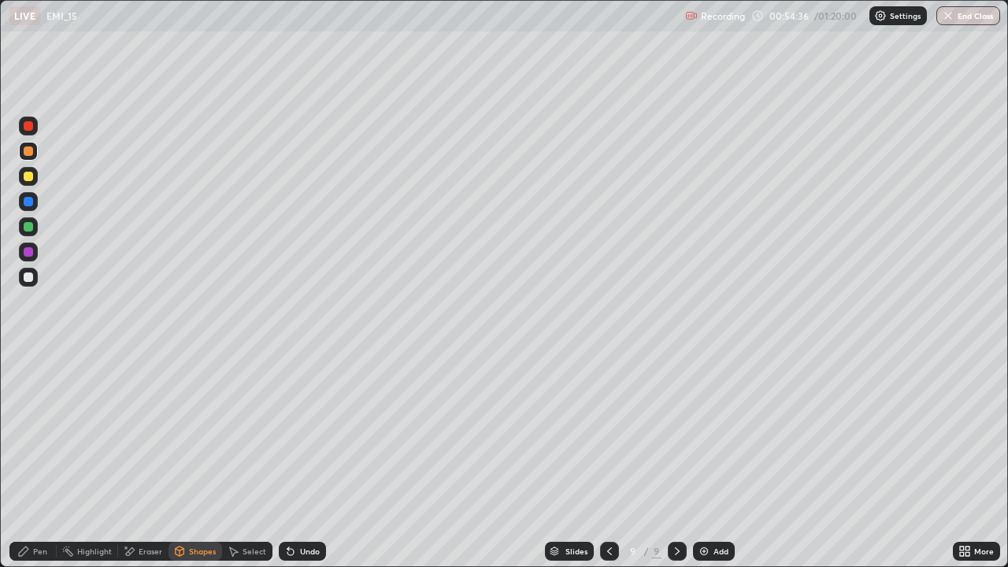
click at [33, 460] on div "Pen" at bounding box center [40, 551] width 14 height 8
click at [28, 277] on div at bounding box center [28, 276] width 9 height 9
click at [135, 460] on div "Eraser" at bounding box center [143, 551] width 50 height 19
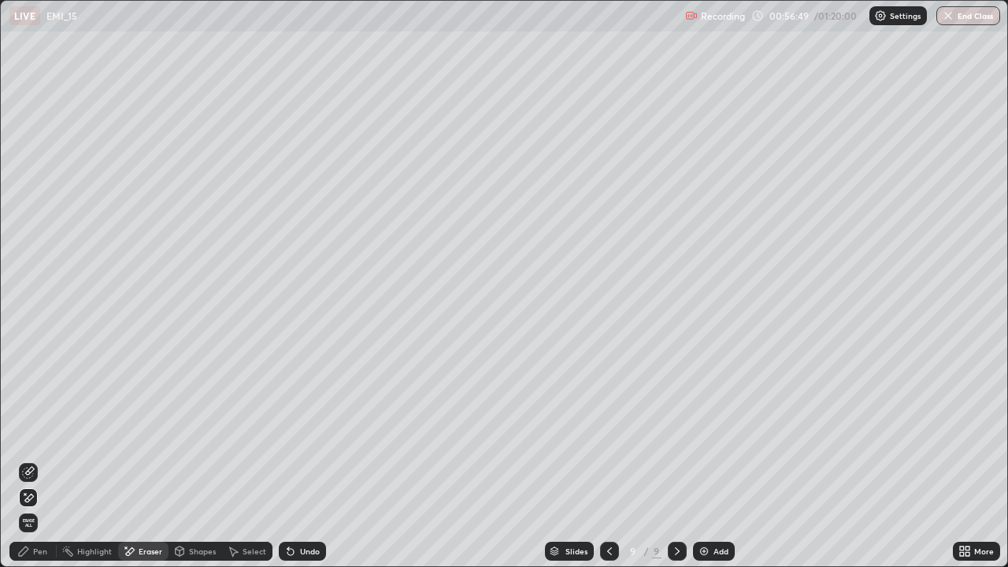
click at [32, 460] on div "Pen" at bounding box center [32, 551] width 47 height 19
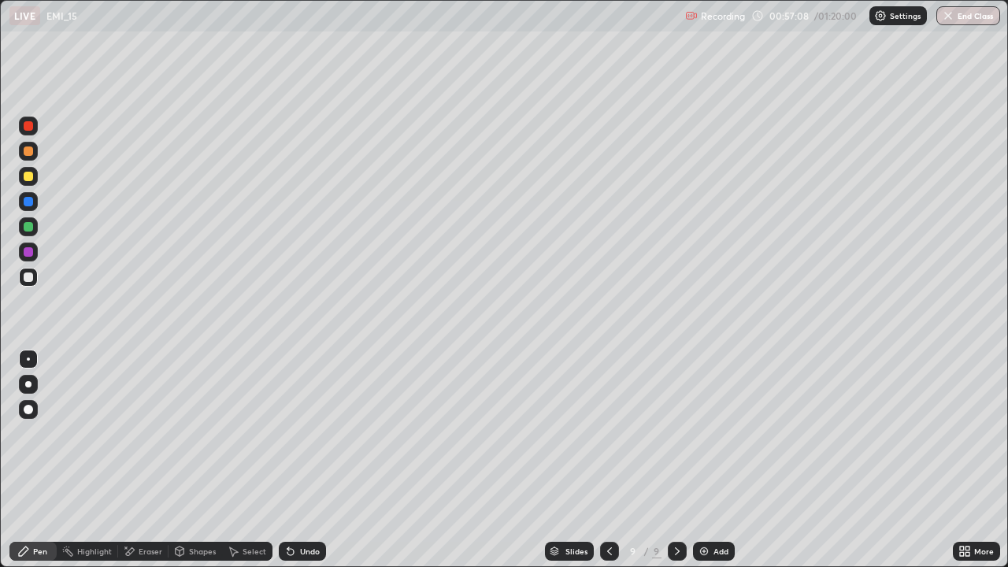
click at [306, 460] on div "Undo" at bounding box center [310, 551] width 20 height 8
click at [142, 460] on div "Eraser" at bounding box center [151, 551] width 24 height 8
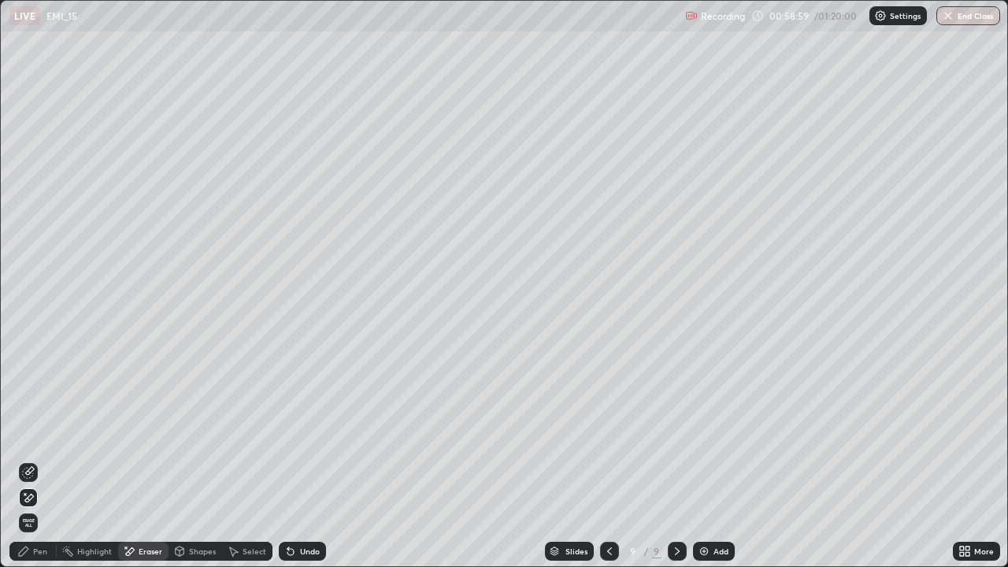
click at [20, 460] on icon at bounding box center [23, 551] width 13 height 13
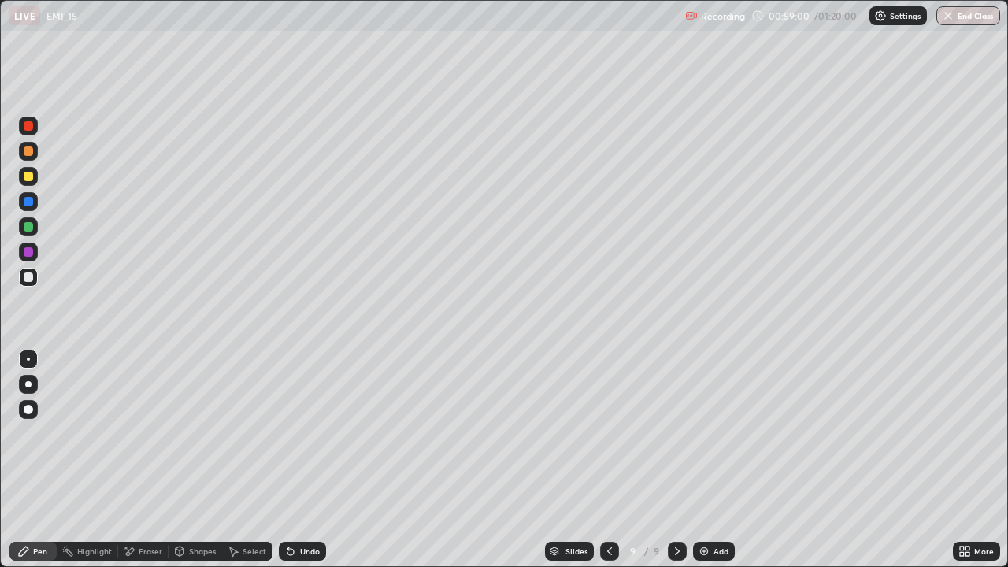
click at [29, 224] on div at bounding box center [28, 226] width 9 height 9
click at [28, 170] on div at bounding box center [28, 176] width 19 height 19
click at [955, 16] on button "End Class" at bounding box center [968, 15] width 64 height 19
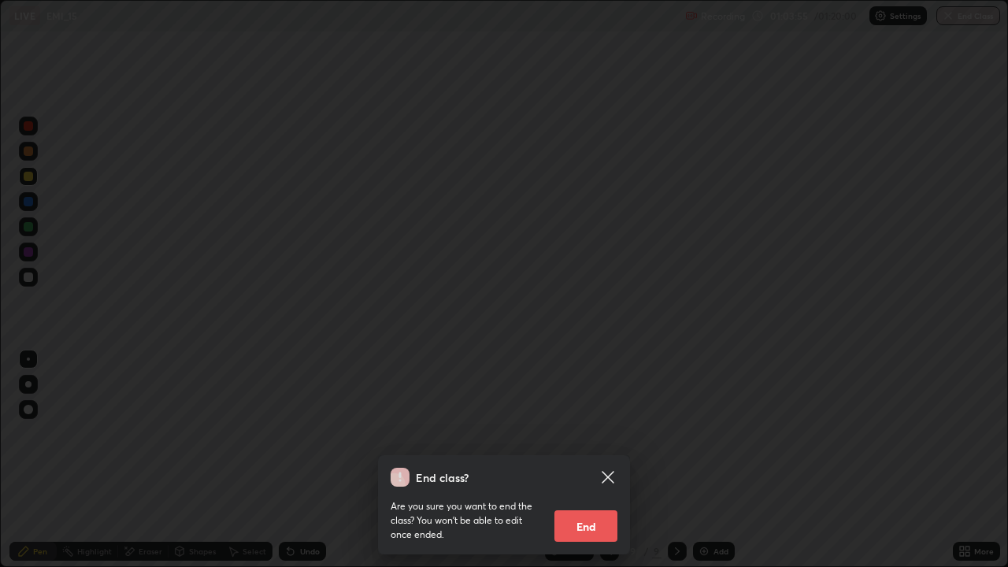
click at [722, 460] on div "End class? Are you sure you want to end the class? You won’t be able to edit on…" at bounding box center [504, 283] width 1008 height 567
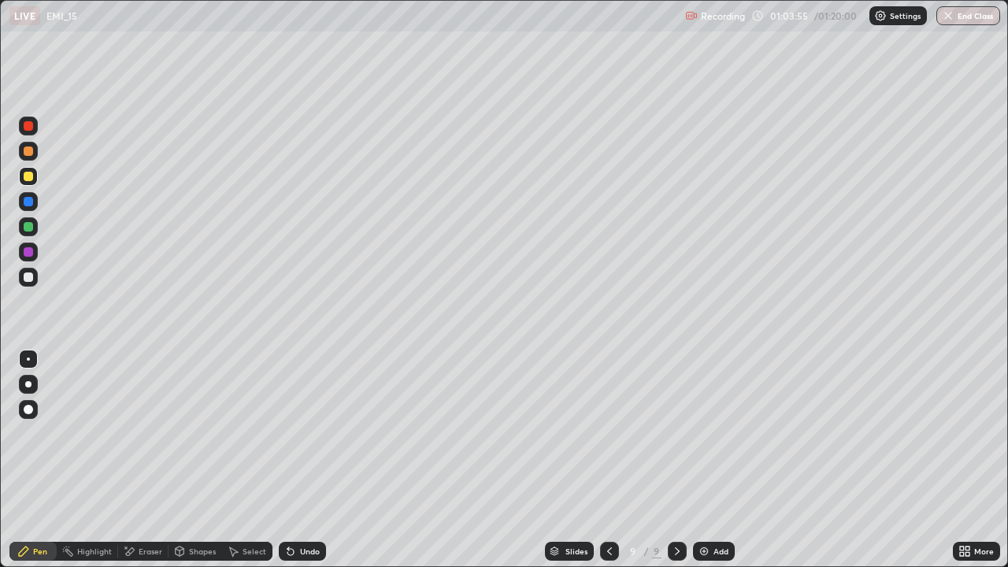
click at [714, 460] on div "Add" at bounding box center [721, 551] width 15 height 8
click at [304, 460] on div "Undo" at bounding box center [310, 551] width 20 height 8
click at [302, 460] on div "Undo" at bounding box center [310, 551] width 20 height 8
click at [302, 460] on div "Undo" at bounding box center [302, 551] width 47 height 19
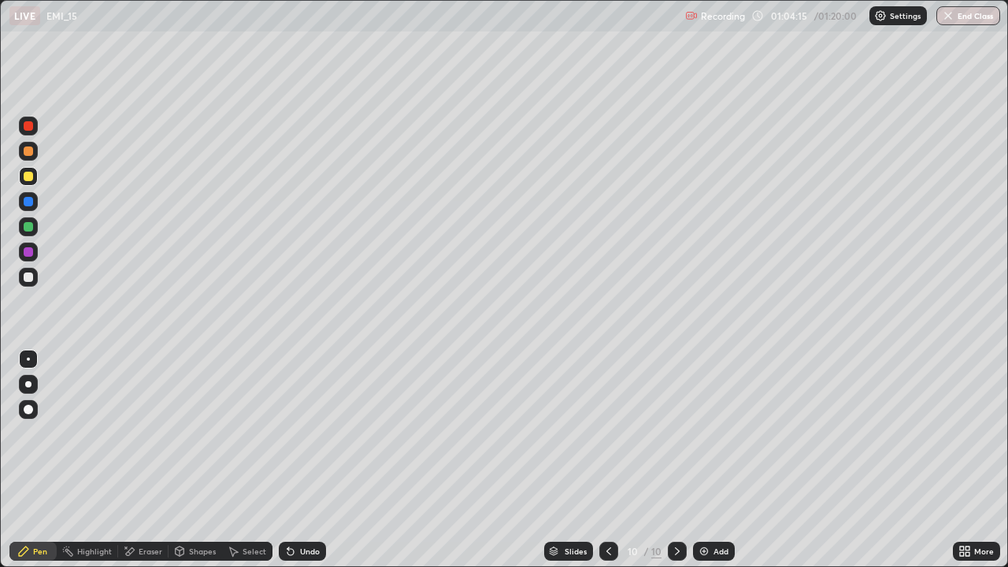
click at [302, 460] on div "Undo" at bounding box center [302, 551] width 47 height 19
click at [301, 460] on div "Undo" at bounding box center [310, 551] width 20 height 8
click at [305, 460] on div "Undo" at bounding box center [310, 551] width 20 height 8
click at [301, 460] on div "Undo" at bounding box center [310, 551] width 20 height 8
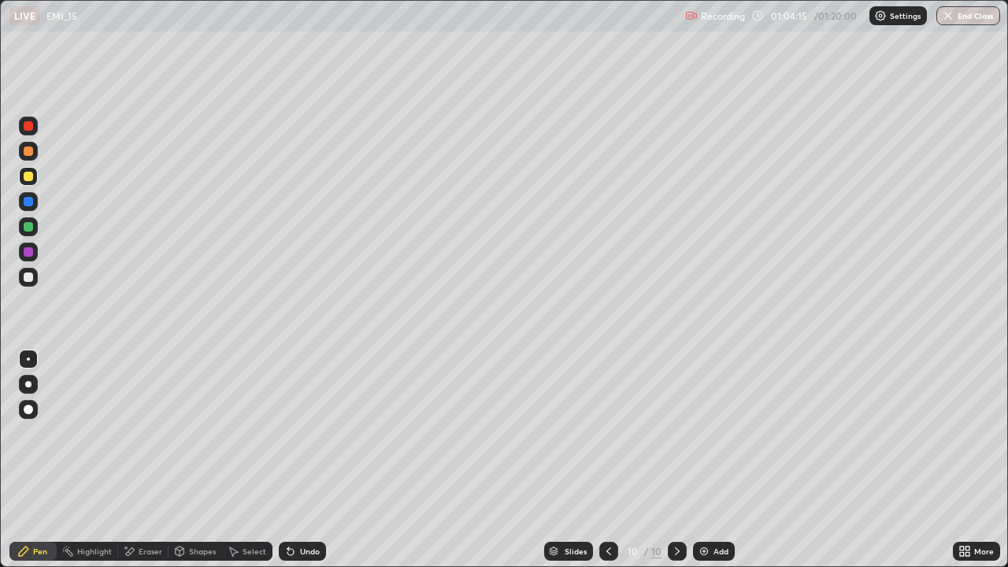
click at [301, 460] on div "Undo" at bounding box center [310, 551] width 20 height 8
click at [300, 460] on div "Undo" at bounding box center [310, 551] width 20 height 8
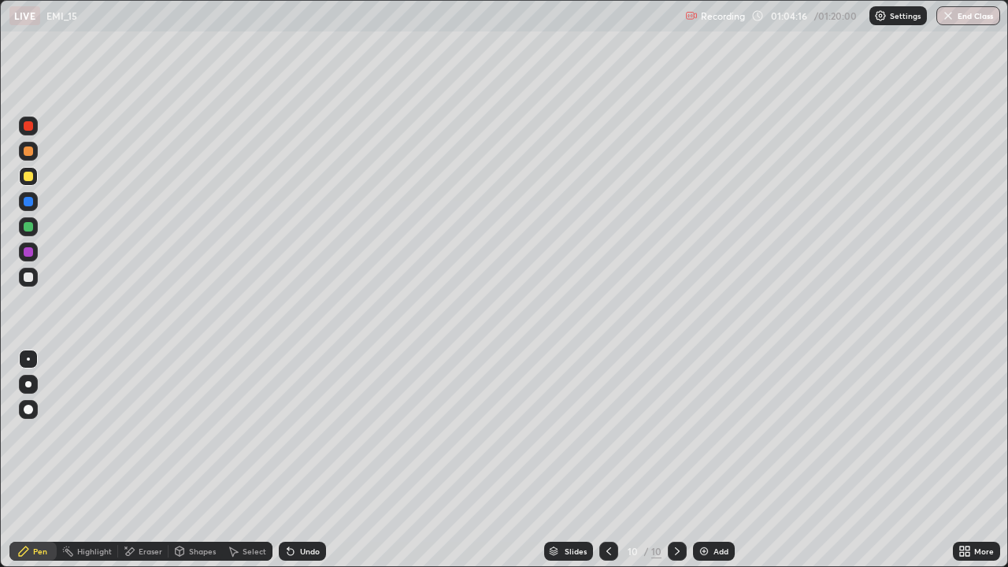
click at [300, 460] on div "Undo" at bounding box center [310, 551] width 20 height 8
click at [961, 13] on button "End Class" at bounding box center [968, 15] width 64 height 19
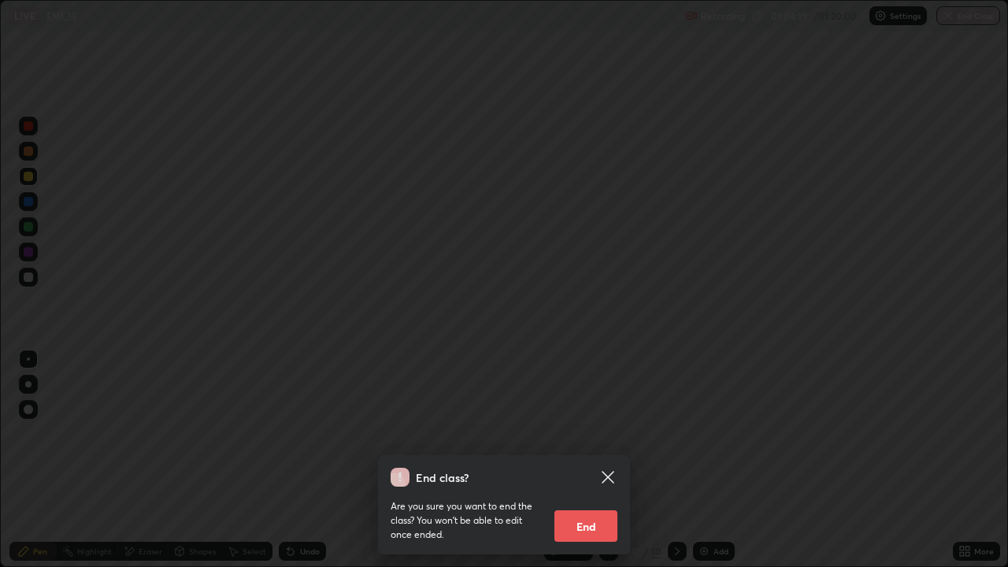
click at [586, 460] on button "End" at bounding box center [585, 526] width 63 height 32
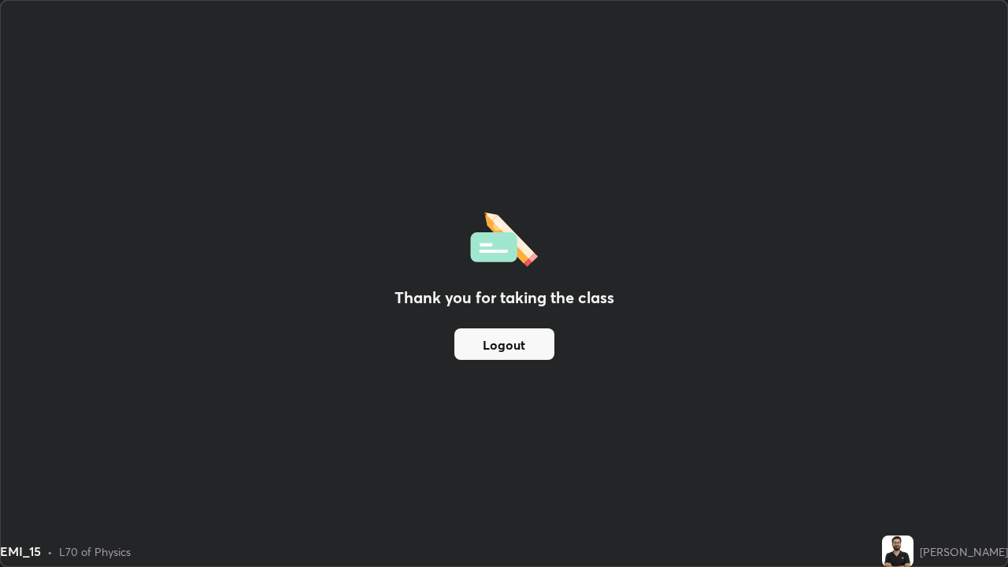
click at [501, 345] on button "Logout" at bounding box center [504, 344] width 100 height 32
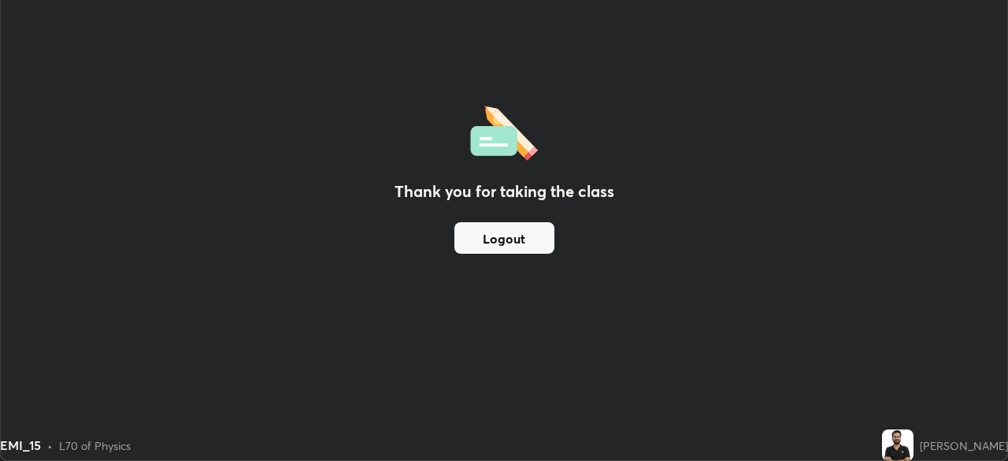
scroll to position [78295, 77748]
